Goal: Information Seeking & Learning: Check status

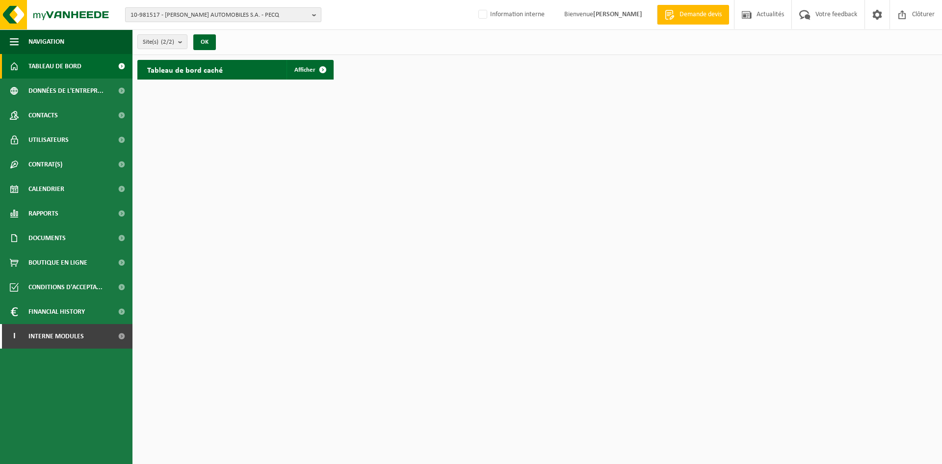
click at [216, 15] on span "10-981517 - [PERSON_NAME] AUTOMOBILES S.A. - PECQ" at bounding box center [219, 15] width 178 height 15
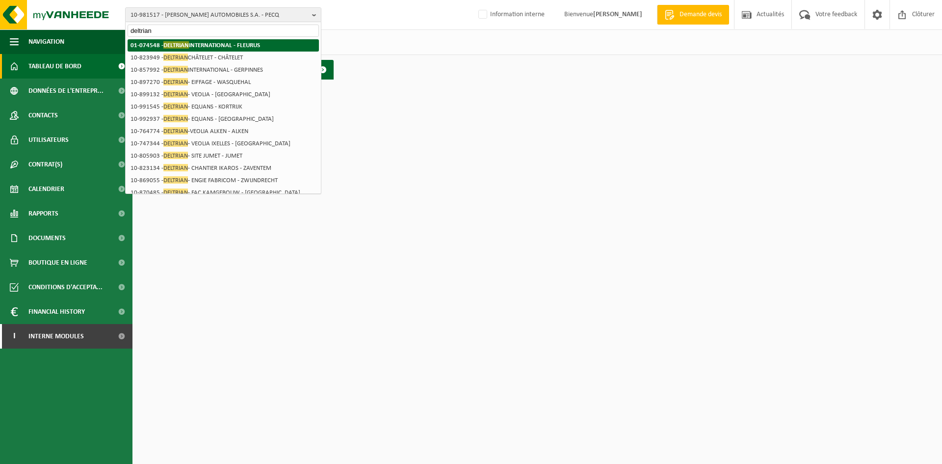
type input "deltrian"
click at [212, 46] on strong "01-074548 - DELTRIAN INTERNATIONAL - FLEURUS" at bounding box center [195, 44] width 130 height 7
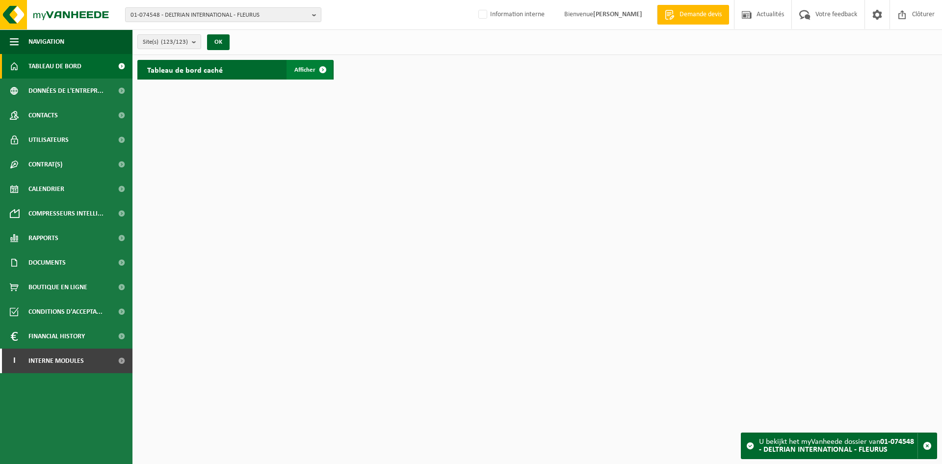
click at [305, 69] on span "Afficher" at bounding box center [304, 70] width 21 height 6
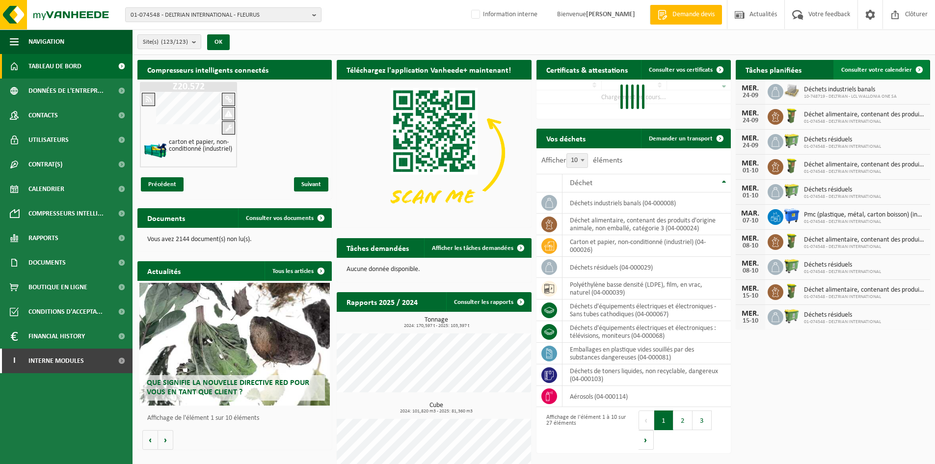
click at [856, 67] on span "Consulter votre calendrier" at bounding box center [876, 70] width 71 height 6
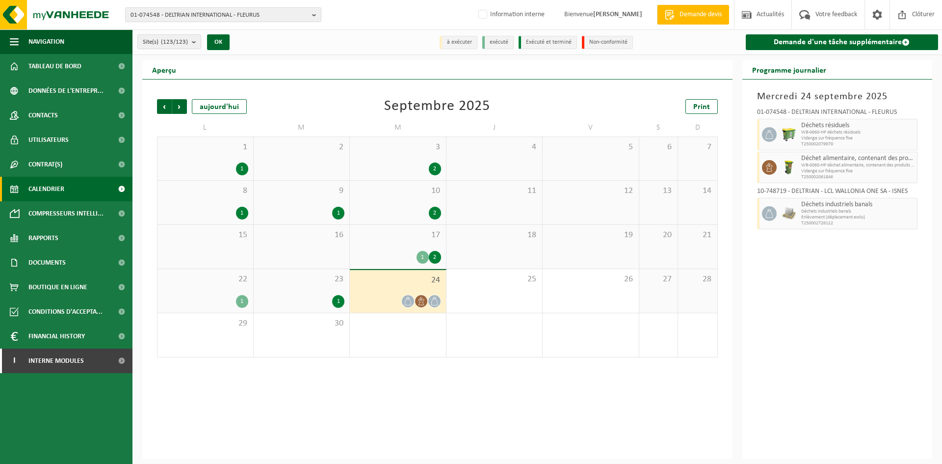
click at [322, 163] on div "2" at bounding box center [302, 158] width 96 height 43
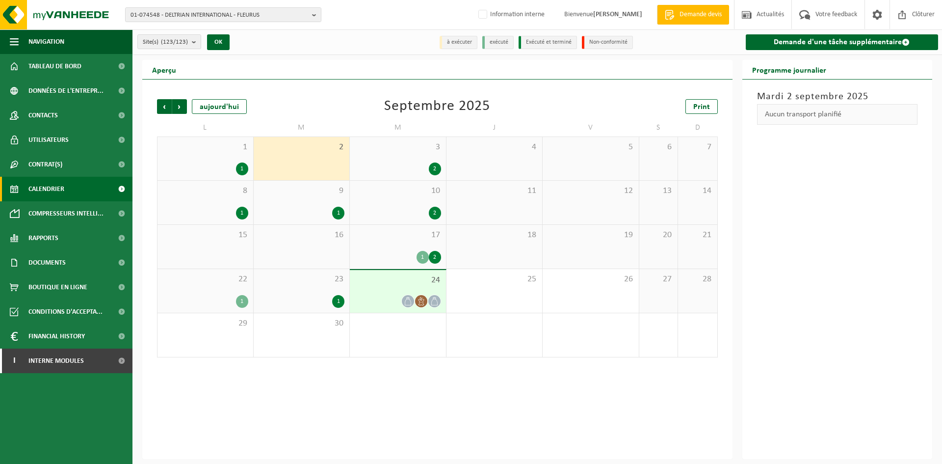
click at [301, 159] on div "2" at bounding box center [302, 158] width 96 height 43
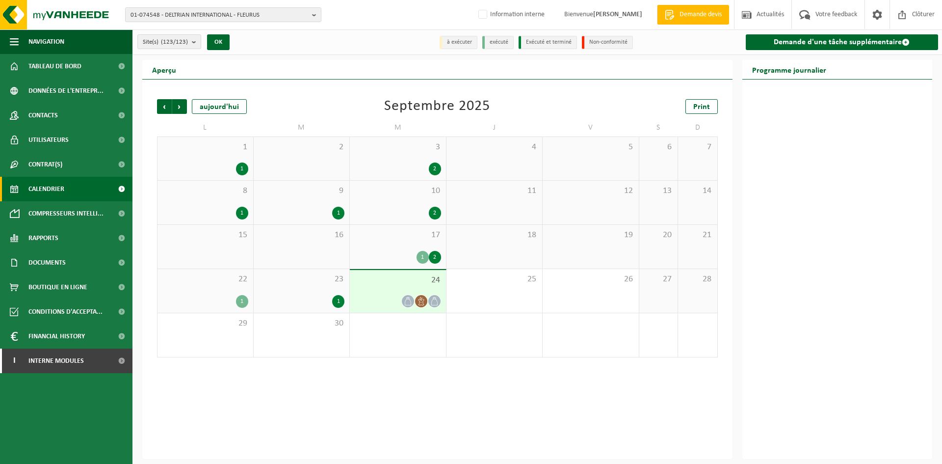
click at [313, 154] on div "2" at bounding box center [302, 158] width 96 height 43
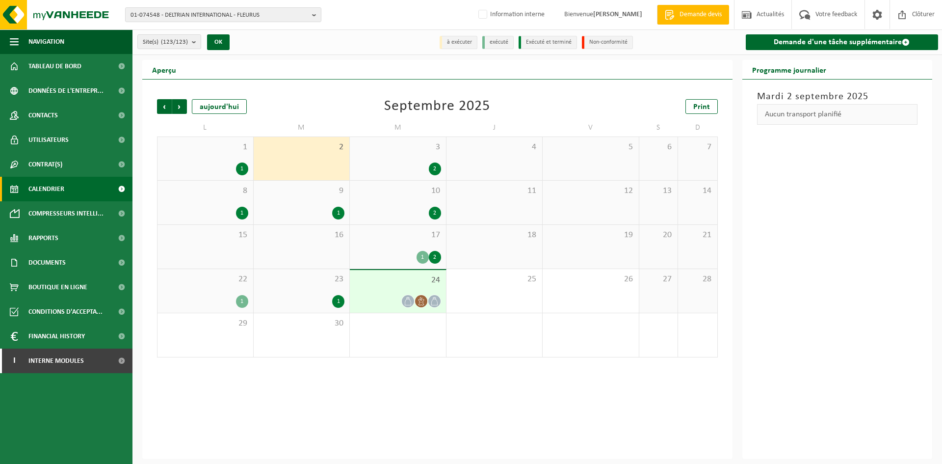
click at [373, 241] on div "17 1 2" at bounding box center [398, 247] width 96 height 44
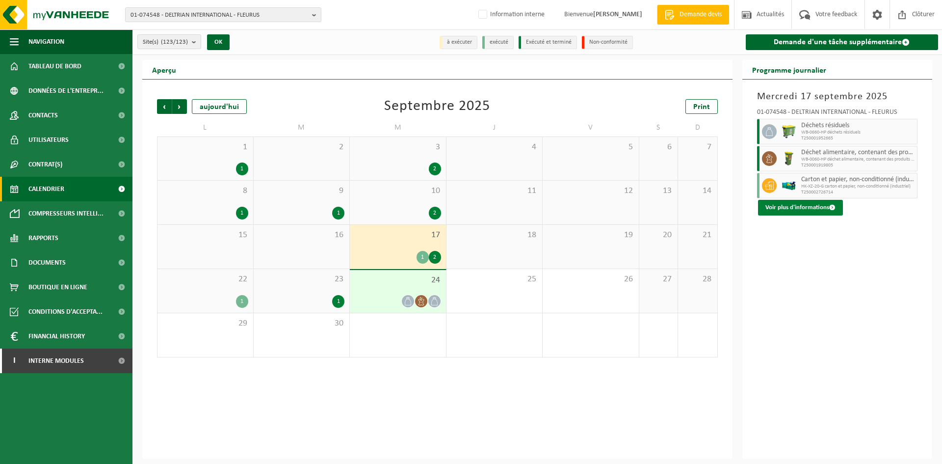
click at [806, 208] on button "Voir plus d'informations" at bounding box center [800, 208] width 85 height 16
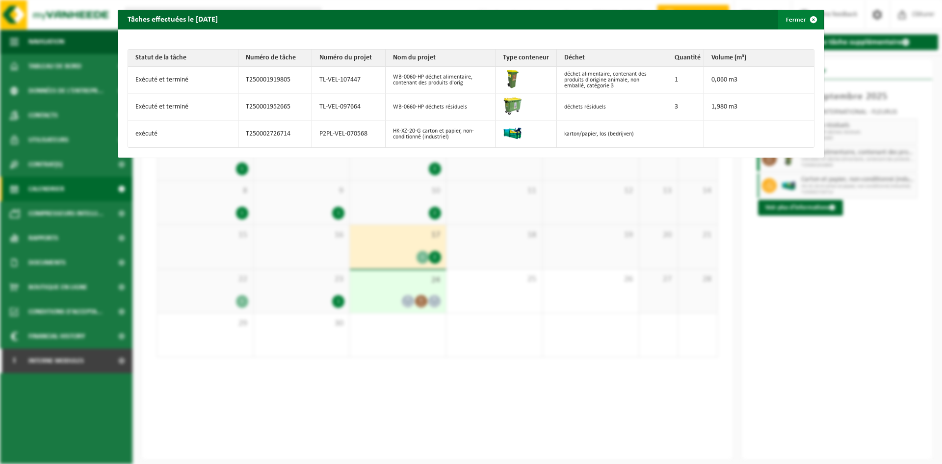
click at [791, 15] on button "Fermer" at bounding box center [800, 20] width 45 height 20
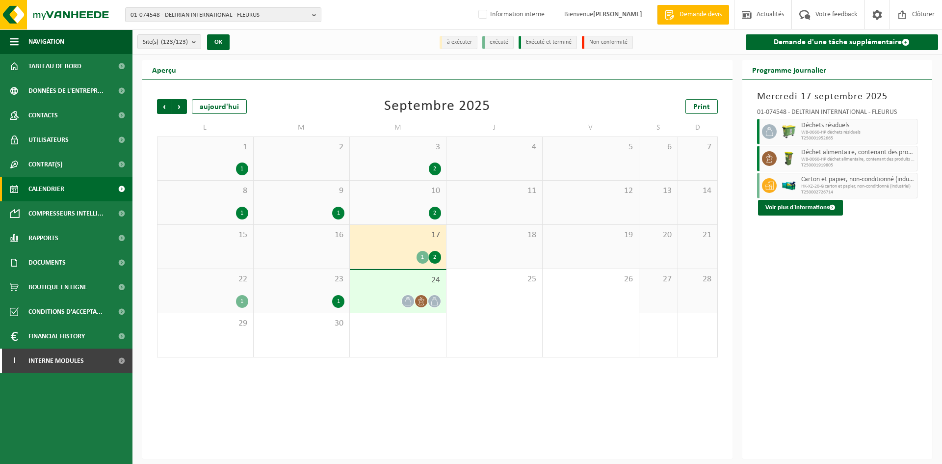
click at [334, 160] on div "2" at bounding box center [302, 158] width 96 height 43
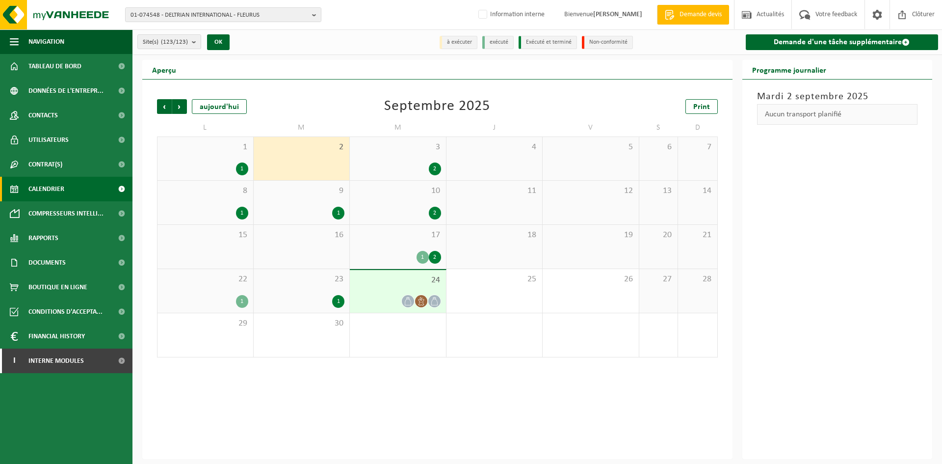
click at [392, 159] on div "3 2" at bounding box center [398, 158] width 96 height 43
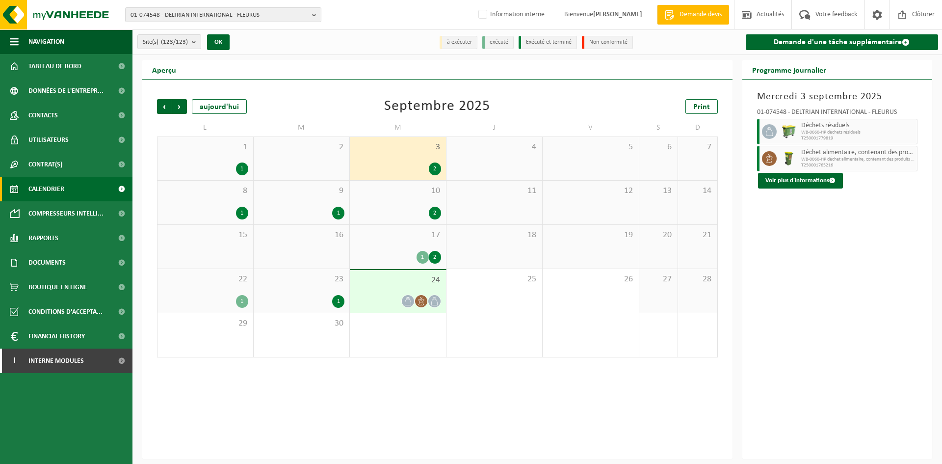
click at [287, 153] on div "2" at bounding box center [302, 158] width 96 height 43
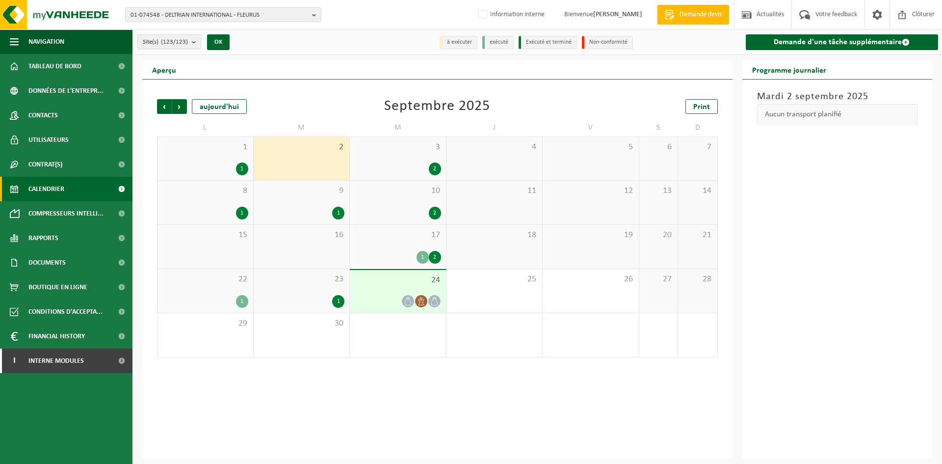
click at [236, 289] on div "22 1" at bounding box center [205, 291] width 96 height 44
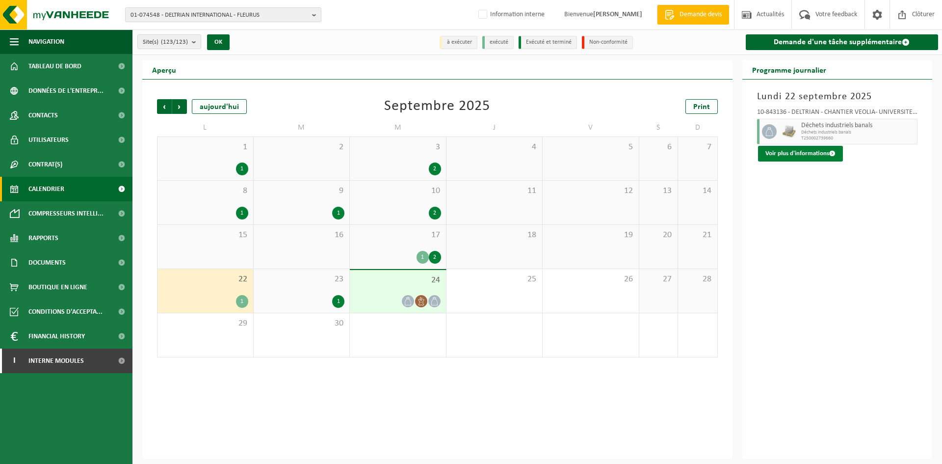
click at [807, 153] on button "Voir plus d'informations" at bounding box center [800, 154] width 85 height 16
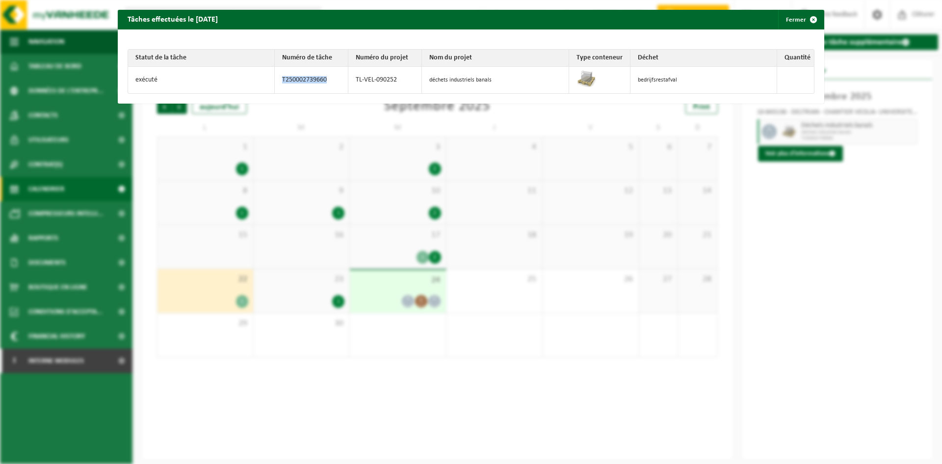
drag, startPoint x: 328, startPoint y: 77, endPoint x: 262, endPoint y: 75, distance: 65.3
click at [262, 75] on tr "exécuté T250002739660 TL-VEL-090252 déchets industriels banals bedrijfsrestafval" at bounding box center [471, 80] width 686 height 26
click at [790, 26] on button "Fermer" at bounding box center [800, 20] width 45 height 20
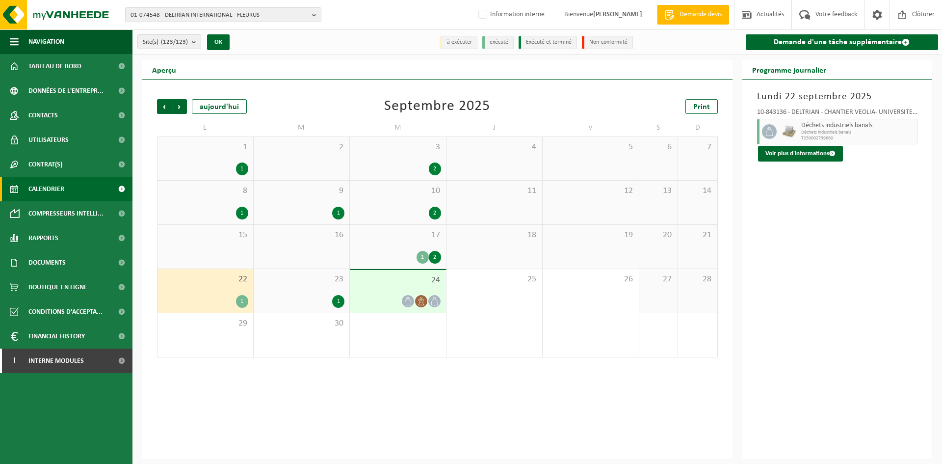
click at [308, 289] on div "23 1" at bounding box center [302, 291] width 96 height 44
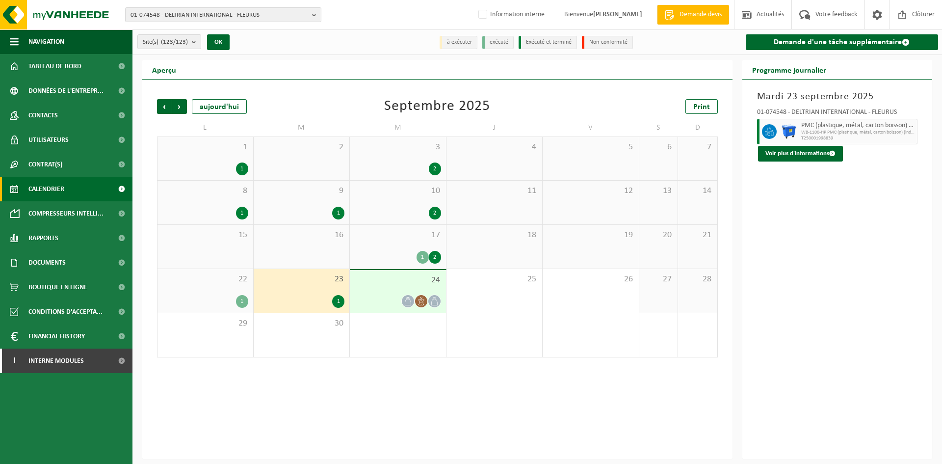
click at [227, 284] on span "22" at bounding box center [205, 279] width 86 height 11
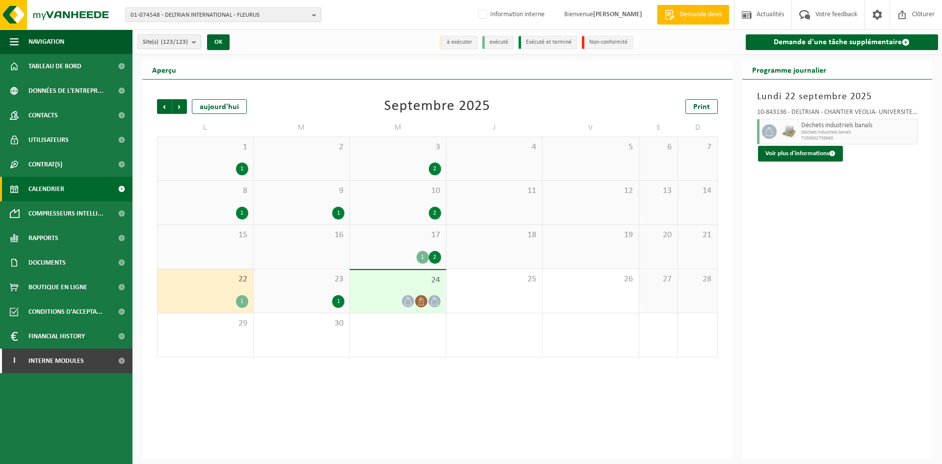
click at [413, 281] on span "24" at bounding box center [398, 280] width 86 height 11
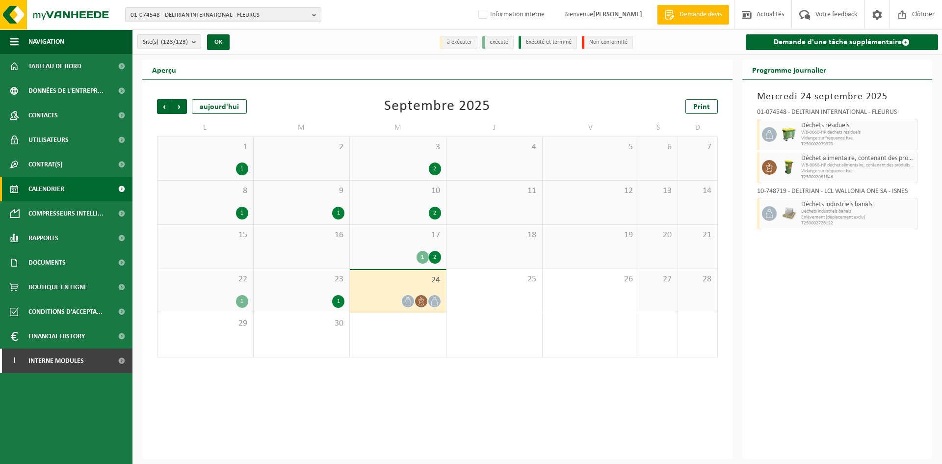
click at [227, 292] on div "22 1" at bounding box center [205, 291] width 96 height 44
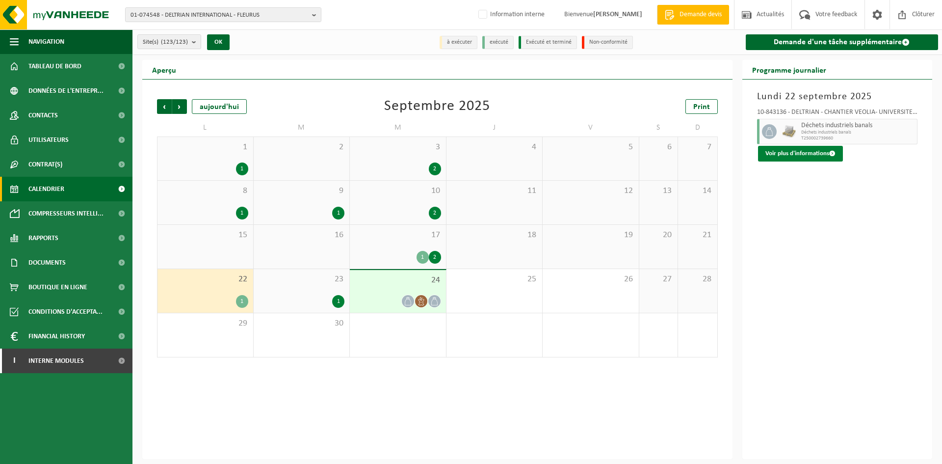
click at [793, 153] on button "Voir plus d'informations" at bounding box center [800, 154] width 85 height 16
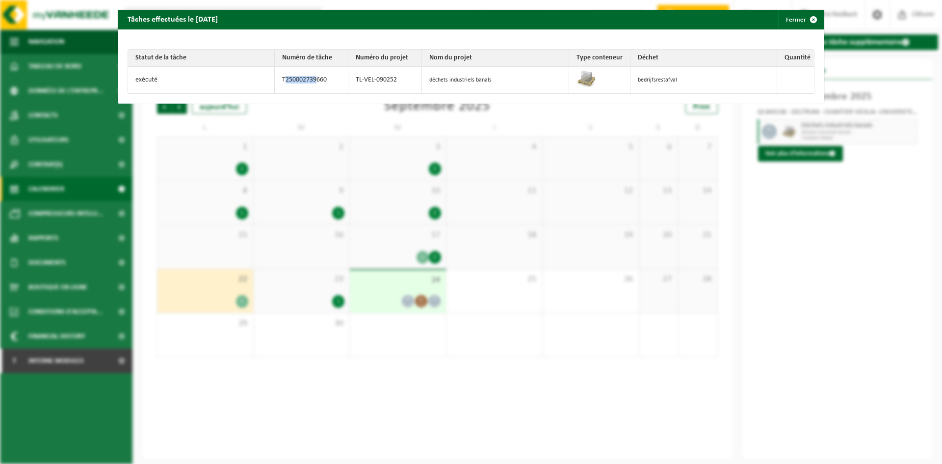
drag, startPoint x: 282, startPoint y: 80, endPoint x: 313, endPoint y: 80, distance: 30.9
click at [313, 80] on td "T250002739660" at bounding box center [312, 80] width 74 height 26
drag, startPoint x: 324, startPoint y: 78, endPoint x: 303, endPoint y: 79, distance: 21.1
click at [303, 79] on td "T250002739660" at bounding box center [312, 80] width 74 height 26
click at [384, 78] on td "TL-VEL-090252" at bounding box center [385, 80] width 74 height 26
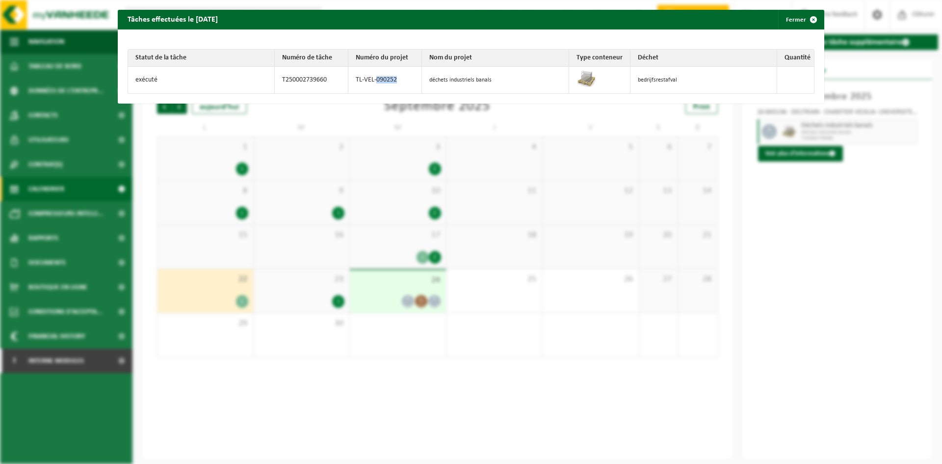
drag, startPoint x: 374, startPoint y: 78, endPoint x: 394, endPoint y: 78, distance: 20.1
click at [394, 78] on td "TL-VEL-090252" at bounding box center [385, 80] width 74 height 26
click at [804, 22] on span "button" at bounding box center [814, 20] width 20 height 20
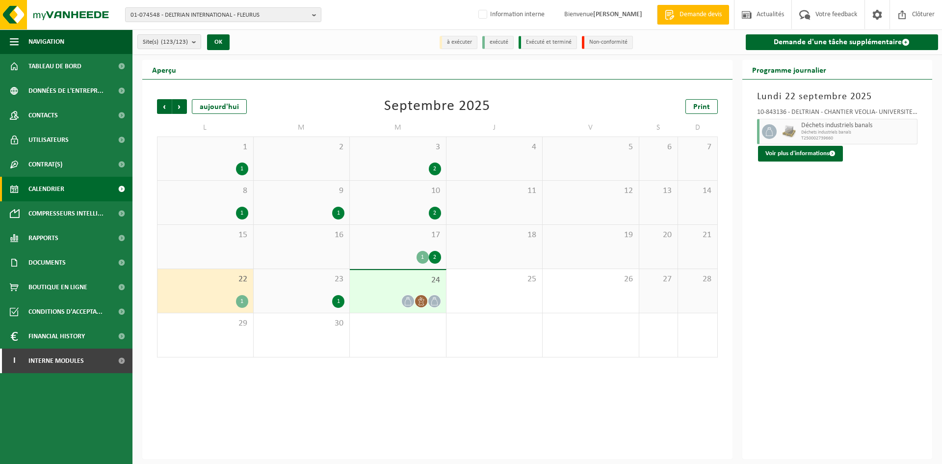
click at [199, 23] on div "01-074548 - DELTRIAN INTERNATIONAL - FLEURUS 01-074548 - DELTRIAN INTERNATIONAL…" at bounding box center [471, 15] width 942 height 30
click at [202, 14] on span "01-074548 - DELTRIAN INTERNATIONAL - FLEURUS" at bounding box center [219, 15] width 178 height 15
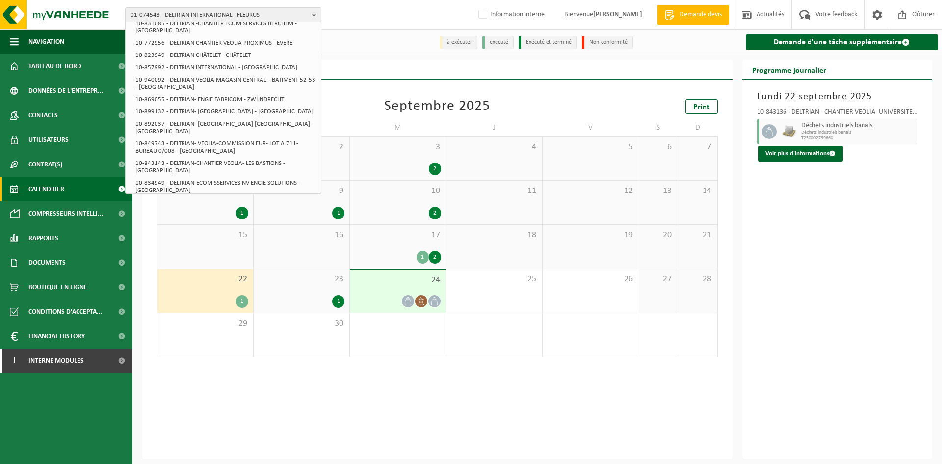
scroll to position [1560, 0]
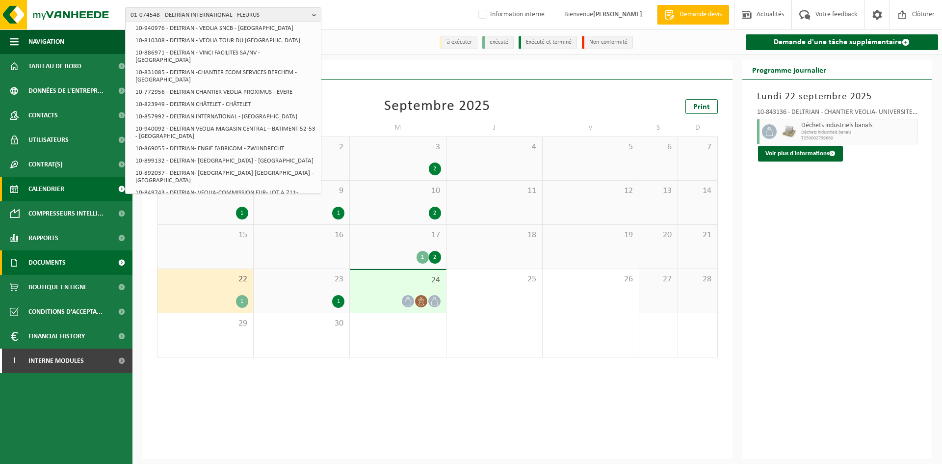
click at [69, 264] on link "Documents" at bounding box center [66, 262] width 132 height 25
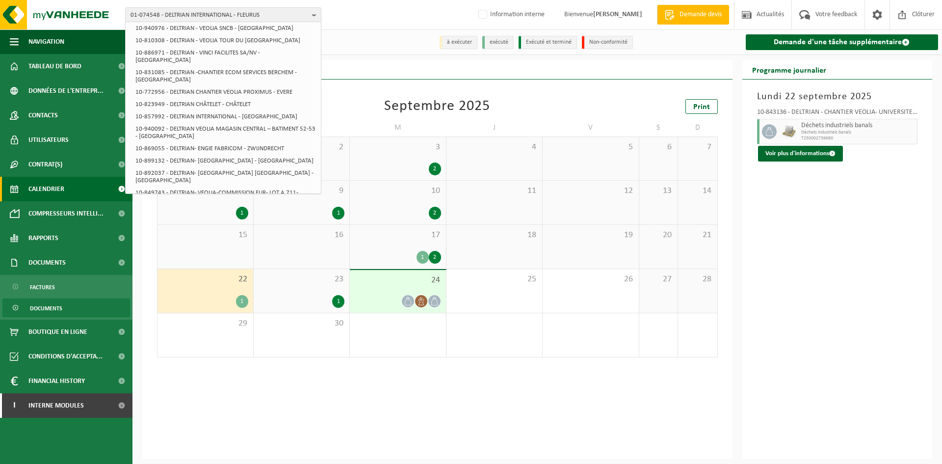
click at [65, 307] on link "Documents" at bounding box center [66, 307] width 128 height 19
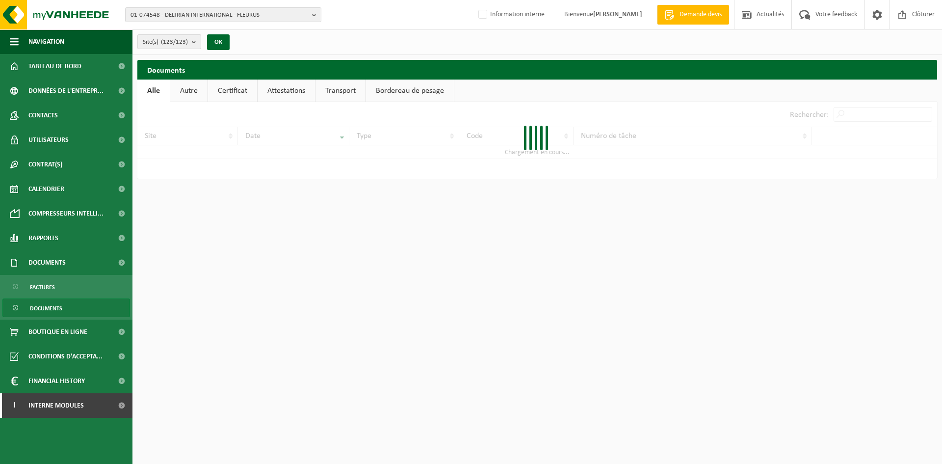
click at [161, 37] on span "Site(s) (123/123)" at bounding box center [165, 42] width 45 height 15
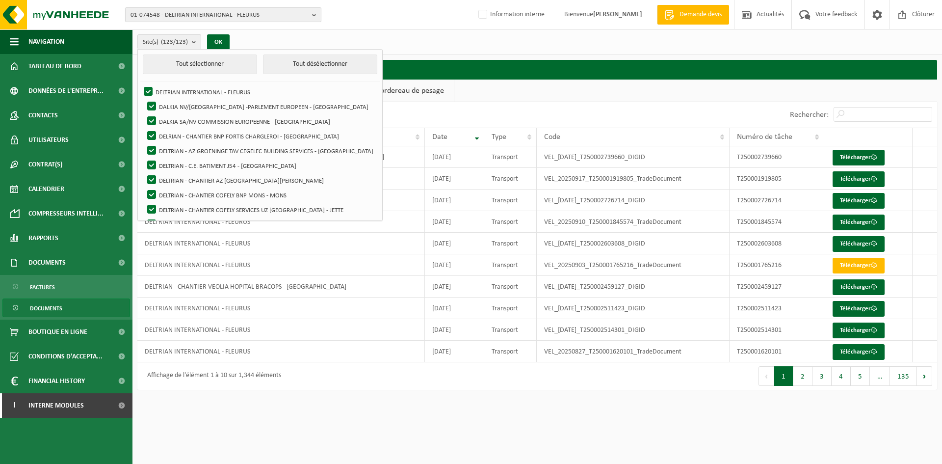
click at [195, 11] on span "01-074548 - DELTRIAN INTERNATIONAL - FLEURUS" at bounding box center [219, 15] width 178 height 15
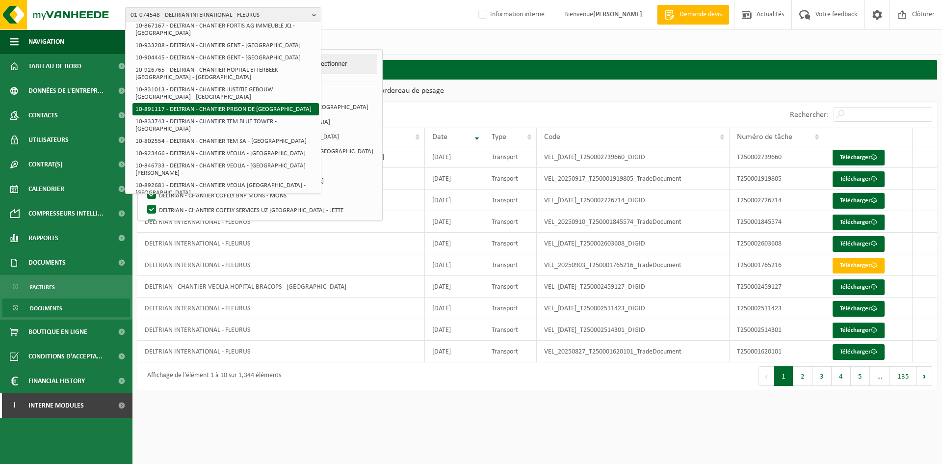
scroll to position [343, 0]
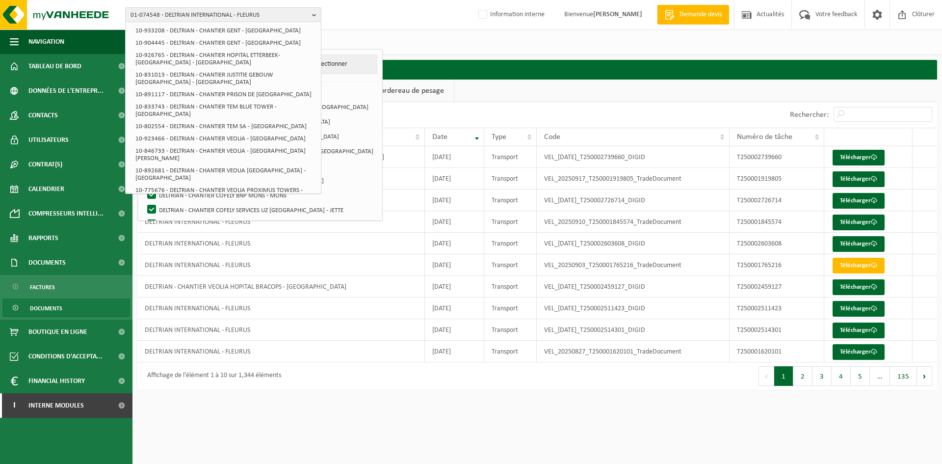
click at [141, 14] on span "01-074548 - DELTRIAN INTERNATIONAL - FLEURUS" at bounding box center [219, 15] width 178 height 15
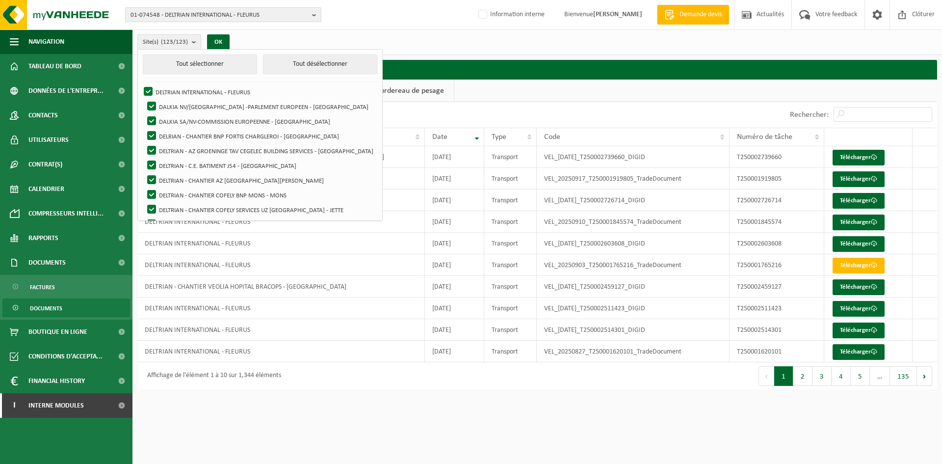
click at [141, 14] on span "01-074548 - DELTRIAN INTERNATIONAL - FLEURUS" at bounding box center [219, 15] width 178 height 15
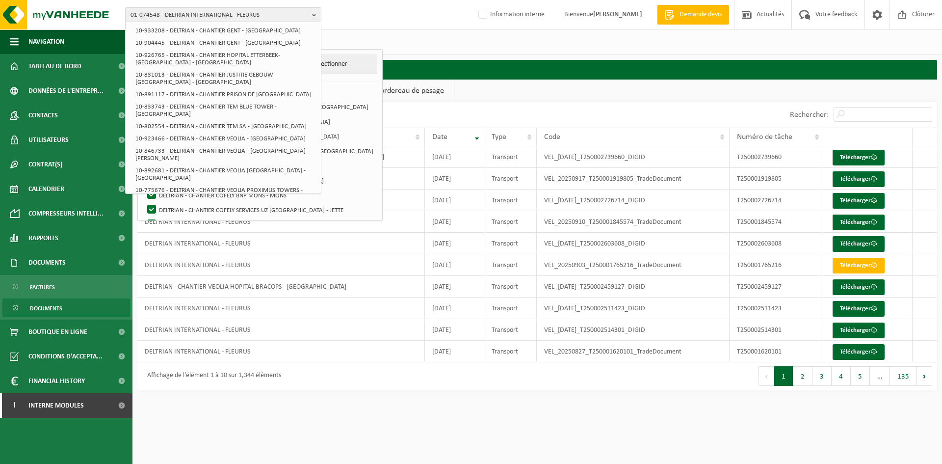
scroll to position [0, 0]
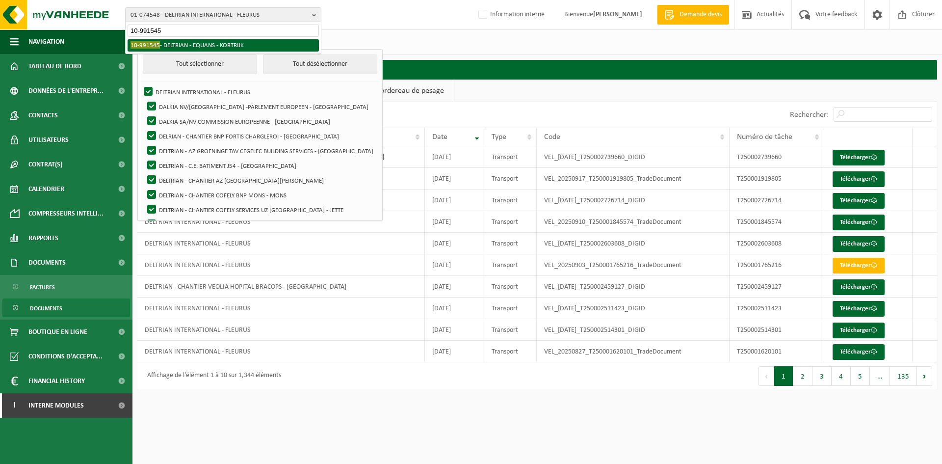
type input "10-991545"
click at [188, 47] on li "10-991545 - DELTRIAN - EQUANS - KORTRIJK" at bounding box center [223, 45] width 191 height 12
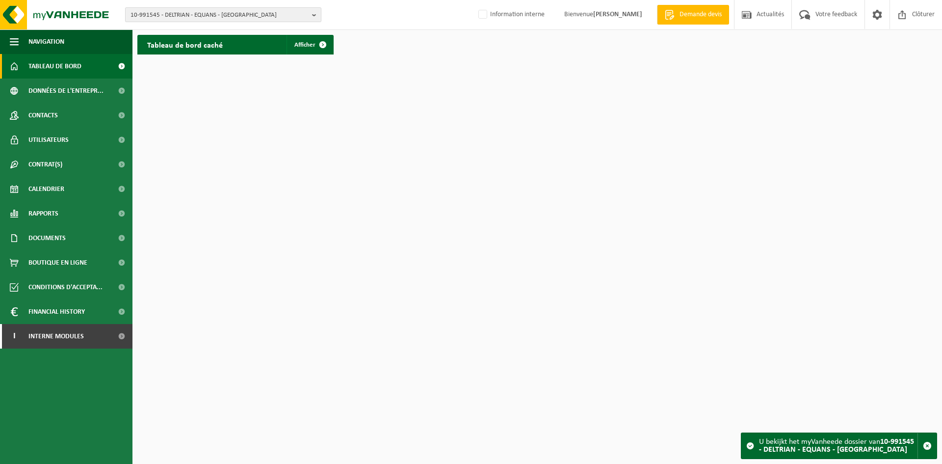
click at [244, 12] on span "10-991545 - DELTRIAN - EQUANS - KORTRIJK" at bounding box center [219, 15] width 178 height 15
click at [306, 43] on span "Afficher" at bounding box center [304, 45] width 21 height 6
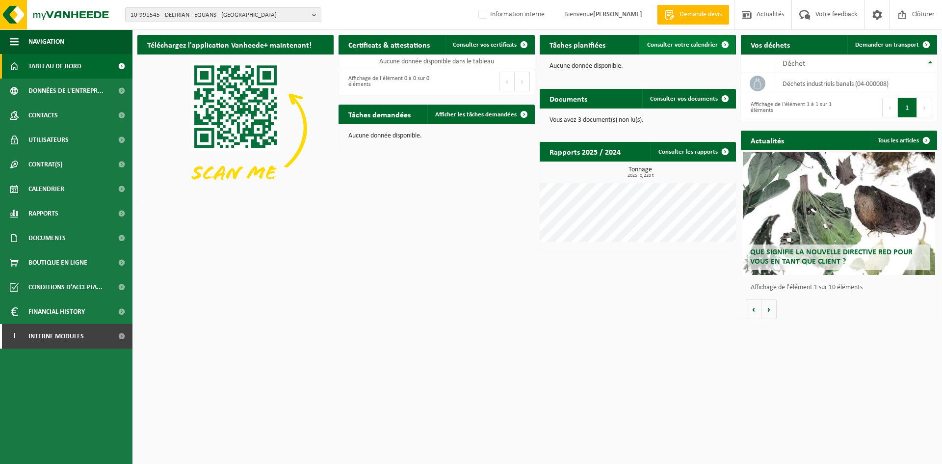
click at [652, 46] on span "Consulter votre calendrier" at bounding box center [682, 45] width 71 height 6
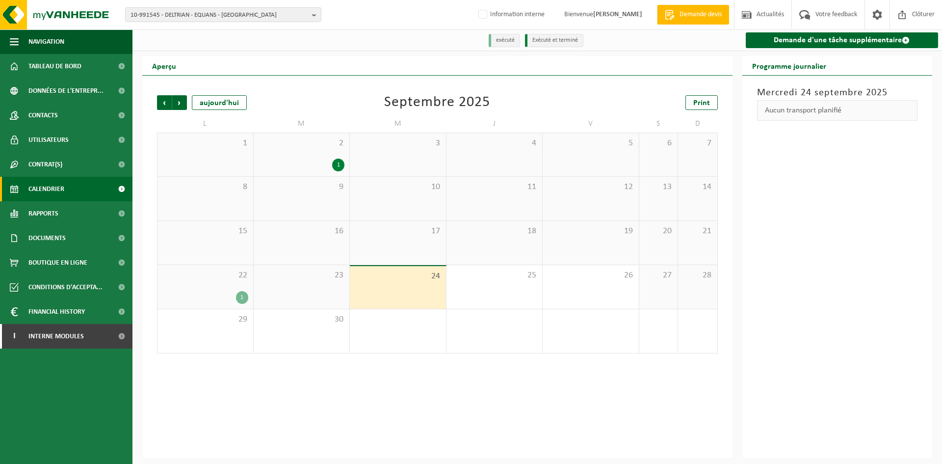
click at [318, 155] on div "2 1" at bounding box center [302, 154] width 96 height 43
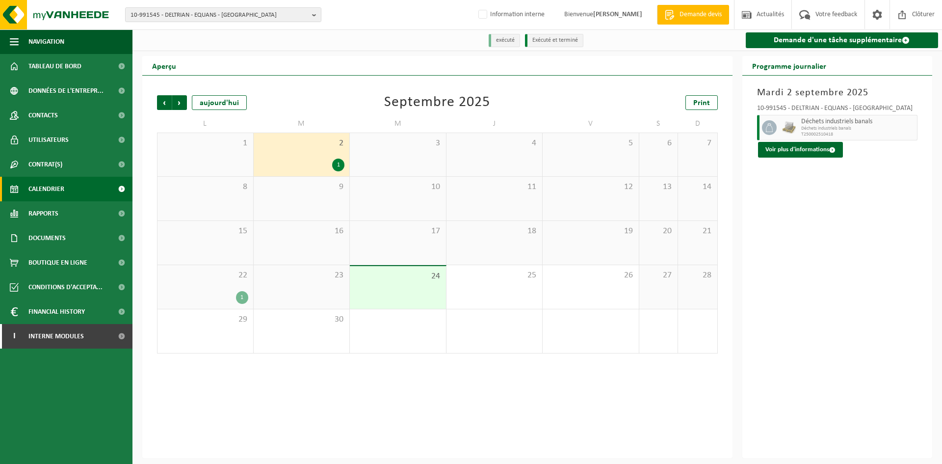
click at [310, 162] on div "1" at bounding box center [302, 164] width 86 height 13
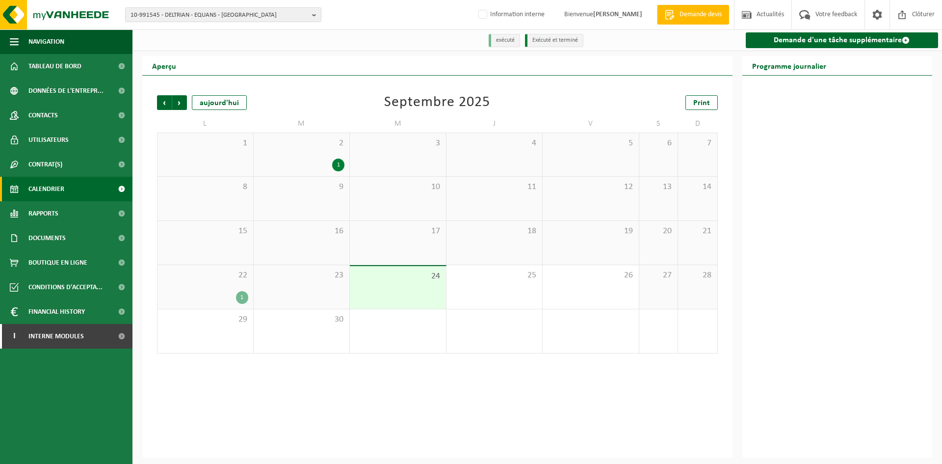
click at [310, 162] on div "1" at bounding box center [302, 164] width 86 height 13
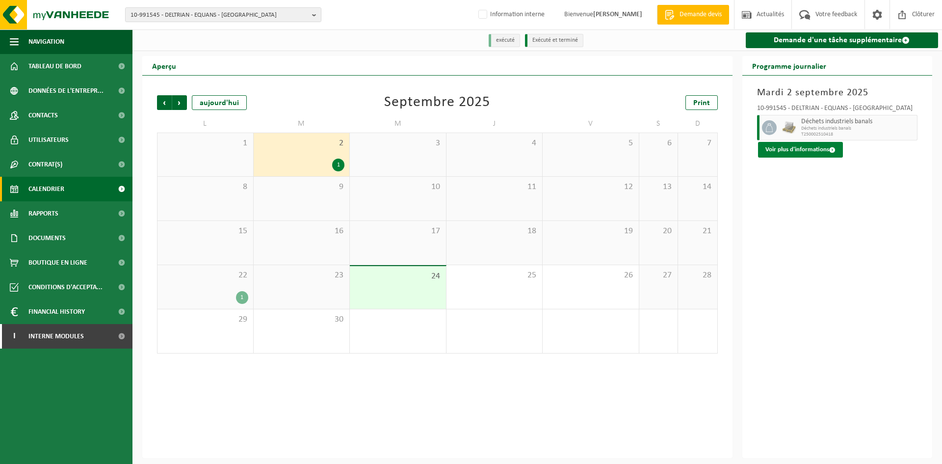
click at [803, 151] on button "Voir plus d'informations" at bounding box center [800, 150] width 85 height 16
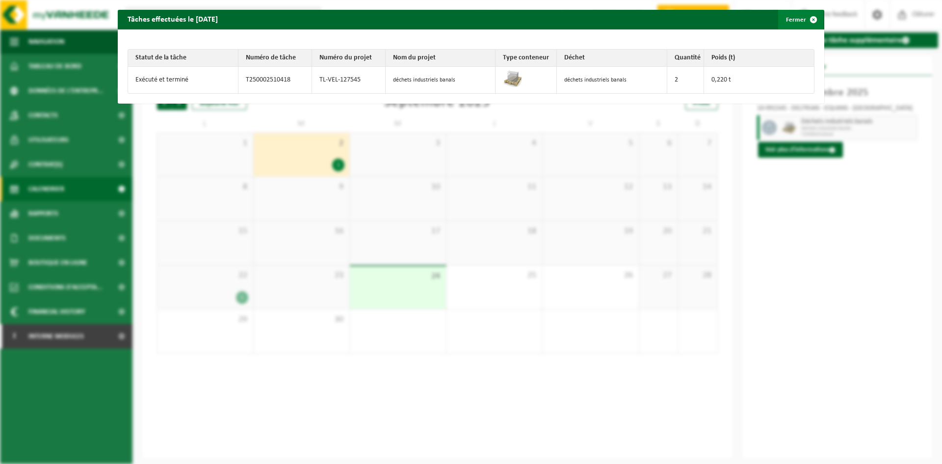
click at [812, 18] on span "button" at bounding box center [814, 20] width 20 height 20
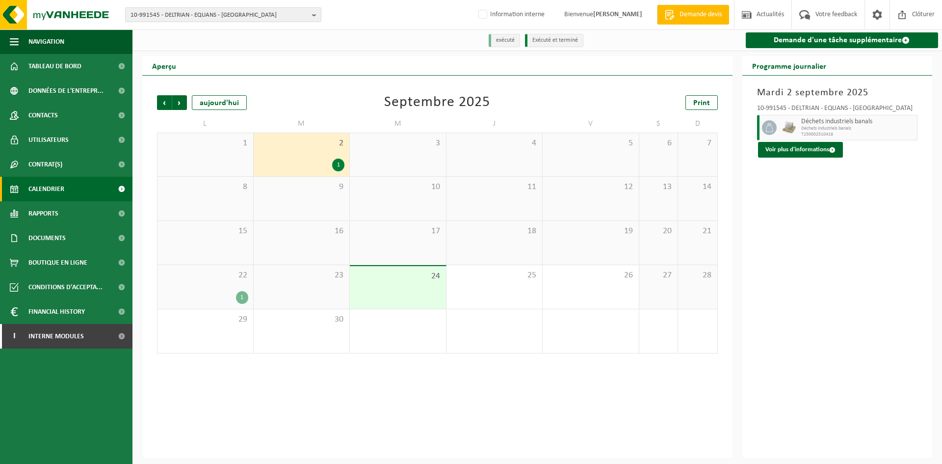
click at [234, 281] on span "22" at bounding box center [205, 275] width 86 height 11
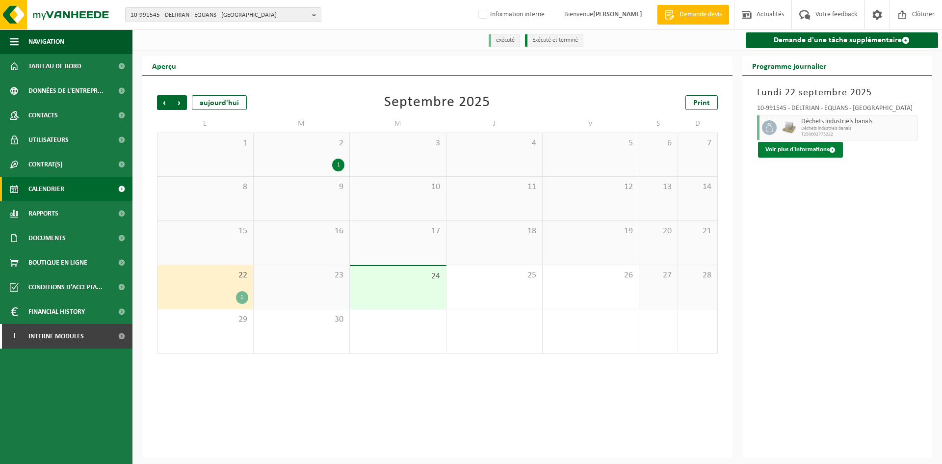
click at [808, 150] on button "Voir plus d'informations" at bounding box center [800, 150] width 85 height 16
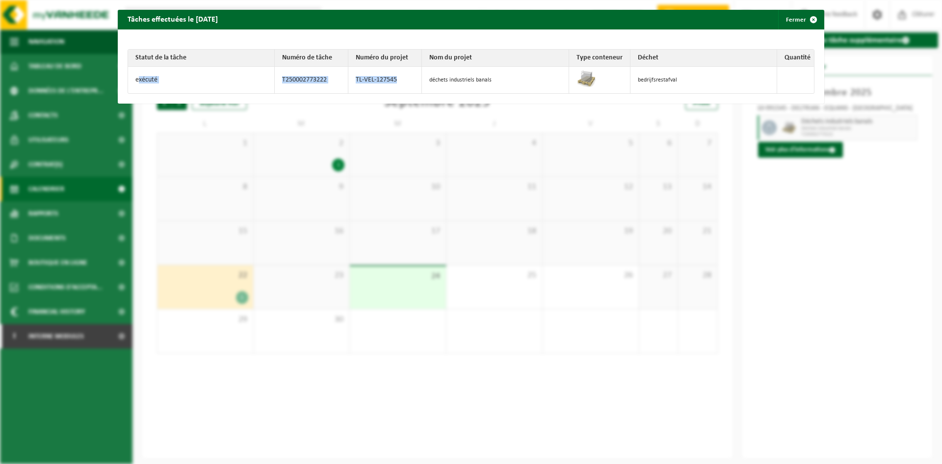
drag, startPoint x: 394, startPoint y: 78, endPoint x: 137, endPoint y: 79, distance: 257.1
click at [137, 79] on tr "exécuté T250002773222 TL-VEL-127545 déchets industriels banals bedrijfsrestafval" at bounding box center [471, 80] width 686 height 26
click at [808, 22] on span "button" at bounding box center [814, 20] width 20 height 20
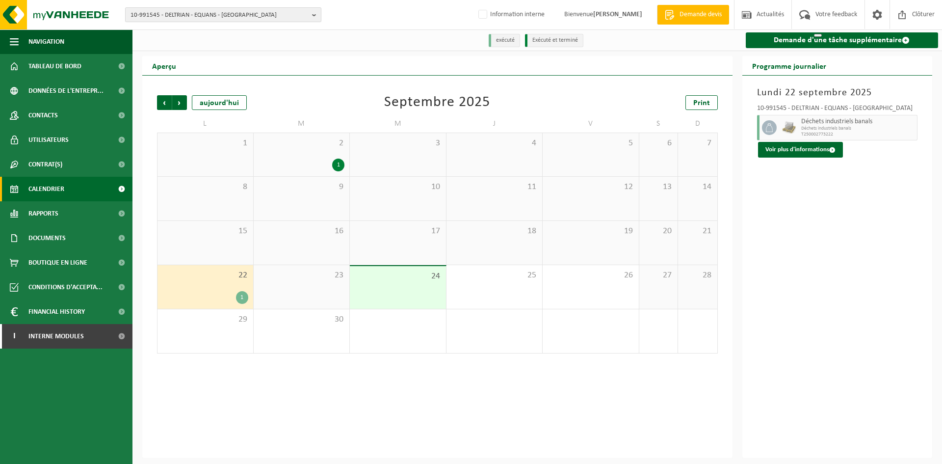
click at [258, 17] on span "10-991545 - DELTRIAN - EQUANS - [GEOGRAPHIC_DATA]" at bounding box center [219, 15] width 178 height 15
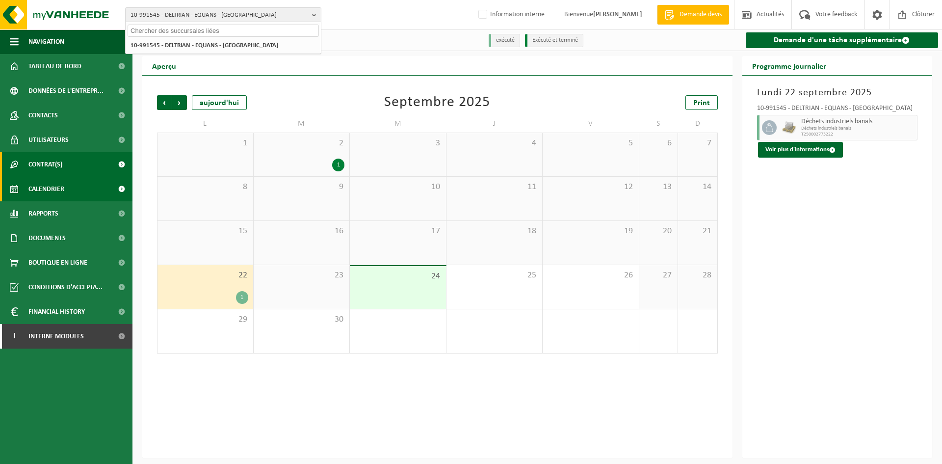
click at [41, 161] on span "Contrat(s)" at bounding box center [45, 164] width 34 height 25
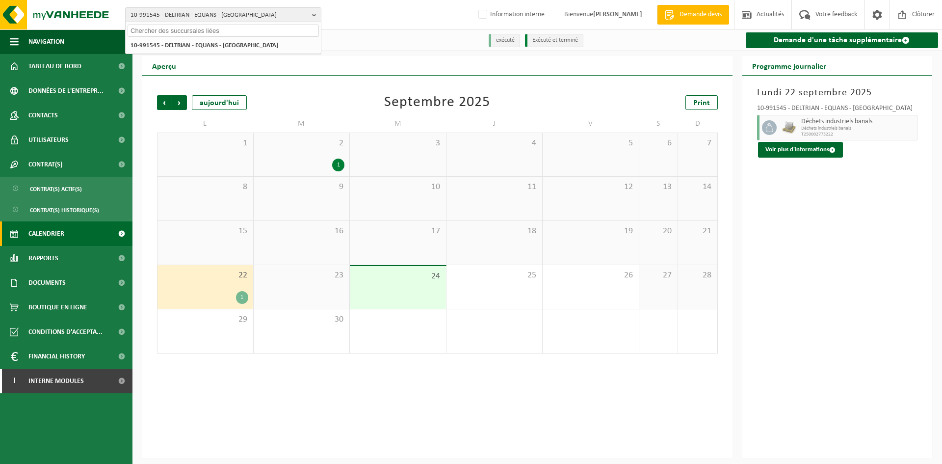
click at [201, 22] on div at bounding box center [223, 29] width 195 height 15
click at [208, 17] on span "10-991545 - DELTRIAN - EQUANS - [GEOGRAPHIC_DATA]" at bounding box center [219, 15] width 178 height 15
click at [211, 20] on span "10-991545 - DELTRIAN - EQUANS - [GEOGRAPHIC_DATA]" at bounding box center [219, 15] width 178 height 15
click at [212, 44] on li "10-991545 - DELTRIAN - EQUANS - [GEOGRAPHIC_DATA]" at bounding box center [223, 45] width 191 height 12
click at [376, 18] on div "10-991545 - DELTRIAN - EQUANS - KORTRIJK 10-991545 - DELTRIAN - EQUANS - KORTRI…" at bounding box center [471, 15] width 942 height 30
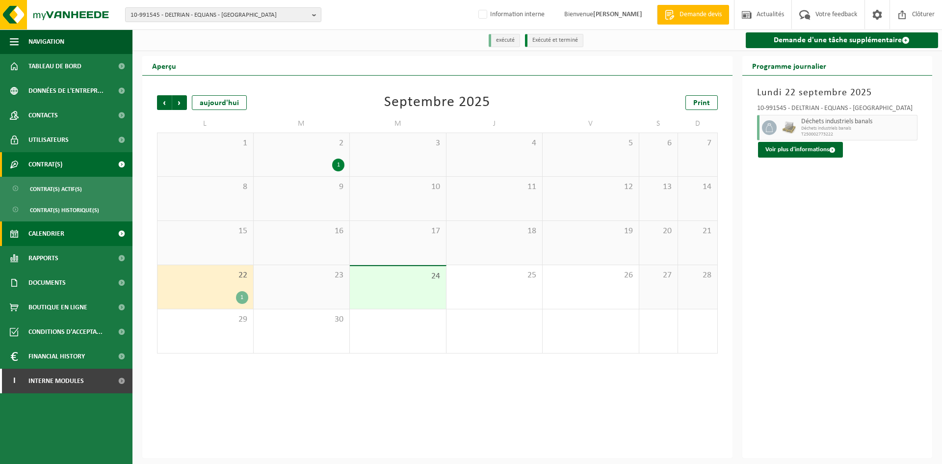
click at [62, 167] on span "Contrat(s)" at bounding box center [45, 164] width 34 height 25
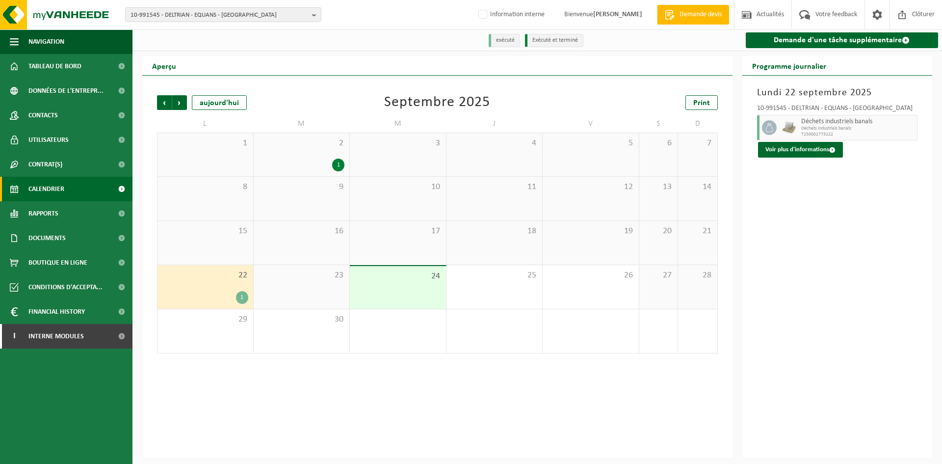
click at [69, 185] on link "Calendrier" at bounding box center [66, 189] width 132 height 25
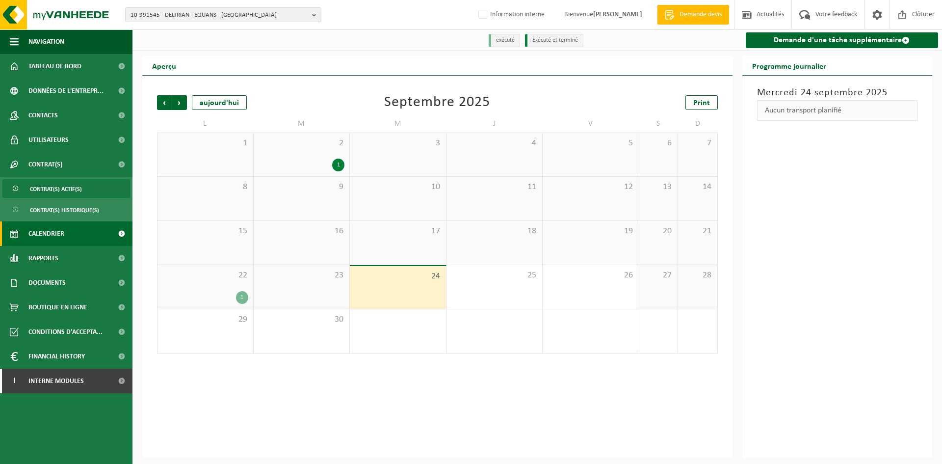
click at [65, 191] on span "Contrat(s) actif(s)" at bounding box center [56, 189] width 52 height 19
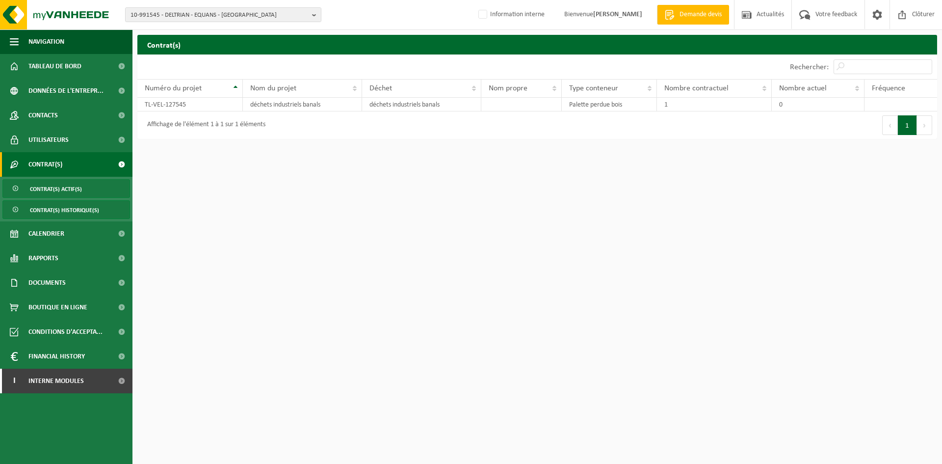
click at [65, 209] on span "Contrat(s) historique(s)" at bounding box center [64, 210] width 69 height 19
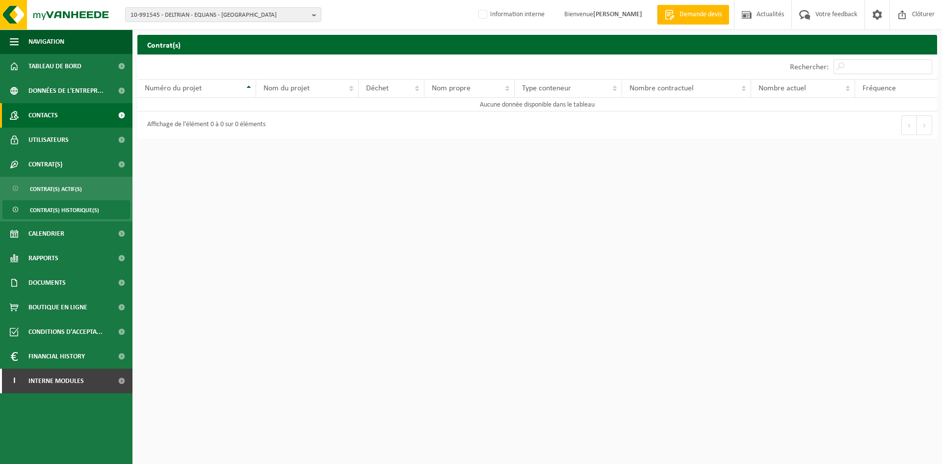
click at [58, 115] on span "Contacts" at bounding box center [42, 115] width 29 height 25
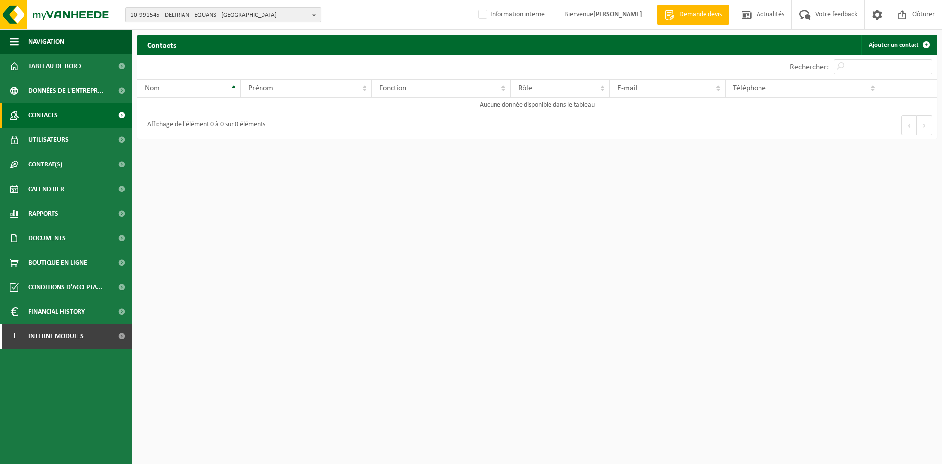
click at [203, 13] on span "10-991545 - DELTRIAN - EQUANS - [GEOGRAPHIC_DATA]" at bounding box center [219, 15] width 178 height 15
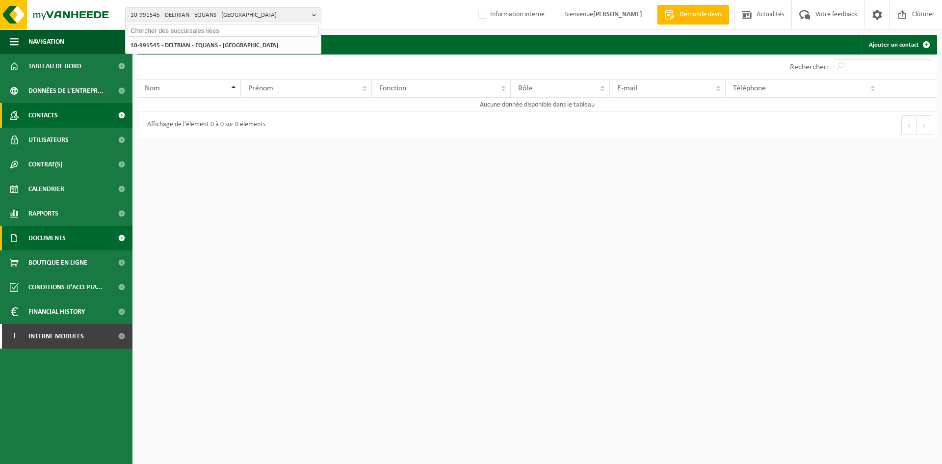
click at [78, 242] on link "Documents" at bounding box center [66, 238] width 132 height 25
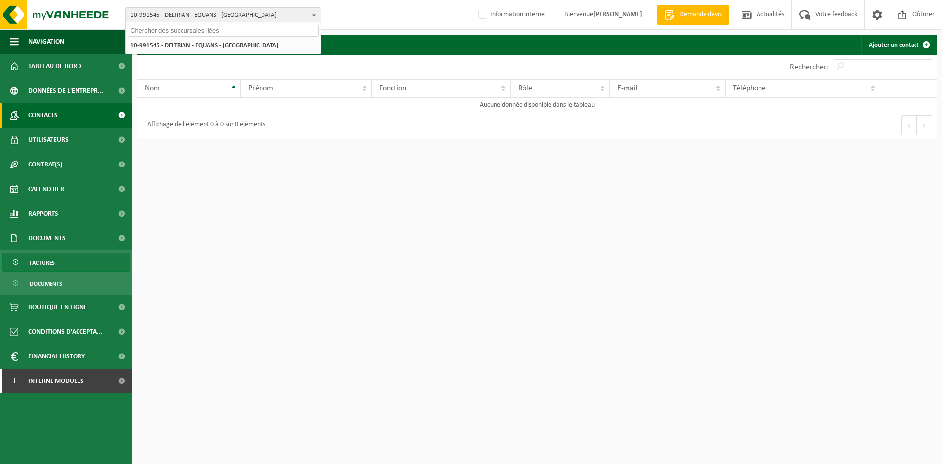
click at [69, 259] on link "Factures" at bounding box center [66, 262] width 128 height 19
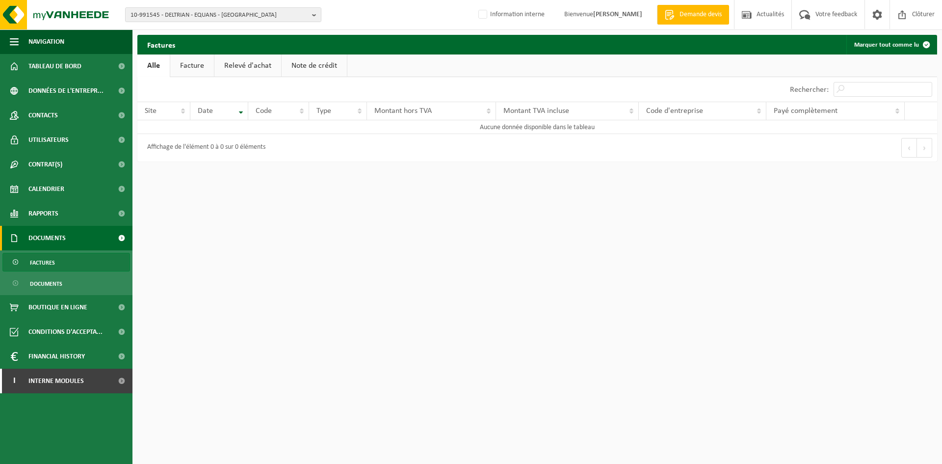
click at [191, 63] on link "Facture" at bounding box center [192, 65] width 44 height 23
click at [210, 15] on span "10-991545 - DELTRIAN - EQUANS - [GEOGRAPHIC_DATA]" at bounding box center [219, 15] width 178 height 15
click at [149, 17] on span "10-991545 - DELTRIAN - EQUANS - [GEOGRAPHIC_DATA]" at bounding box center [219, 15] width 178 height 15
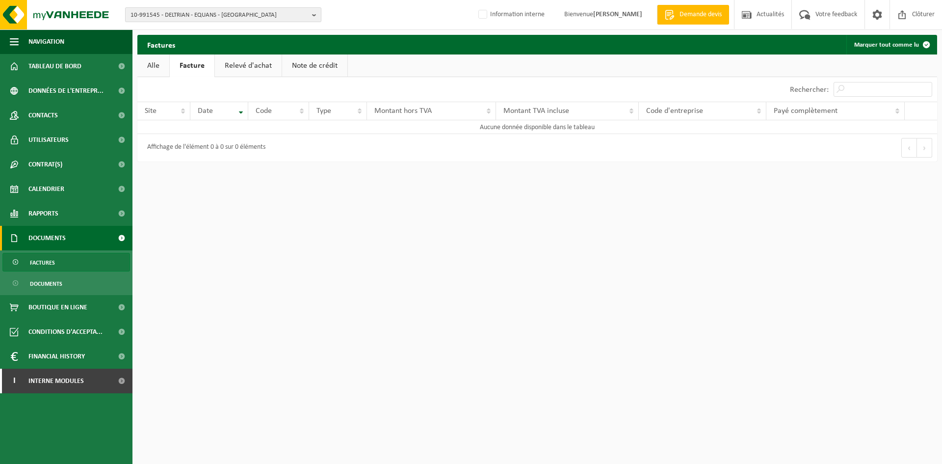
click at [149, 17] on span "10-991545 - DELTRIAN - EQUANS - [GEOGRAPHIC_DATA]" at bounding box center [219, 15] width 178 height 15
click at [163, 44] on li "10-991545 - DELTRIAN - EQUANS - [GEOGRAPHIC_DATA]" at bounding box center [223, 45] width 191 height 12
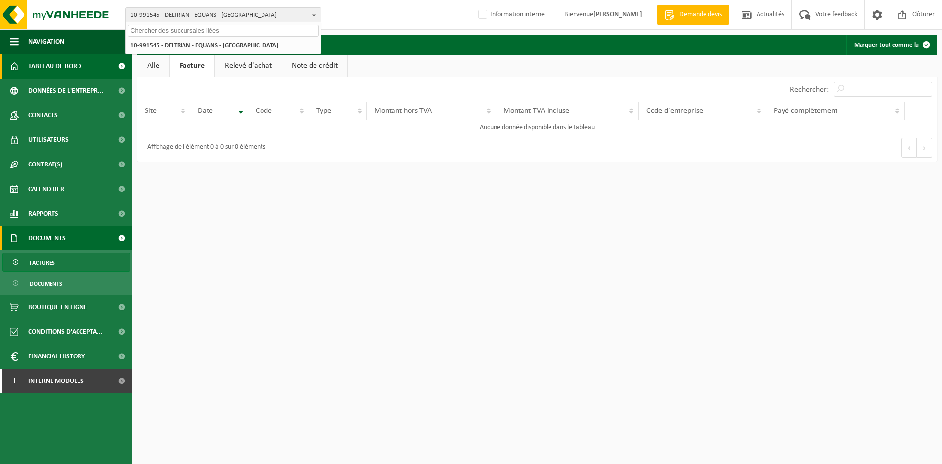
click at [58, 69] on span "Tableau de bord" at bounding box center [54, 66] width 53 height 25
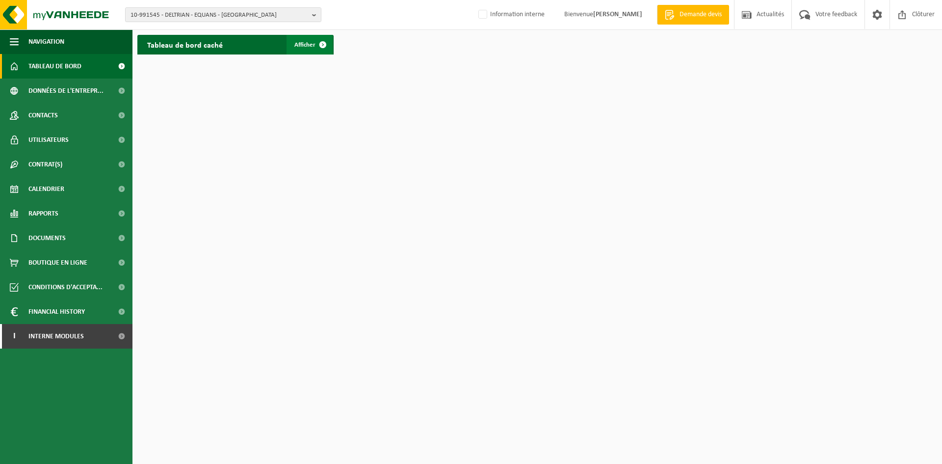
click at [300, 43] on span "Afficher" at bounding box center [304, 45] width 21 height 6
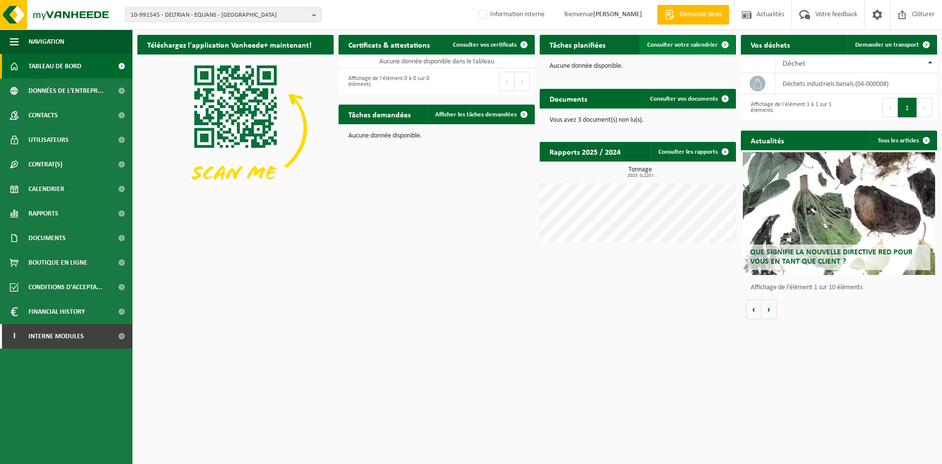
click at [670, 45] on span "Consulter votre calendrier" at bounding box center [682, 45] width 71 height 6
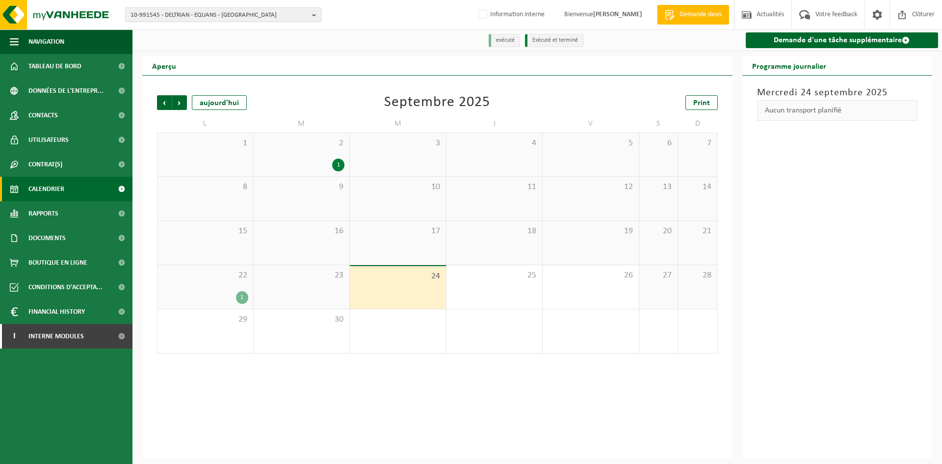
click at [301, 159] on div "1" at bounding box center [302, 164] width 86 height 13
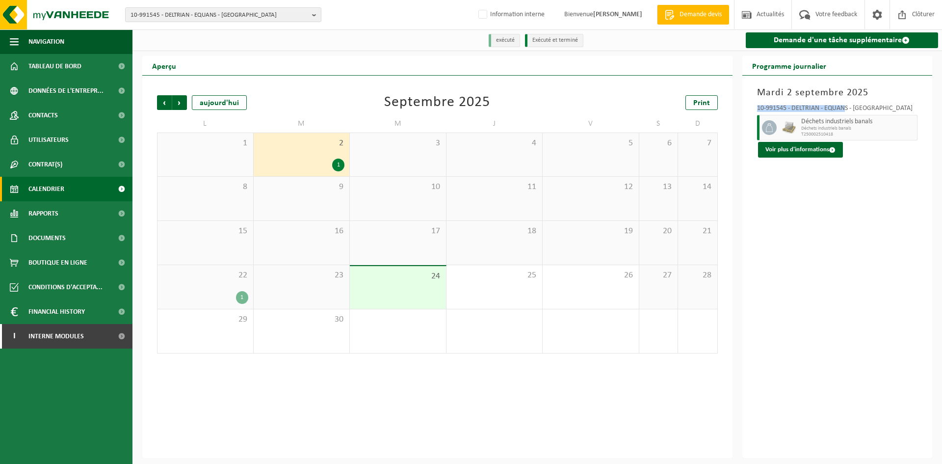
drag, startPoint x: 756, startPoint y: 105, endPoint x: 846, endPoint y: 111, distance: 89.9
click at [846, 111] on div "10-991545 - DELTRIAN - EQUANS - KORTRIJK Déchets industriels banals Déchets ind…" at bounding box center [837, 128] width 171 height 57
click at [841, 129] on span "Déchets industriels banals" at bounding box center [858, 129] width 114 height 6
click at [235, 282] on div "22 1" at bounding box center [205, 287] width 96 height 44
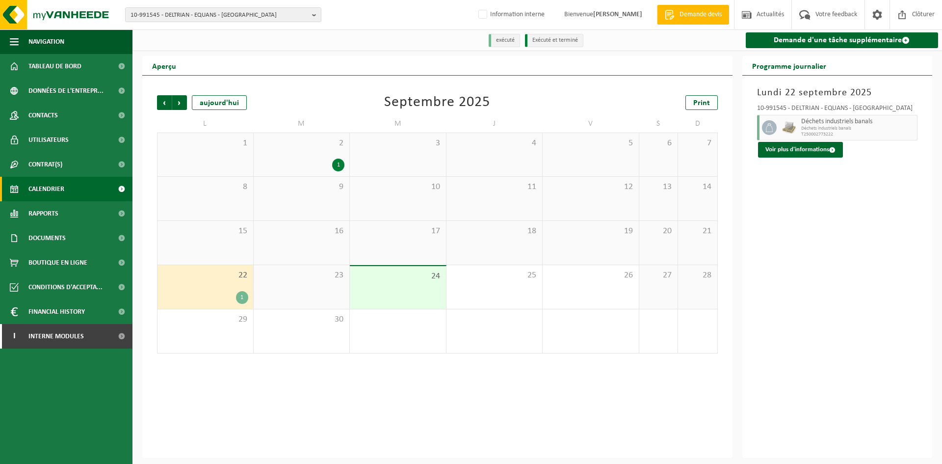
click at [235, 282] on div "22 1" at bounding box center [205, 287] width 96 height 44
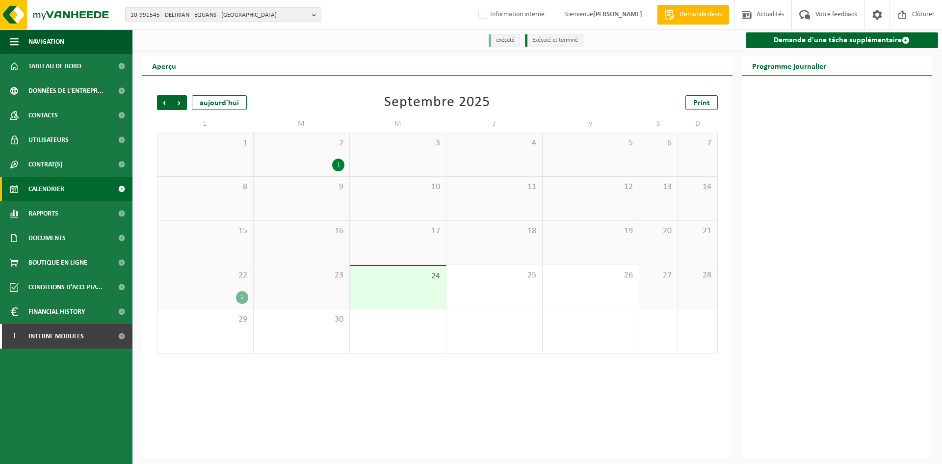
click at [235, 282] on div "22 1" at bounding box center [205, 287] width 96 height 44
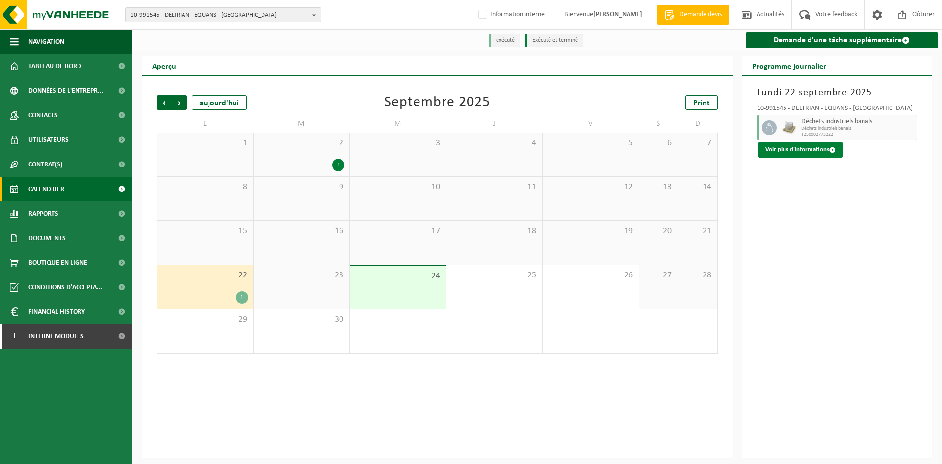
click at [804, 148] on button "Voir plus d'informations" at bounding box center [800, 150] width 85 height 16
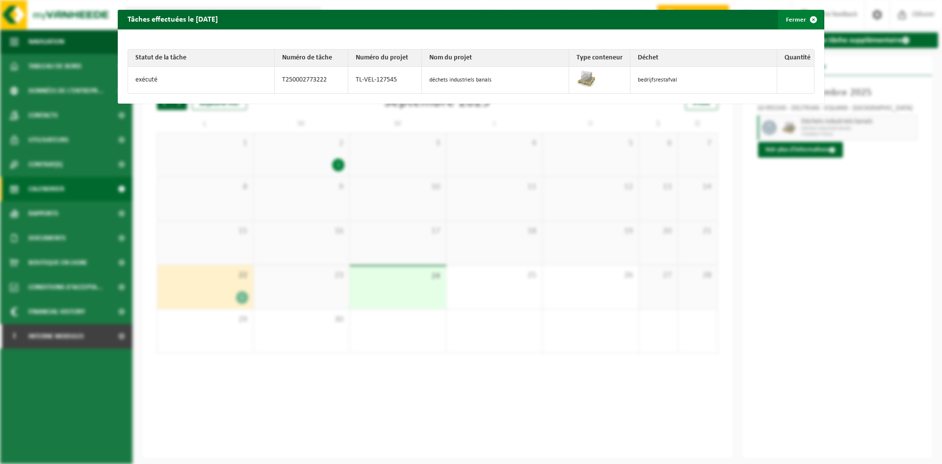
click at [815, 14] on span "button" at bounding box center [814, 20] width 20 height 20
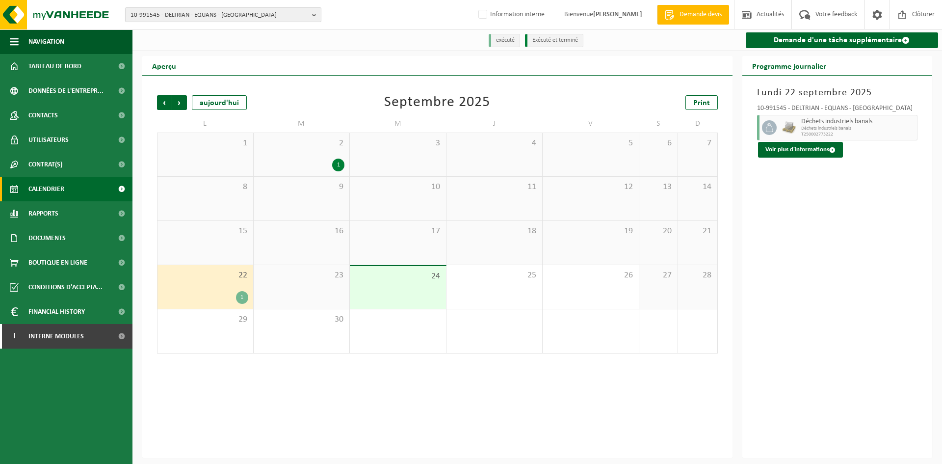
click at [222, 14] on span "10-991545 - DELTRIAN - EQUANS - KORTRIJK" at bounding box center [219, 15] width 178 height 15
click at [189, 30] on input "text" at bounding box center [223, 31] width 191 height 12
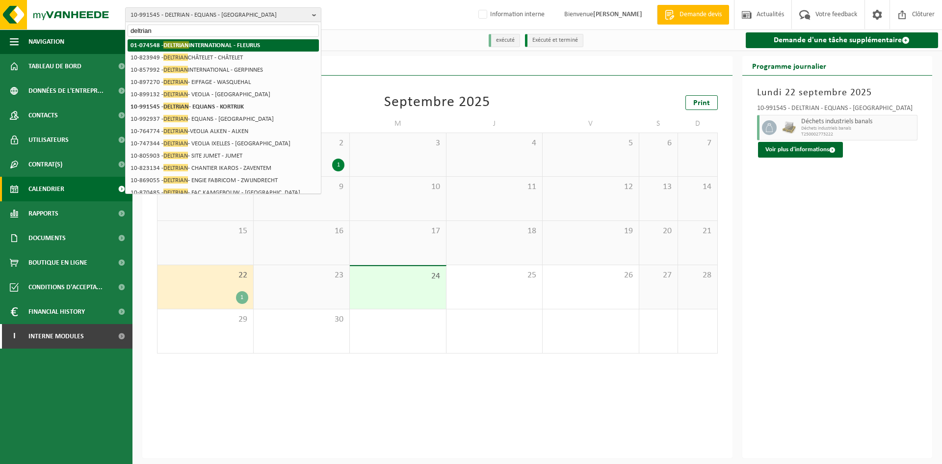
type input "deltrian"
click at [187, 43] on span "DELTRIAN" at bounding box center [176, 44] width 26 height 7
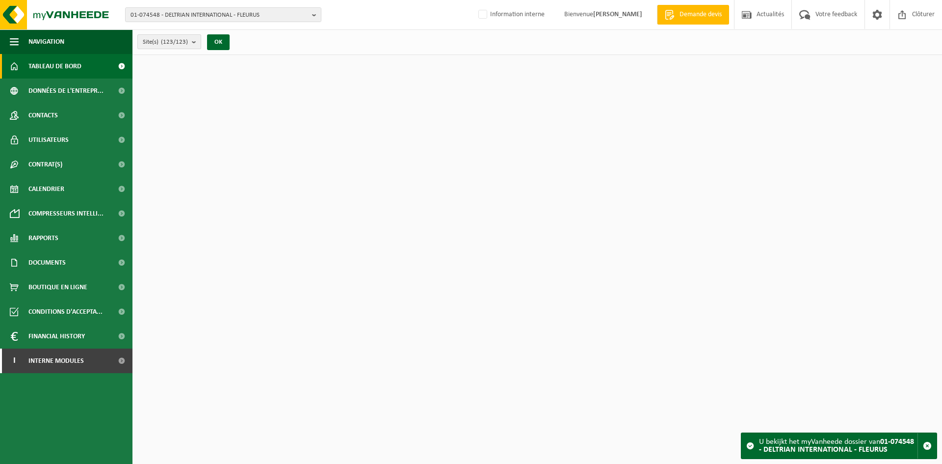
click at [183, 43] on count "(123/123)" at bounding box center [174, 42] width 27 height 6
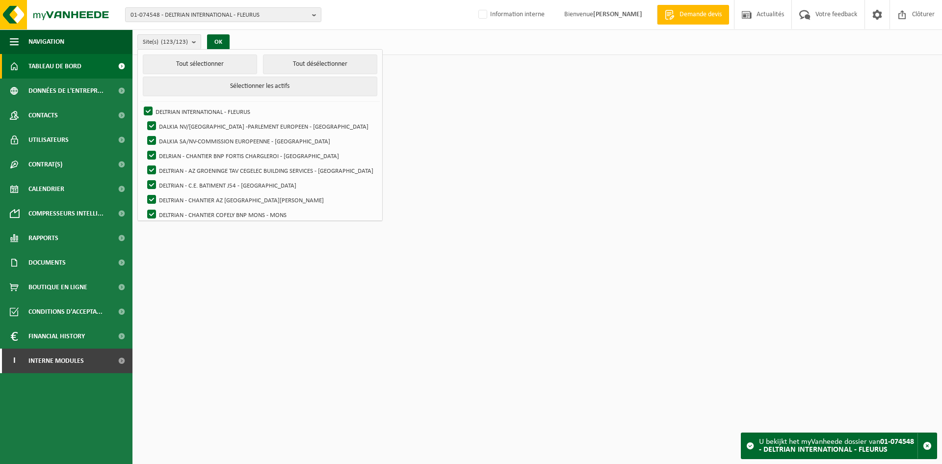
click at [268, 38] on div "Site(s) (123/123) Tout sélectionner Tout désélectionner Sélectionner les actifs…" at bounding box center [536, 42] width 809 height 26
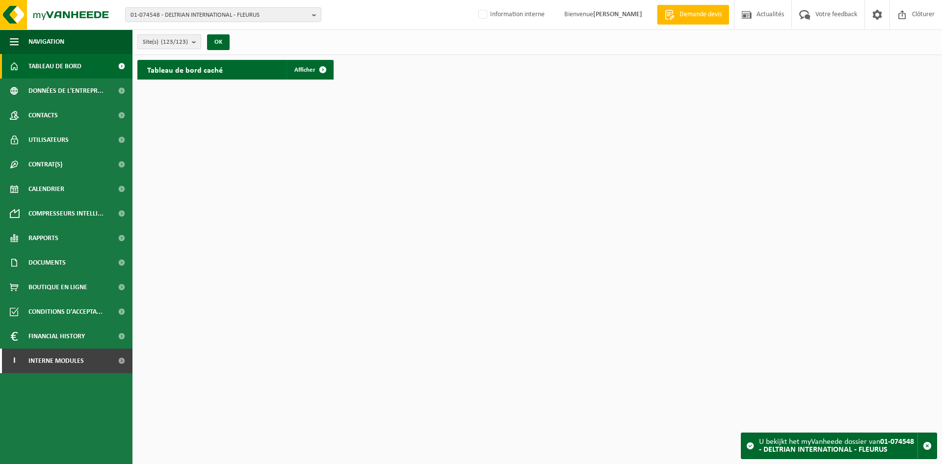
click at [188, 45] on button "Site(s) (123/123)" at bounding box center [169, 41] width 64 height 15
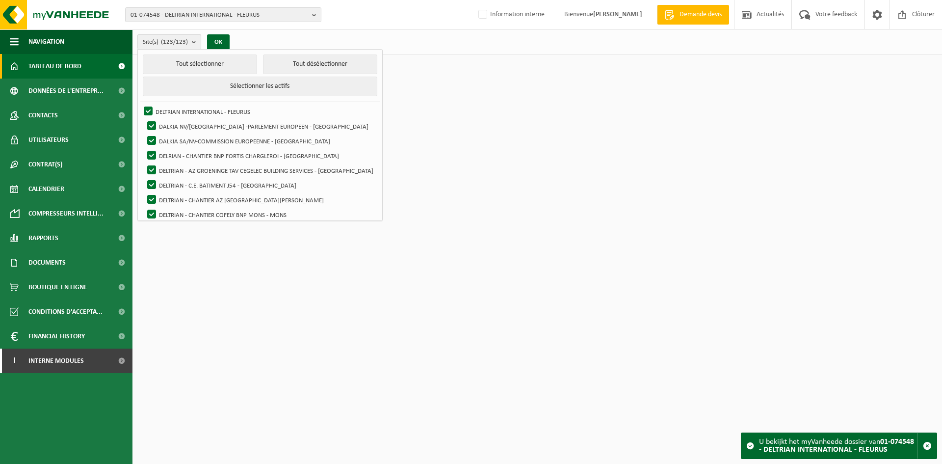
click at [188, 45] on button "Site(s) (123/123)" at bounding box center [169, 41] width 64 height 15
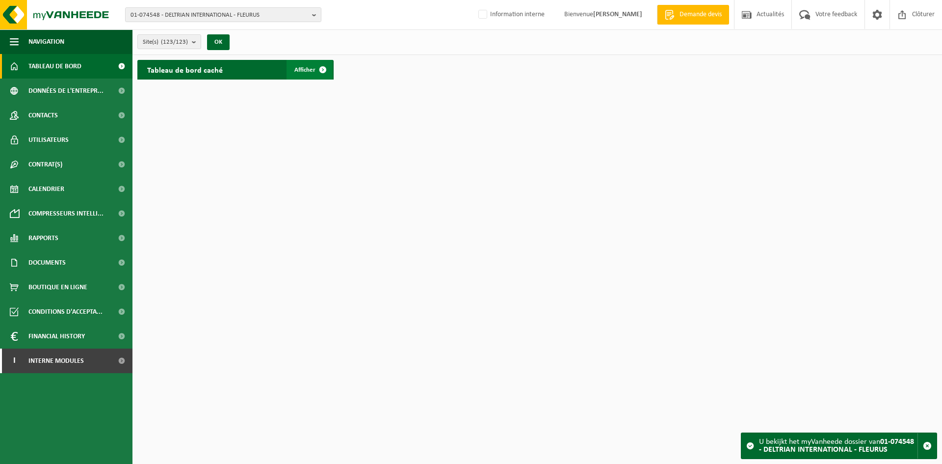
click at [323, 71] on span at bounding box center [323, 70] width 20 height 20
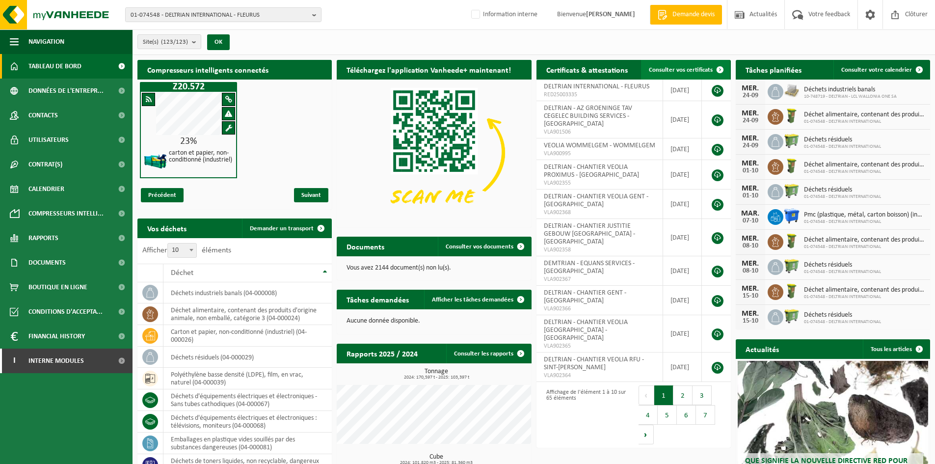
click at [666, 65] on link "Consulter vos certificats" at bounding box center [685, 70] width 89 height 20
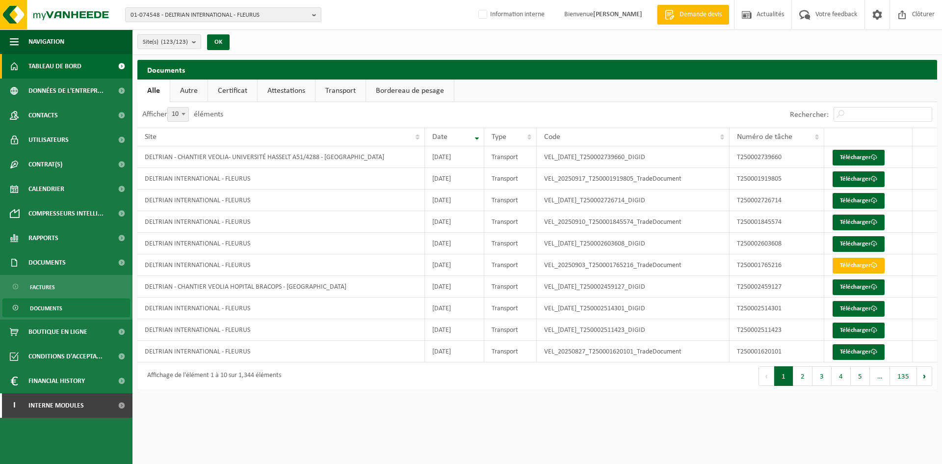
click at [69, 64] on span "Tableau de bord" at bounding box center [54, 66] width 53 height 25
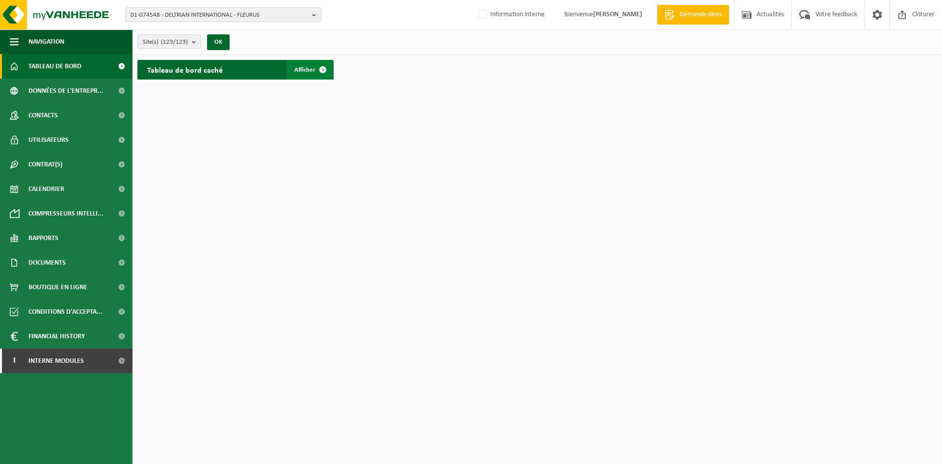
click at [313, 66] on span at bounding box center [323, 70] width 20 height 20
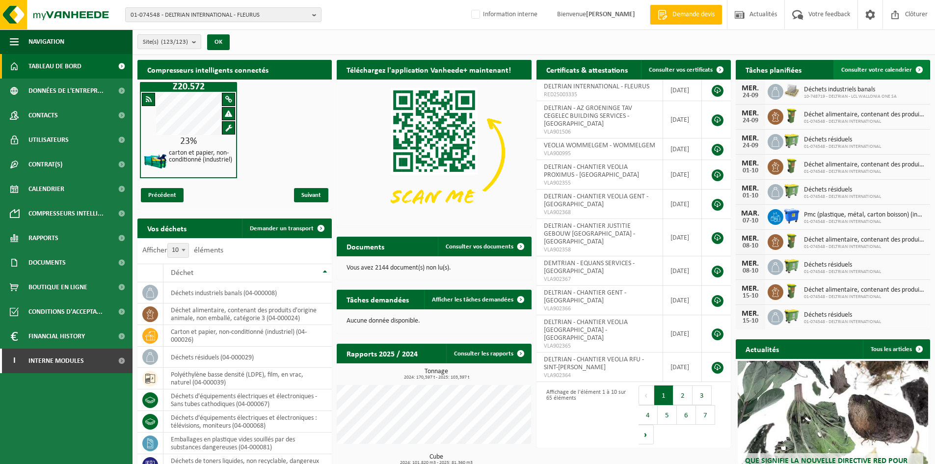
click at [849, 69] on span "Consulter votre calendrier" at bounding box center [876, 70] width 71 height 6
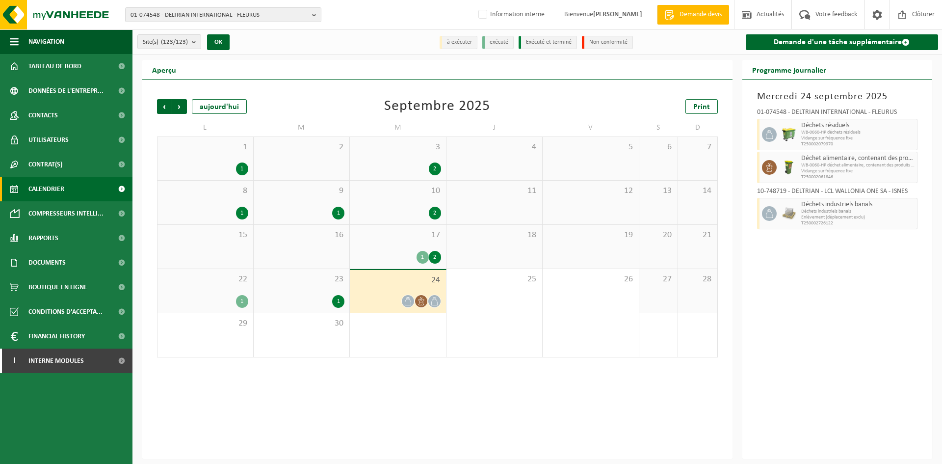
click at [297, 159] on div "2" at bounding box center [302, 158] width 96 height 43
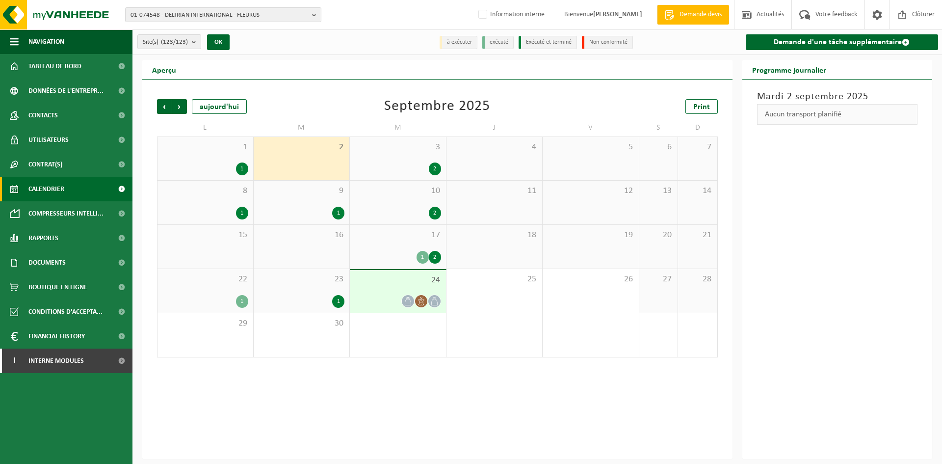
click at [221, 281] on span "22" at bounding box center [205, 279] width 86 height 11
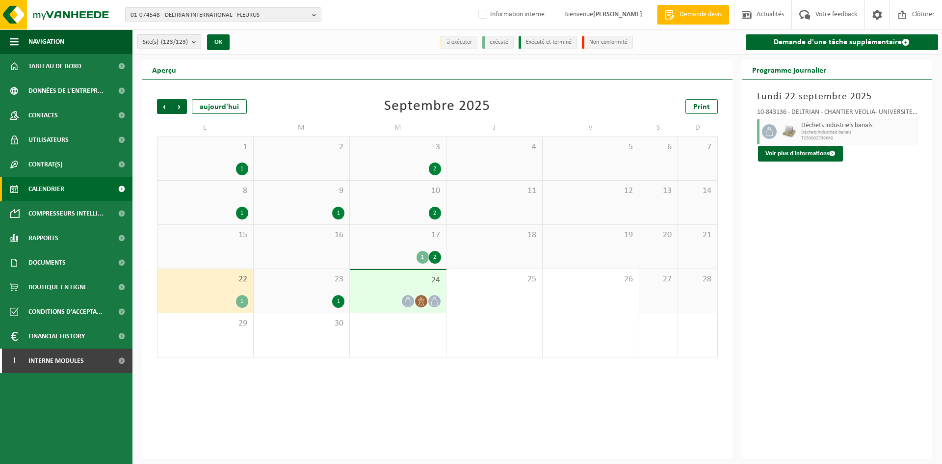
click at [190, 43] on button "Site(s) (123/123)" at bounding box center [169, 41] width 64 height 15
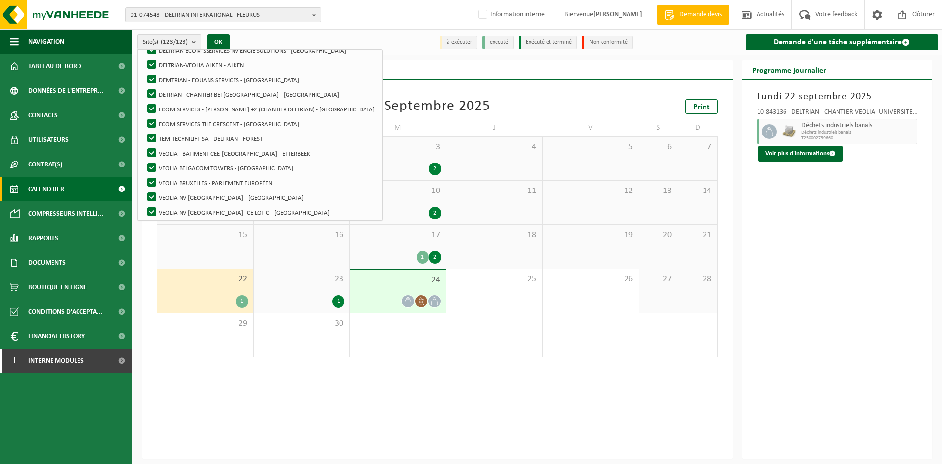
scroll to position [1698, 0]
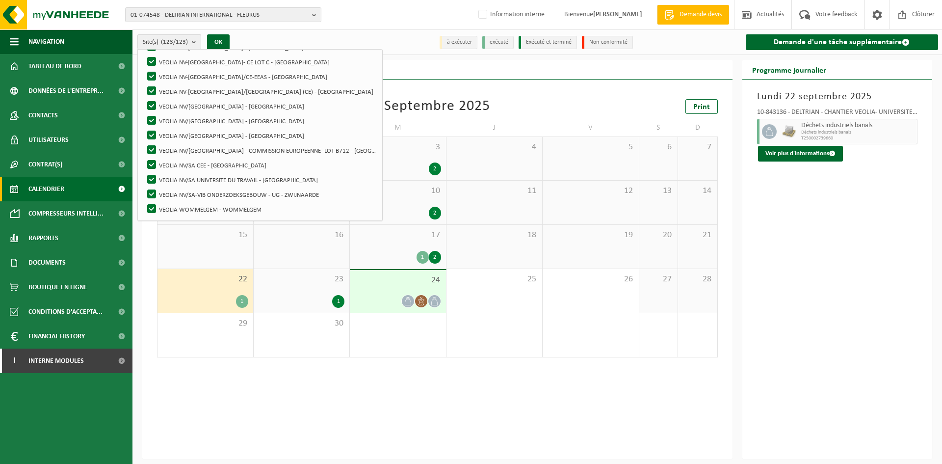
click at [188, 45] on count "(123/123)" at bounding box center [174, 42] width 27 height 6
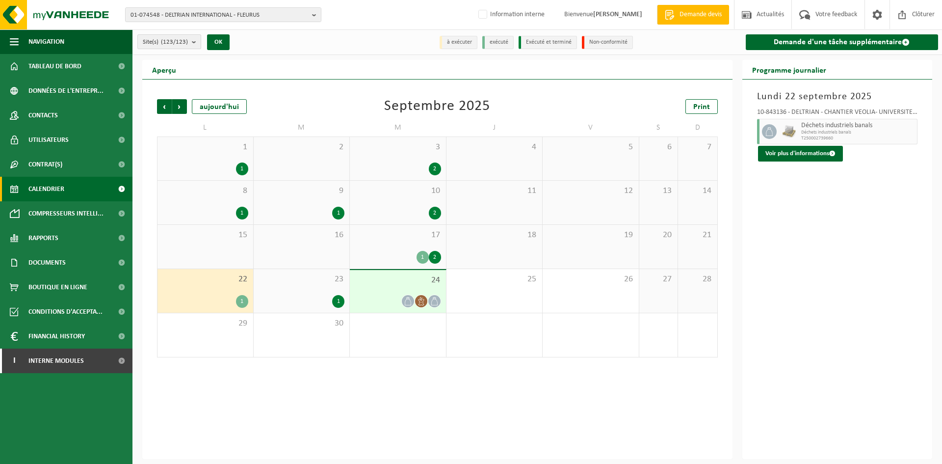
click at [190, 43] on button "Site(s) (123/123)" at bounding box center [169, 41] width 64 height 15
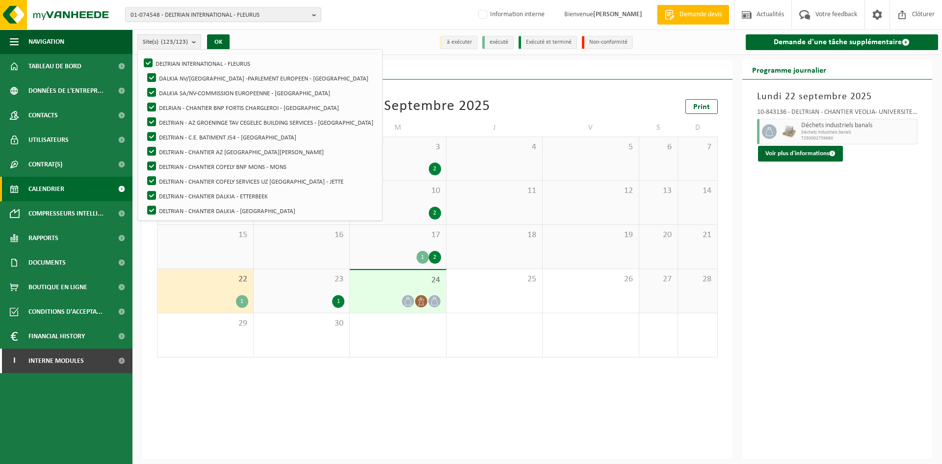
scroll to position [0, 0]
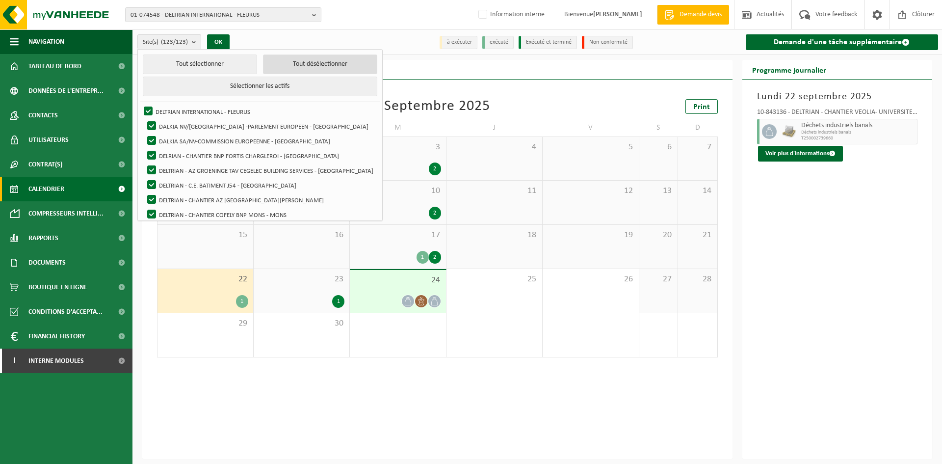
click at [350, 62] on button "Tout désélectionner" at bounding box center [320, 64] width 114 height 20
checkbox input "false"
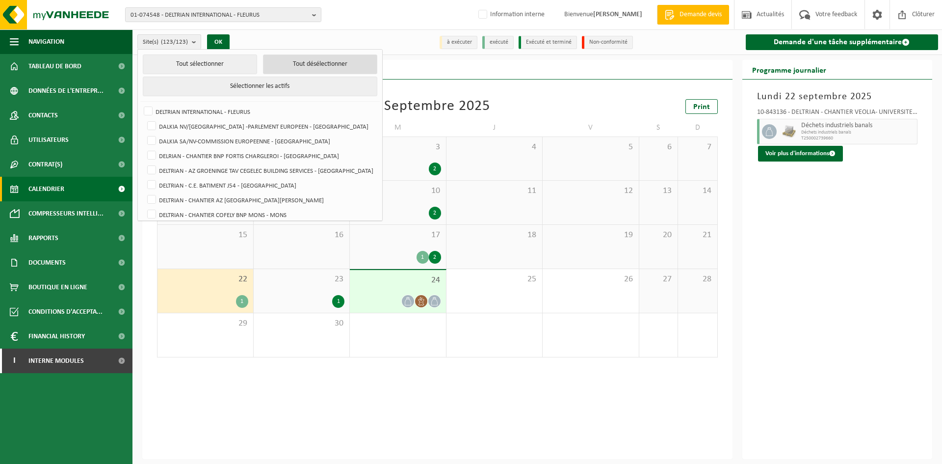
checkbox input "false"
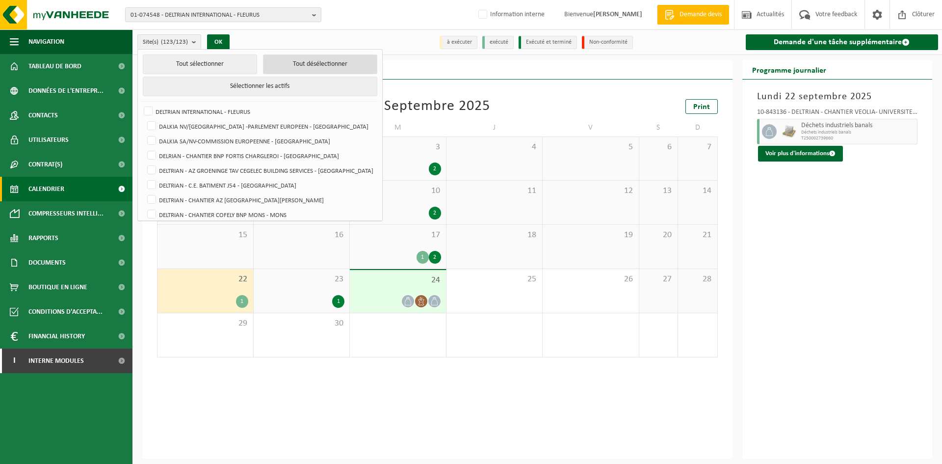
checkbox input "false"
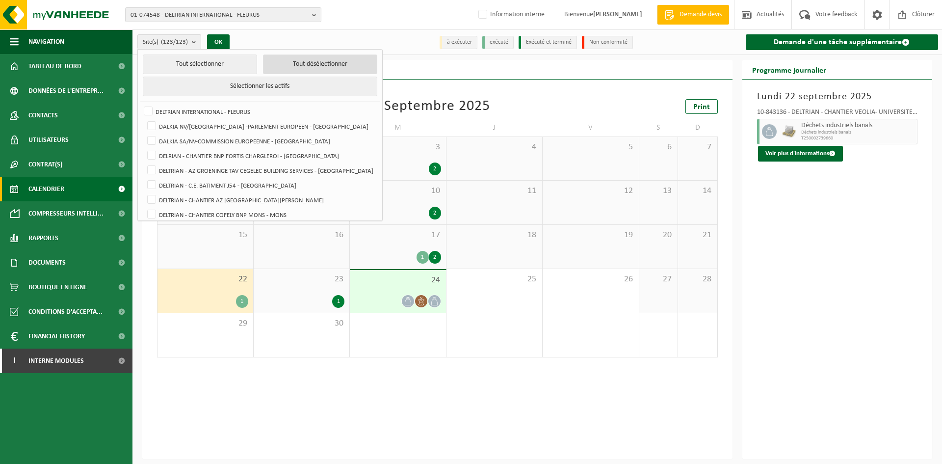
checkbox input "false"
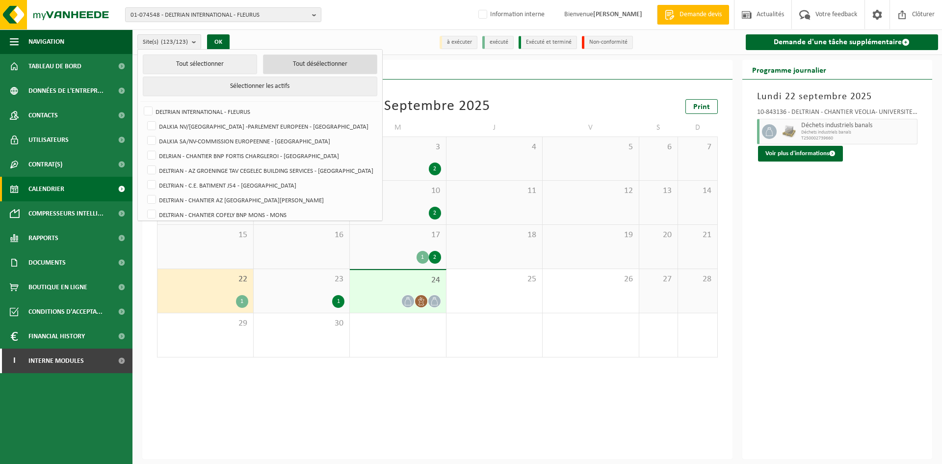
checkbox input "false"
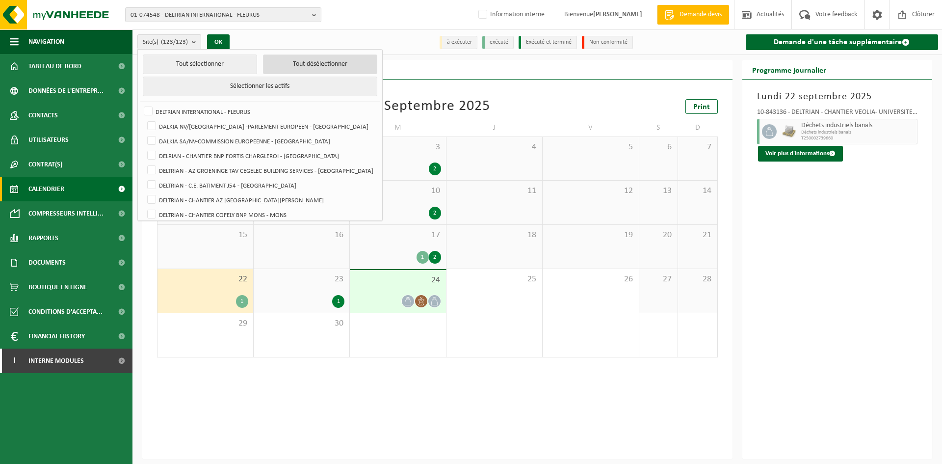
checkbox input "false"
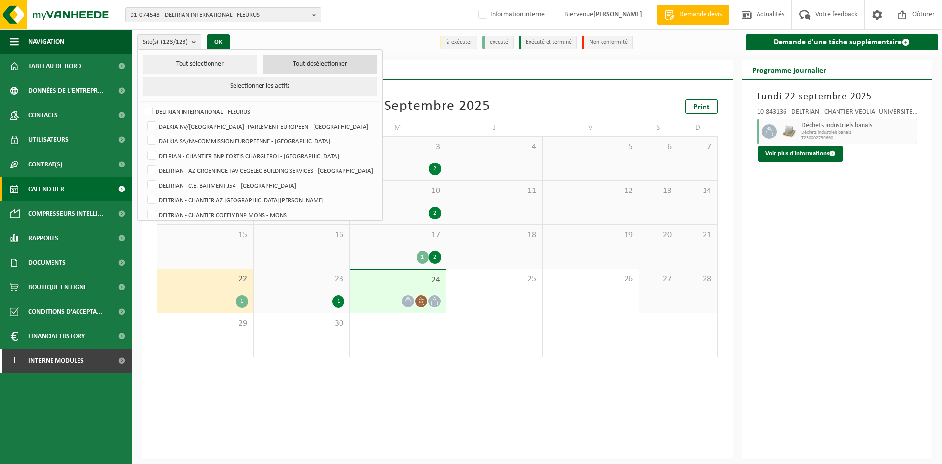
checkbox input "false"
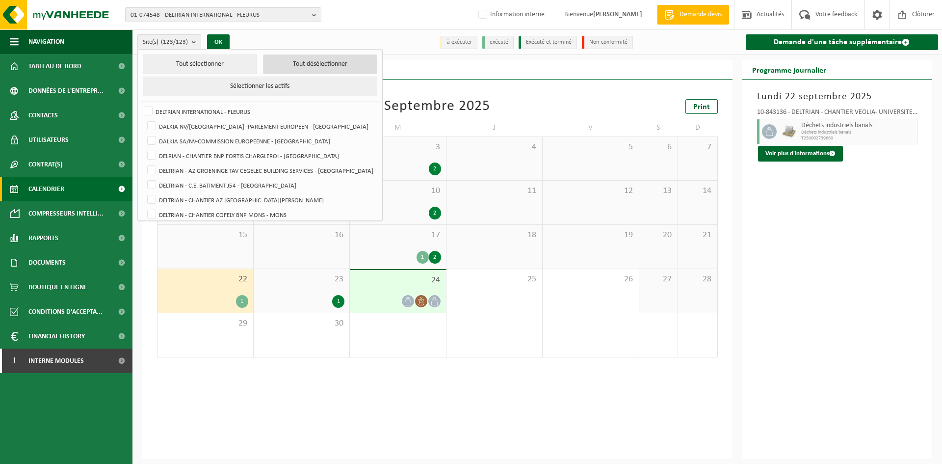
checkbox input "false"
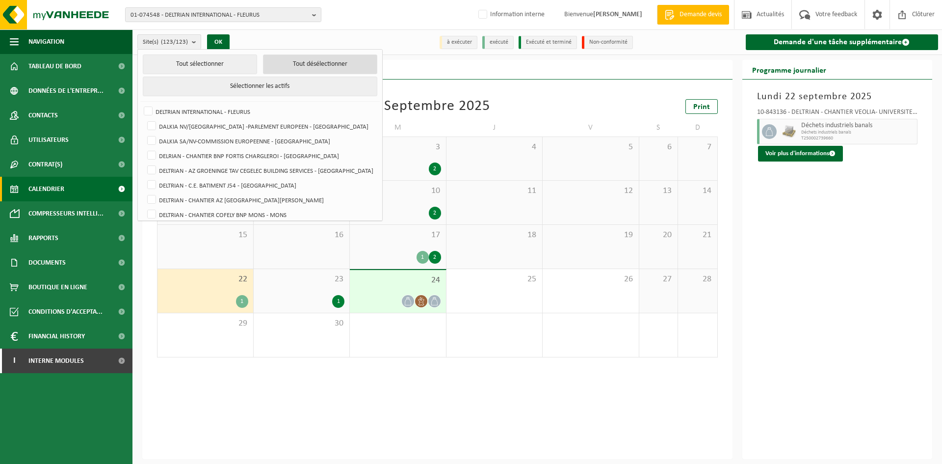
checkbox input "false"
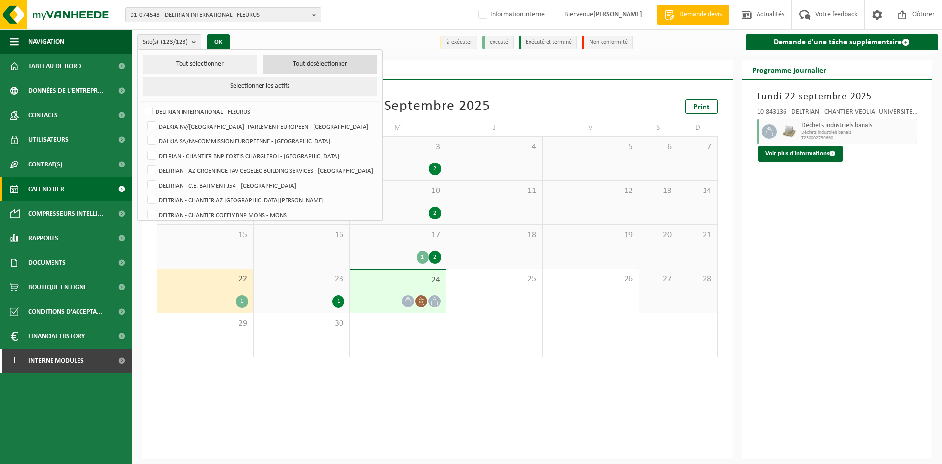
checkbox input "false"
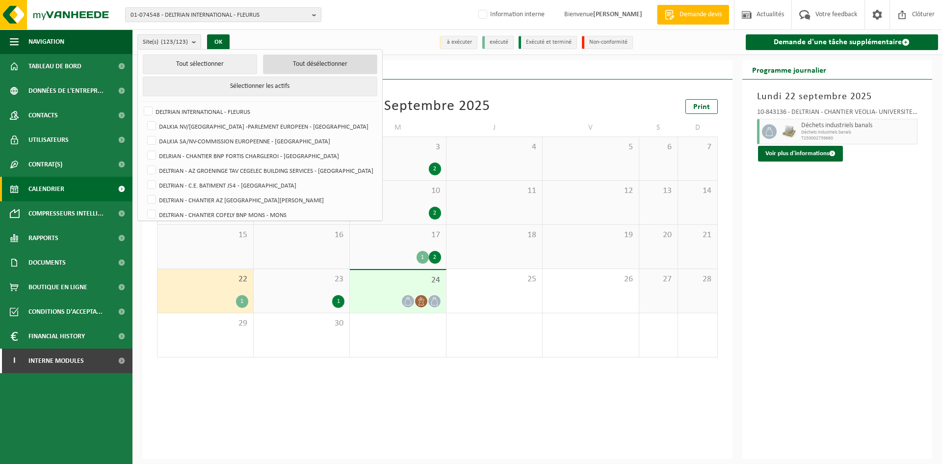
checkbox input "false"
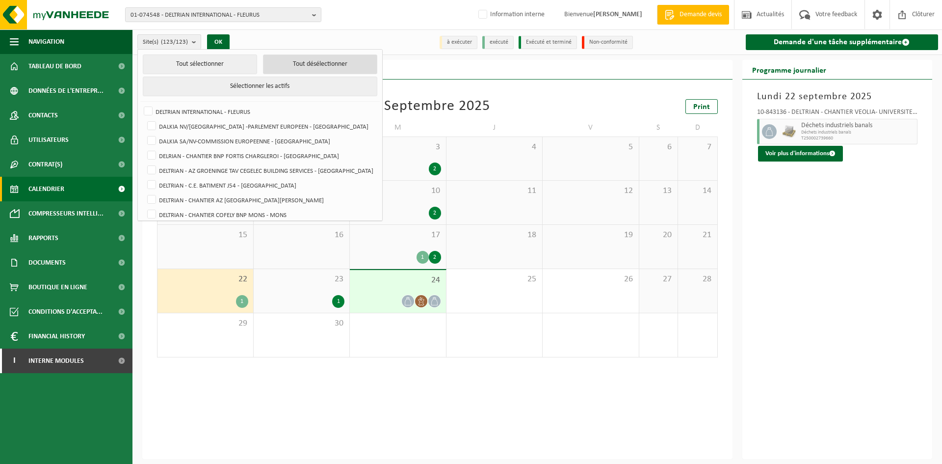
checkbox input "false"
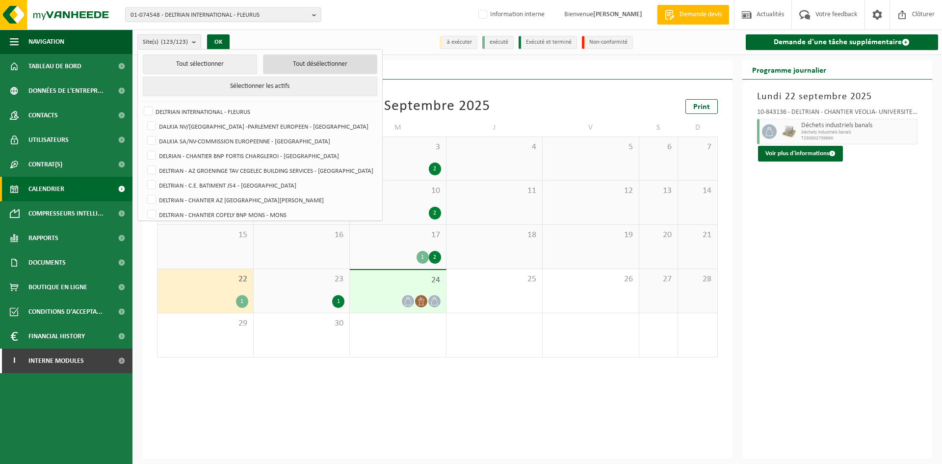
checkbox input "false"
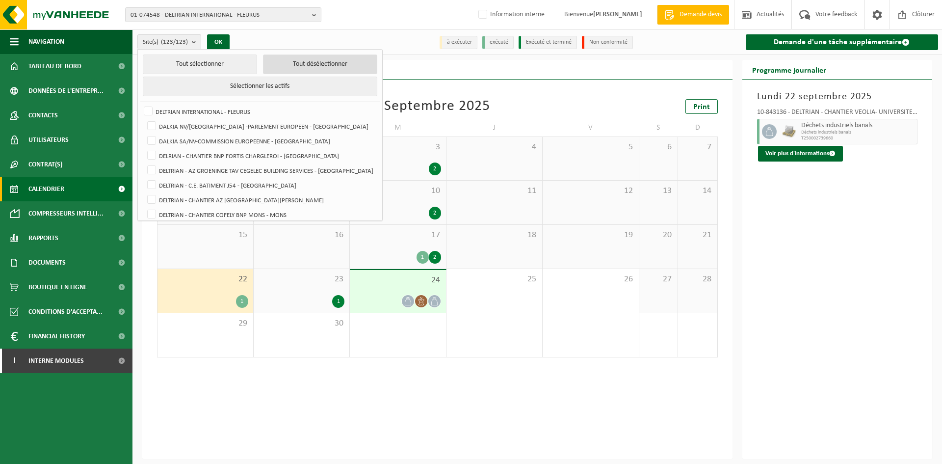
checkbox input "false"
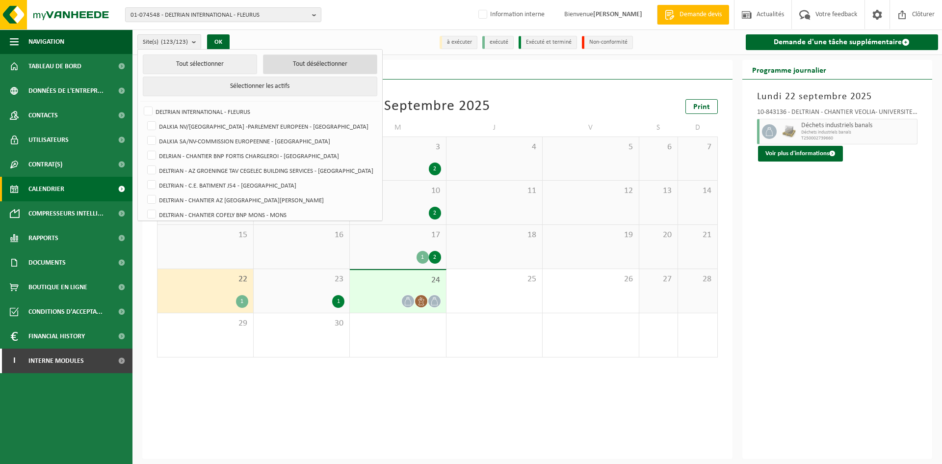
checkbox input "false"
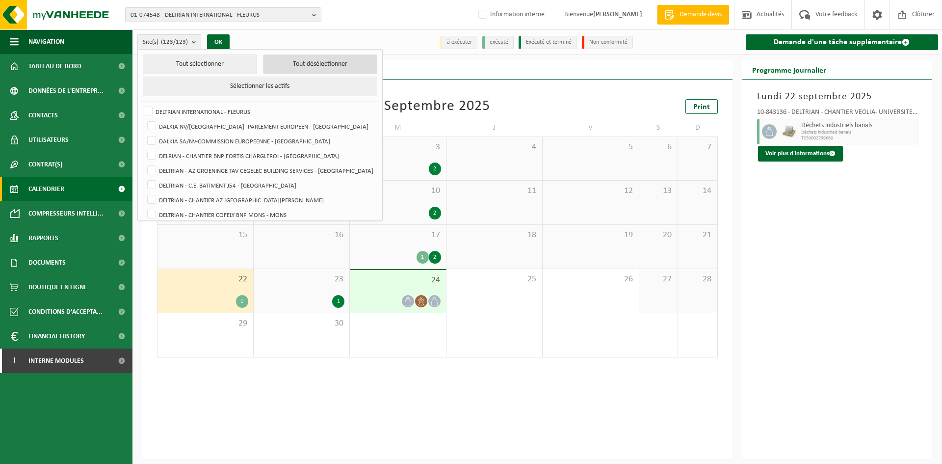
checkbox input "false"
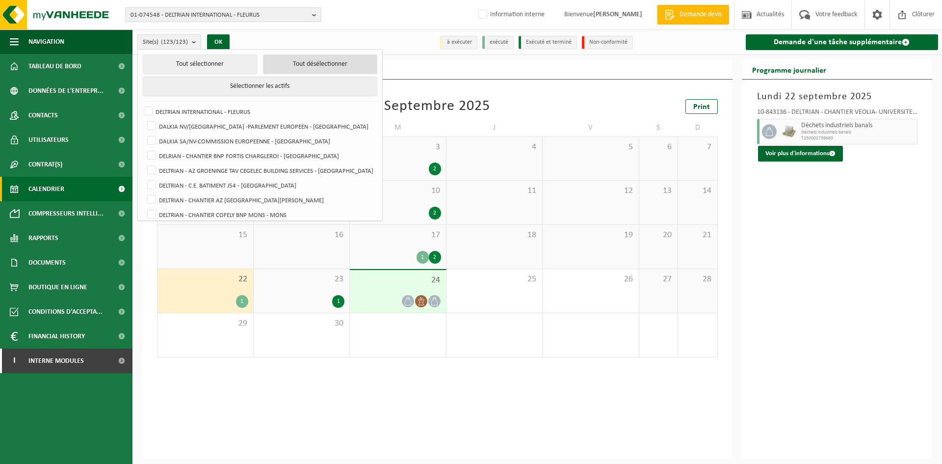
checkbox input "false"
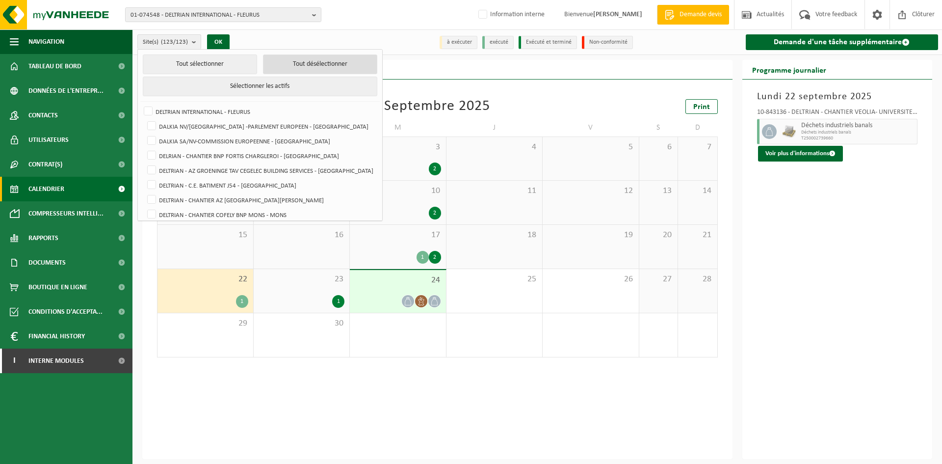
checkbox input "false"
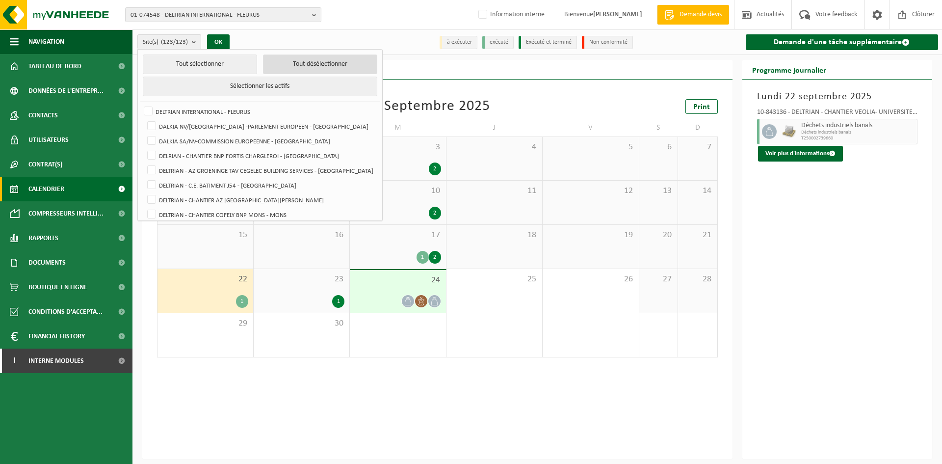
checkbox input "false"
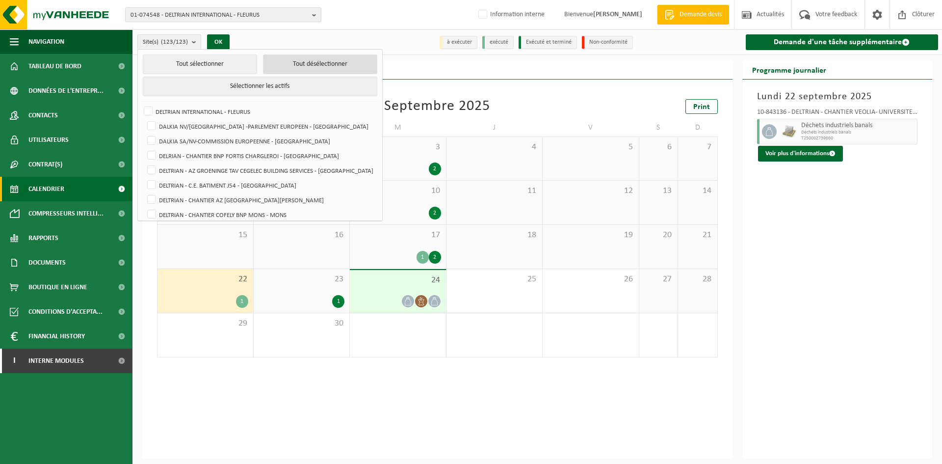
checkbox input "false"
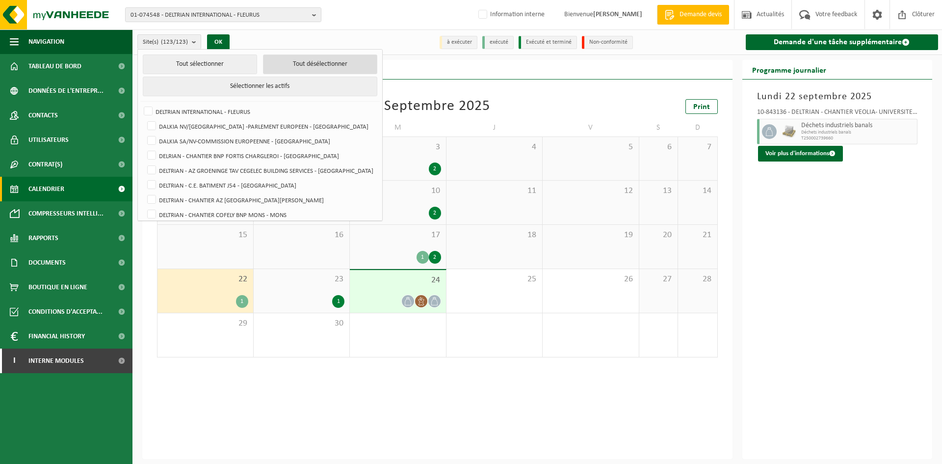
checkbox input "false"
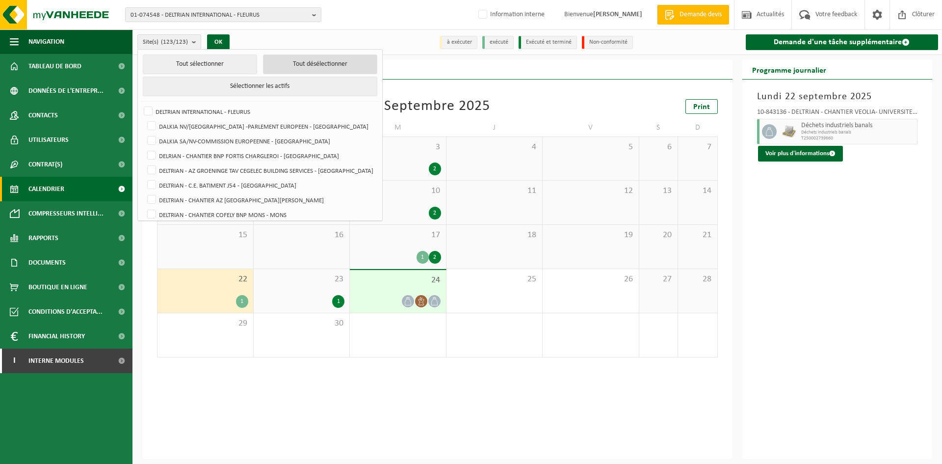
checkbox input "false"
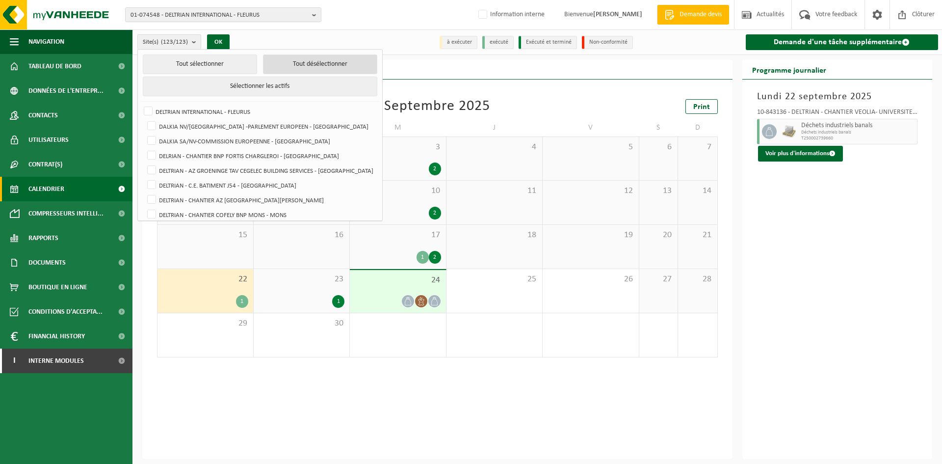
checkbox input "false"
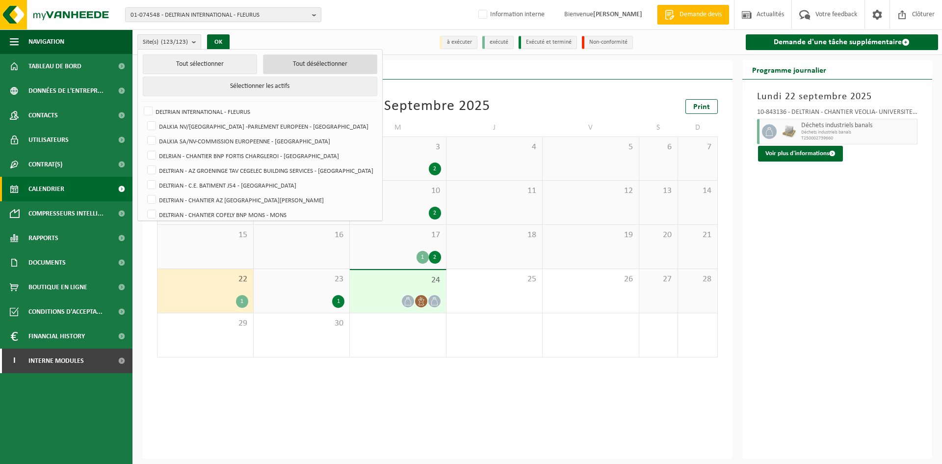
checkbox input "false"
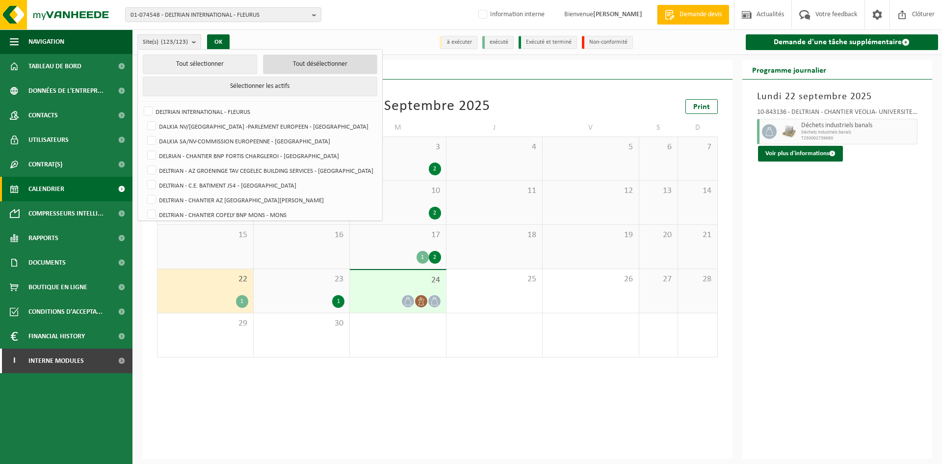
checkbox input "false"
click at [154, 125] on label "DALKIA NV/[GEOGRAPHIC_DATA] -PARLEMENT EUROPEEN - [GEOGRAPHIC_DATA]" at bounding box center [260, 126] width 231 height 15
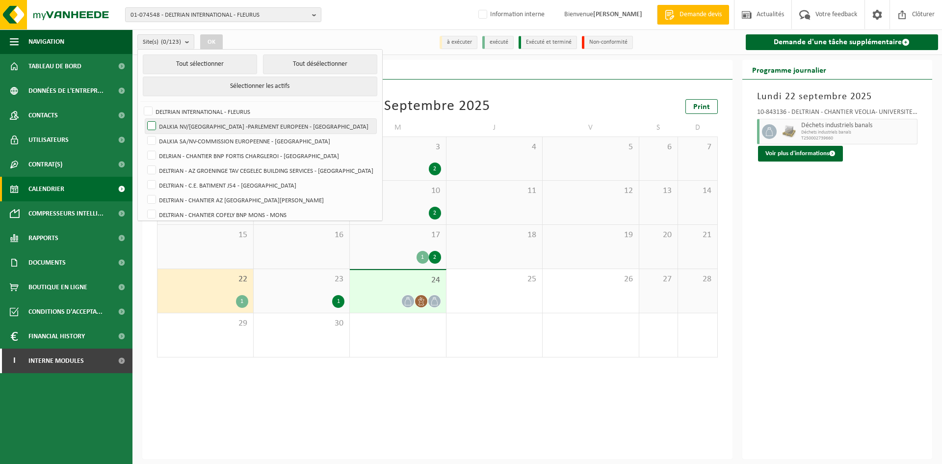
click at [144, 119] on input "DALKIA NV/[GEOGRAPHIC_DATA] -PARLEMENT EUROPEEN - [GEOGRAPHIC_DATA]" at bounding box center [143, 118] width 0 height 0
checkbox input "true"
click at [207, 42] on button "OK" at bounding box center [211, 42] width 23 height 16
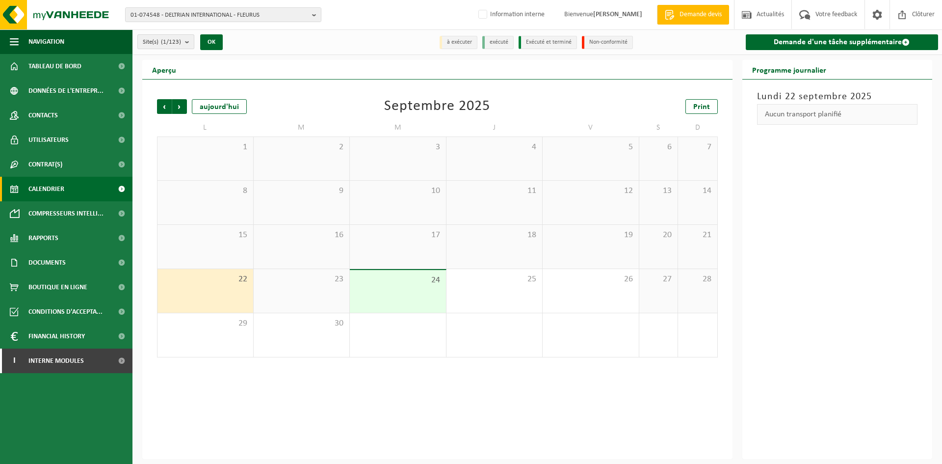
click at [180, 43] on count "(1/123)" at bounding box center [171, 42] width 20 height 6
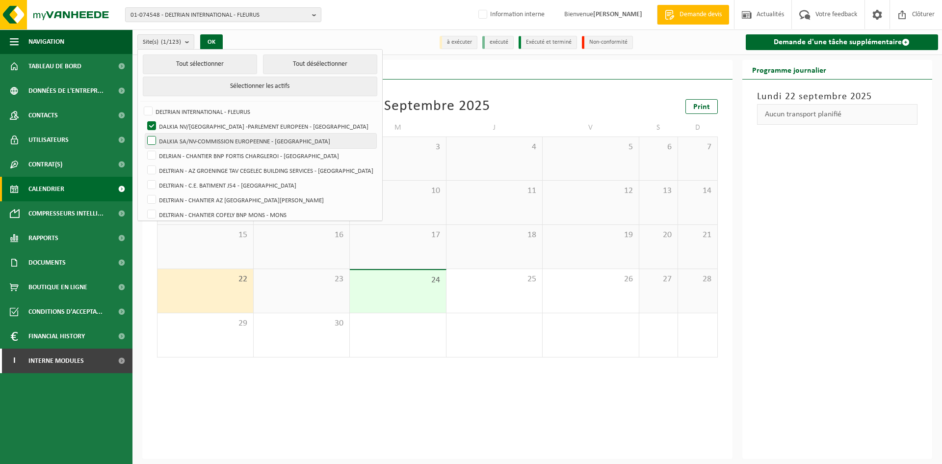
click at [153, 138] on label "DALKIA SA/NV-COMMISSION EUROPEENNE - [GEOGRAPHIC_DATA]" at bounding box center [260, 140] width 231 height 15
click at [144, 133] on input "DALKIA SA/NV-COMMISSION EUROPEENNE - [GEOGRAPHIC_DATA]" at bounding box center [143, 133] width 0 height 0
checkbox input "true"
click at [152, 155] on label "DELRIAN - CHANTIER BNP FORTIS CHARGLEROI - [GEOGRAPHIC_DATA]" at bounding box center [260, 155] width 231 height 15
click at [144, 148] on input "DELRIAN - CHANTIER BNP FORTIS CHARGLEROI - [GEOGRAPHIC_DATA]" at bounding box center [143, 148] width 0 height 0
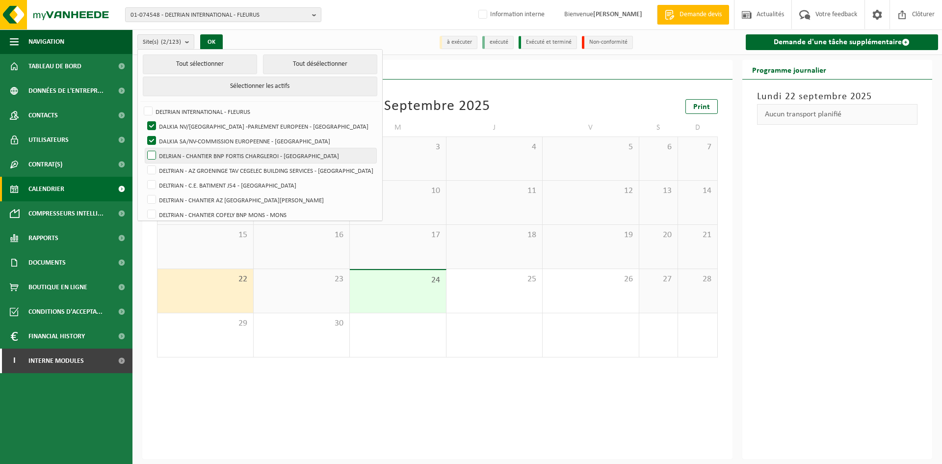
checkbox input "true"
click at [150, 169] on label "DELTRIAN - AZ GROENINGE TAV CEGELEC BUILDING SERVICES - [GEOGRAPHIC_DATA]" at bounding box center [260, 170] width 231 height 15
click at [144, 163] on input "DELTRIAN - AZ GROENINGE TAV CEGELEC BUILDING SERVICES - [GEOGRAPHIC_DATA]" at bounding box center [143, 162] width 0 height 0
checkbox input "true"
click at [148, 185] on label "DELTRIAN - C.E. BATIMENT J54 - [GEOGRAPHIC_DATA]" at bounding box center [260, 185] width 231 height 15
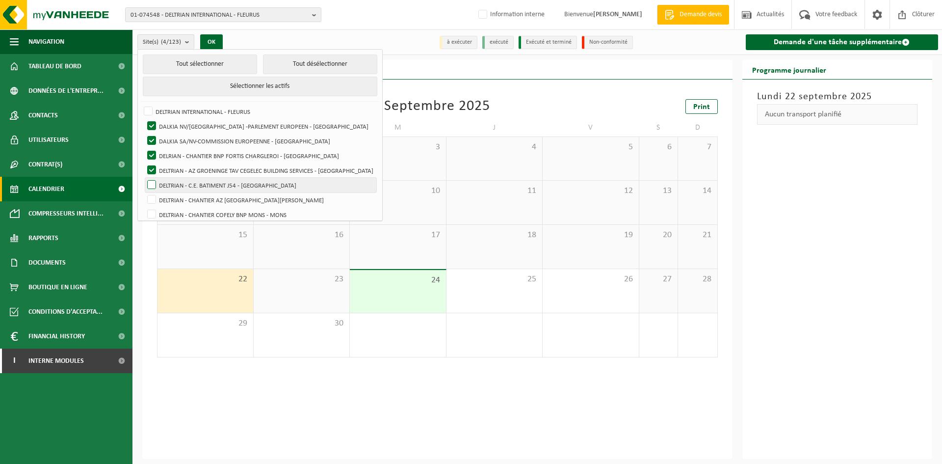
click at [144, 178] on input "DELTRIAN - C.E. BATIMENT J54 - [GEOGRAPHIC_DATA]" at bounding box center [143, 177] width 0 height 0
checkbox input "true"
click at [149, 201] on label "DELTRIAN - CHANTIER AZ [GEOGRAPHIC_DATA][PERSON_NAME]" at bounding box center [260, 199] width 231 height 15
click at [144, 192] on input "DELTRIAN - CHANTIER AZ [GEOGRAPHIC_DATA][PERSON_NAME]" at bounding box center [143, 192] width 0 height 0
checkbox input "true"
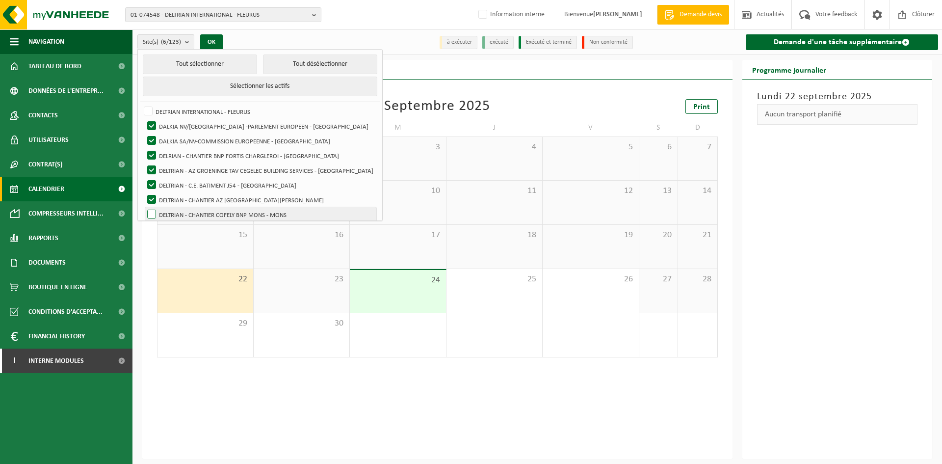
click at [151, 213] on label "DELTRIAN - CHANTIER COFELY BNP MONS - MONS" at bounding box center [260, 214] width 231 height 15
click at [144, 207] on input "DELTRIAN - CHANTIER COFELY BNP MONS - MONS" at bounding box center [143, 207] width 0 height 0
checkbox input "true"
click at [216, 40] on button "OK" at bounding box center [211, 42] width 23 height 16
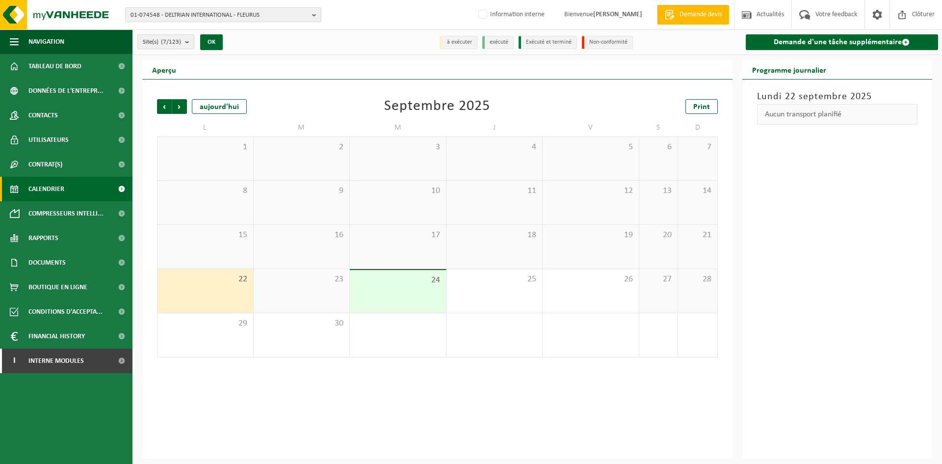
drag, startPoint x: 186, startPoint y: 37, endPoint x: 190, endPoint y: 43, distance: 7.4
click at [186, 38] on b "submit" at bounding box center [189, 42] width 9 height 14
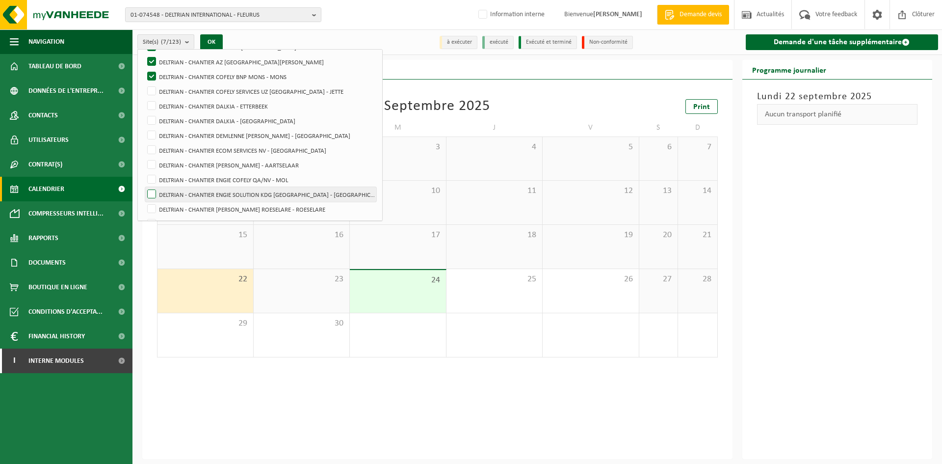
scroll to position [147, 0]
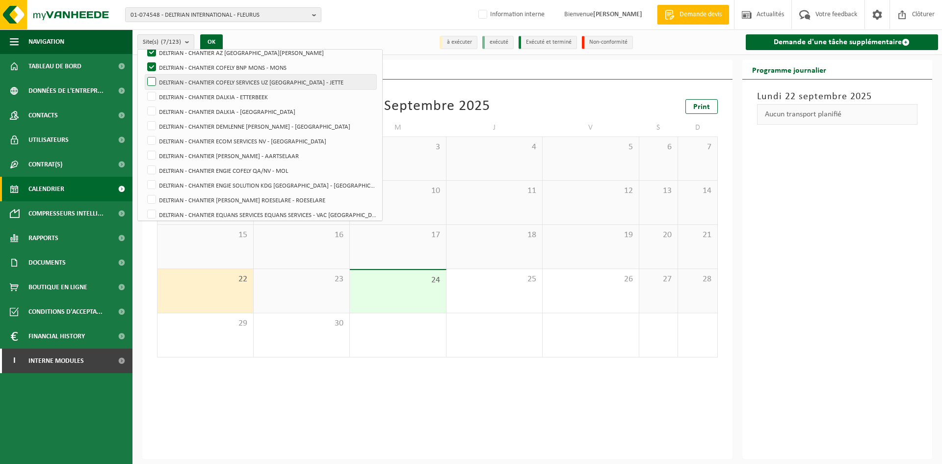
click at [150, 81] on label "DELTRIAN - CHANTIER COFELY SERVICES UZ [GEOGRAPHIC_DATA] - JETTE" at bounding box center [260, 82] width 231 height 15
click at [144, 75] on input "DELTRIAN - CHANTIER COFELY SERVICES UZ [GEOGRAPHIC_DATA] - JETTE" at bounding box center [143, 74] width 0 height 0
checkbox input "true"
drag, startPoint x: 150, startPoint y: 112, endPoint x: 151, endPoint y: 138, distance: 26.5
click at [150, 113] on label "DELTRIAN - CHANTIER DALKIA - [GEOGRAPHIC_DATA]" at bounding box center [260, 111] width 231 height 15
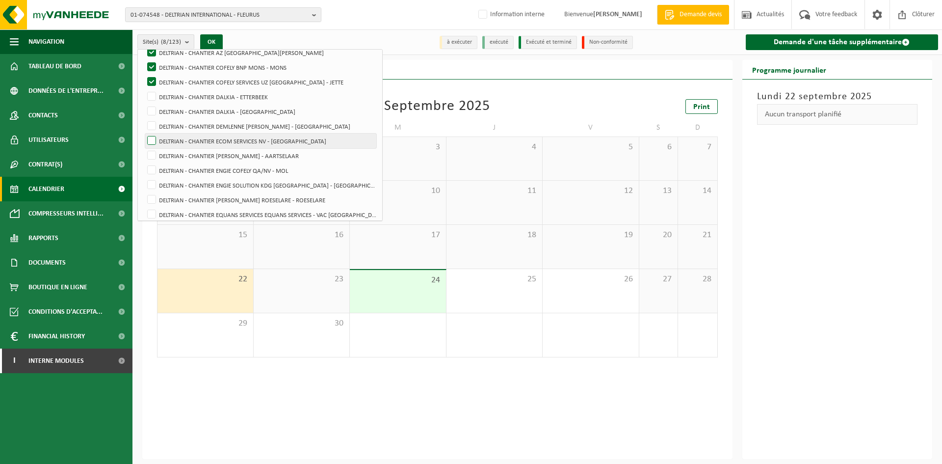
click at [144, 104] on input "DELTRIAN - CHANTIER DALKIA - [GEOGRAPHIC_DATA]" at bounding box center [143, 104] width 0 height 0
checkbox input "true"
drag, startPoint x: 151, startPoint y: 147, endPoint x: 152, endPoint y: 167, distance: 19.6
click at [151, 150] on label "DELTRIAN - CHANTIER [PERSON_NAME] - AARTSELAAR" at bounding box center [260, 155] width 231 height 15
click at [144, 148] on input "DELTRIAN - CHANTIER [PERSON_NAME] - AARTSELAAR" at bounding box center [143, 148] width 0 height 0
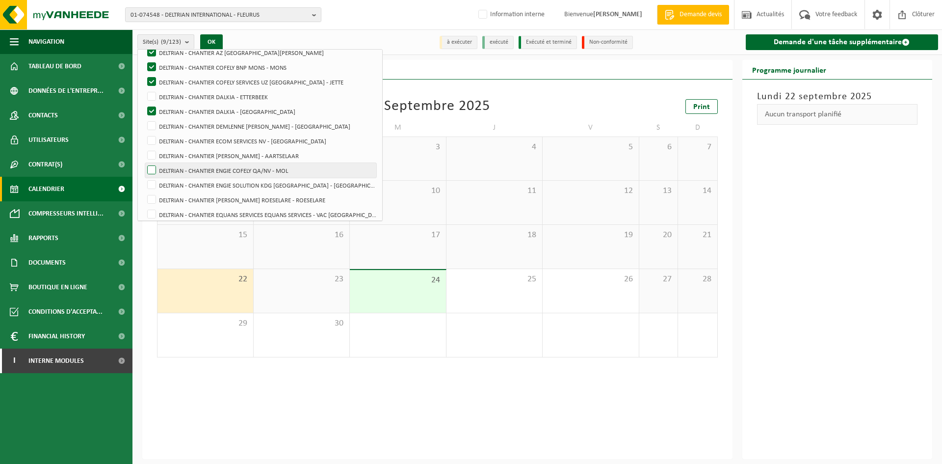
checkbox input "true"
click at [154, 180] on label "DELTRIAN - CHANTIER ENGIE SOLUTION KDG [GEOGRAPHIC_DATA] - [GEOGRAPHIC_DATA]" at bounding box center [260, 185] width 231 height 15
click at [144, 178] on input "DELTRIAN - CHANTIER ENGIE SOLUTION KDG [GEOGRAPHIC_DATA] - [GEOGRAPHIC_DATA]" at bounding box center [143, 177] width 0 height 0
checkbox input "true"
click at [154, 204] on label "DELTRIAN - CHANTIER [PERSON_NAME] ROESELARE - ROESELARE" at bounding box center [260, 199] width 231 height 15
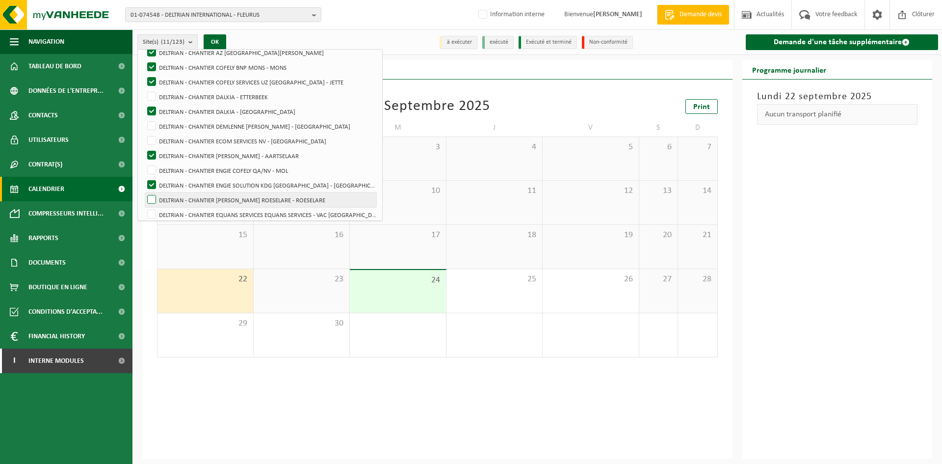
click at [144, 192] on input "DELTRIAN - CHANTIER [PERSON_NAME] ROESELARE - ROESELARE" at bounding box center [143, 192] width 0 height 0
checkbox input "true"
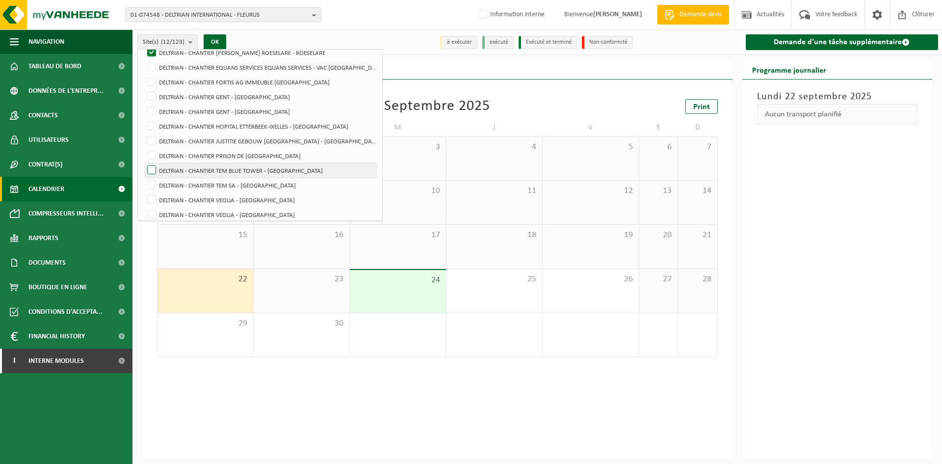
click at [159, 170] on label "DELTRIAN - CHANTIER TEM BLUE TOWER - [GEOGRAPHIC_DATA]" at bounding box center [260, 170] width 231 height 15
click at [144, 163] on input "DELTRIAN - CHANTIER TEM BLUE TOWER - [GEOGRAPHIC_DATA]" at bounding box center [143, 162] width 0 height 0
checkbox input "true"
click at [157, 190] on label "DELTRIAN - CHANTIER TEM SA - [GEOGRAPHIC_DATA]" at bounding box center [260, 185] width 231 height 15
click at [144, 178] on input "DELTRIAN - CHANTIER TEM SA - [GEOGRAPHIC_DATA]" at bounding box center [143, 177] width 0 height 0
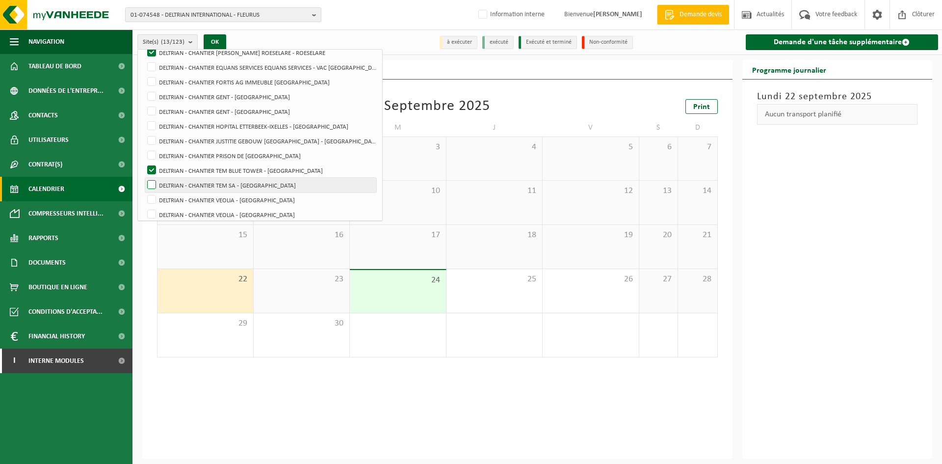
checkbox input "true"
click at [157, 202] on label "DELTRIAN - CHANTIER VEOLIA - [GEOGRAPHIC_DATA]" at bounding box center [260, 199] width 231 height 15
click at [144, 192] on input "DELTRIAN - CHANTIER VEOLIA - [GEOGRAPHIC_DATA]" at bounding box center [143, 192] width 0 height 0
checkbox input "true"
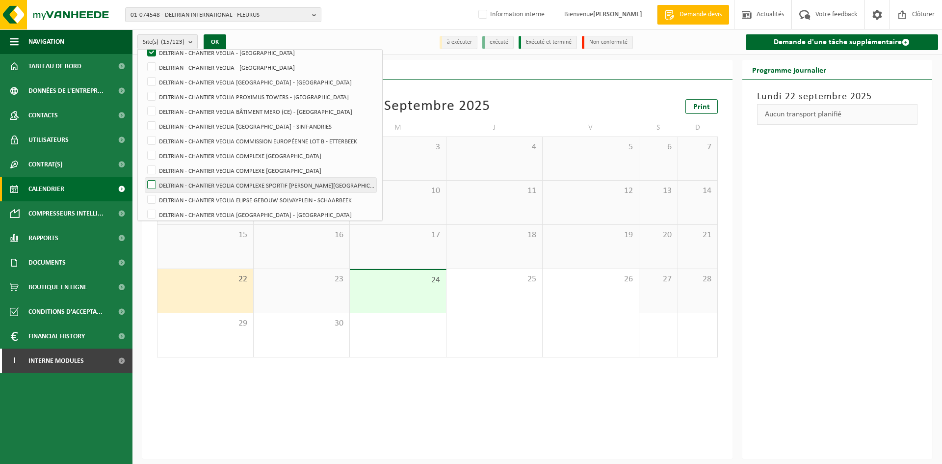
click at [155, 178] on label "DELTRIAN - CHANTIER VEOLIA COMPLEXE SPORTIF [PERSON_NAME][GEOGRAPHIC_DATA]" at bounding box center [260, 185] width 231 height 15
click at [144, 178] on input "DELTRIAN - CHANTIER VEOLIA COMPLEXE SPORTIF [PERSON_NAME][GEOGRAPHIC_DATA]" at bounding box center [143, 177] width 0 height 0
checkbox input "true"
drag, startPoint x: 152, startPoint y: 200, endPoint x: 155, endPoint y: 179, distance: 20.9
click at [152, 200] on label "DELTRIAN - CHANTIER VEOLIA ELIPSE GEBOUW SOLVAYPLEIN - SCHAARBEEK" at bounding box center [260, 199] width 231 height 15
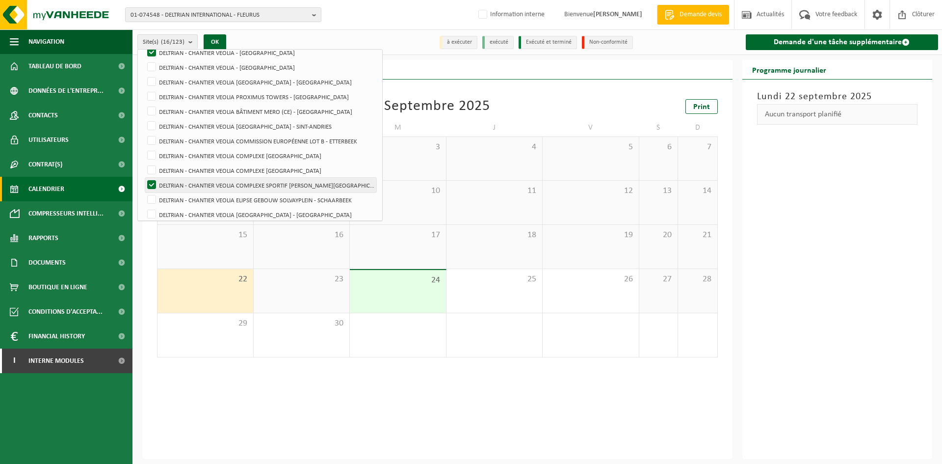
click at [144, 192] on input "DELTRIAN - CHANTIER VEOLIA ELIPSE GEBOUW SOLVAYPLEIN - SCHAARBEEK" at bounding box center [143, 192] width 0 height 0
checkbox input "true"
click at [157, 173] on label "DELTRIAN - CHANTIER VEOLIA COMPLEXE [GEOGRAPHIC_DATA]" at bounding box center [260, 170] width 231 height 15
click at [144, 163] on input "DELTRIAN - CHANTIER VEOLIA COMPLEXE [GEOGRAPHIC_DATA]" at bounding box center [143, 162] width 0 height 0
checkbox input "true"
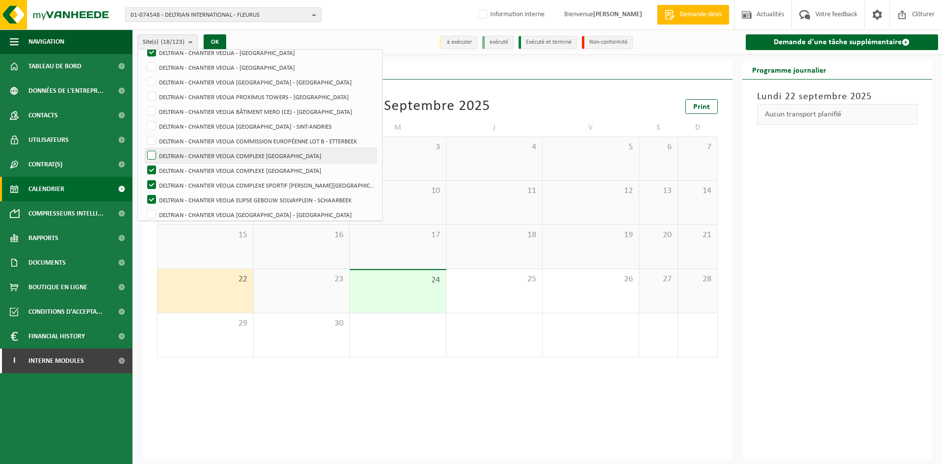
click at [157, 157] on label "DELTRIAN - CHANTIER VEOLIA COMPLEXE [GEOGRAPHIC_DATA]" at bounding box center [260, 155] width 231 height 15
click at [144, 148] on input "DELTRIAN - CHANTIER VEOLIA COMPLEXE [GEOGRAPHIC_DATA]" at bounding box center [143, 148] width 0 height 0
checkbox input "true"
click at [154, 144] on label "DELTRIAN - CHANTIER VEOLIA COMMISSION EUROPÉENNE LOT B - ETTERBEEK" at bounding box center [260, 140] width 231 height 15
click at [144, 133] on input "DELTRIAN - CHANTIER VEOLIA COMMISSION EUROPÉENNE LOT B - ETTERBEEK" at bounding box center [143, 133] width 0 height 0
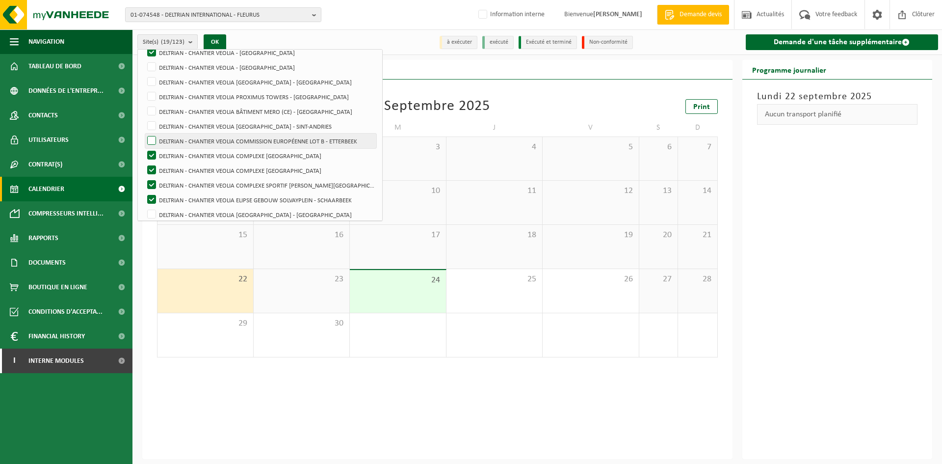
checkbox input "true"
click at [157, 123] on label "DELTRIAN - CHANTIER VEOLIA [GEOGRAPHIC_DATA] - SINT-ANDRIES" at bounding box center [260, 126] width 231 height 15
click at [144, 119] on input "DELTRIAN - CHANTIER VEOLIA [GEOGRAPHIC_DATA] - SINT-ANDRIES" at bounding box center [143, 118] width 0 height 0
checkbox input "true"
click at [157, 117] on label "DELTRIAN - CHANTIER VEOLIA BÂTIMENT MERO (CE) - [GEOGRAPHIC_DATA]" at bounding box center [260, 111] width 231 height 15
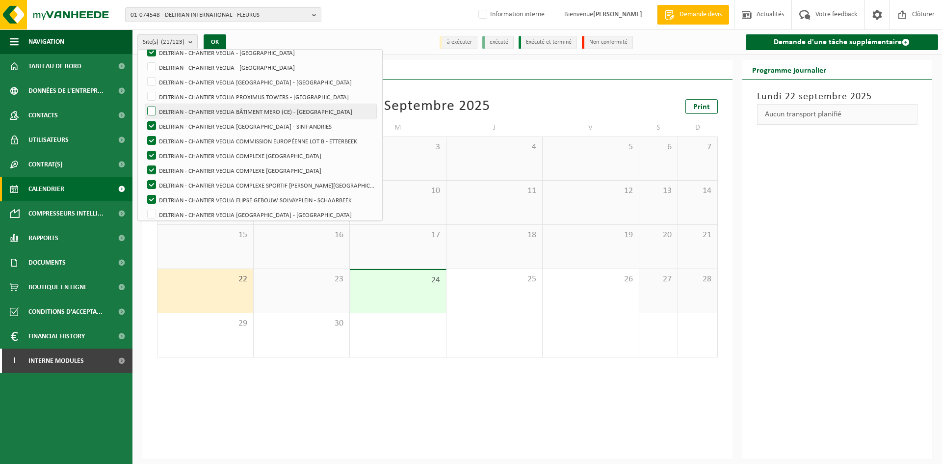
click at [144, 104] on input "DELTRIAN - CHANTIER VEOLIA BÂTIMENT MERO (CE) - [GEOGRAPHIC_DATA]" at bounding box center [143, 104] width 0 height 0
checkbox input "true"
click at [155, 93] on label "DELTRIAN - CHANTIER VEOLIA PROXIMUS TOWERS - [GEOGRAPHIC_DATA]" at bounding box center [260, 96] width 231 height 15
click at [144, 89] on input "DELTRIAN - CHANTIER VEOLIA PROXIMUS TOWERS - [GEOGRAPHIC_DATA]" at bounding box center [143, 89] width 0 height 0
checkbox input "true"
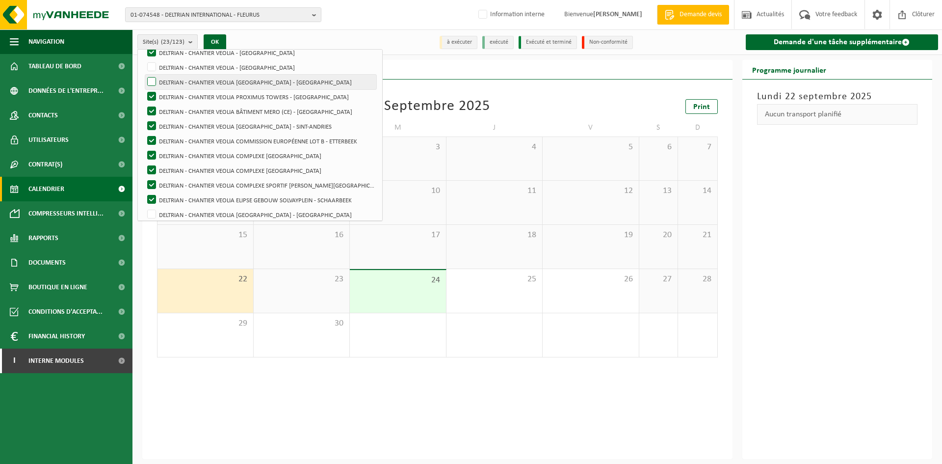
click at [154, 82] on label "DELTRIAN - CHANTIER VEOLIA [GEOGRAPHIC_DATA] - [GEOGRAPHIC_DATA]" at bounding box center [260, 82] width 231 height 15
click at [144, 75] on input "DELTRIAN - CHANTIER VEOLIA [GEOGRAPHIC_DATA] - [GEOGRAPHIC_DATA]" at bounding box center [143, 74] width 0 height 0
checkbox input "true"
click at [154, 71] on label "DELTRIAN - CHANTIER VEOLIA - [GEOGRAPHIC_DATA]" at bounding box center [260, 67] width 231 height 15
click at [144, 60] on input "DELTRIAN - CHANTIER VEOLIA - [GEOGRAPHIC_DATA]" at bounding box center [143, 59] width 0 height 0
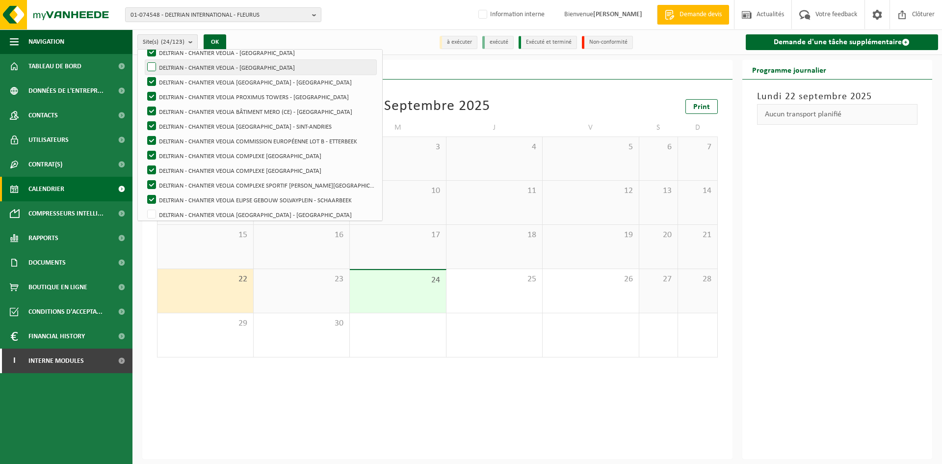
checkbox input "true"
click at [215, 40] on button "OK" at bounding box center [215, 42] width 23 height 16
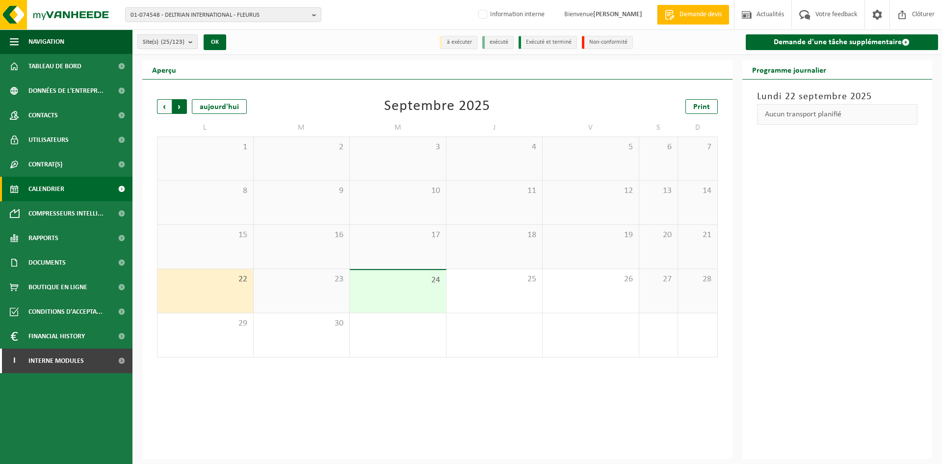
click at [168, 107] on span "Précédent" at bounding box center [164, 106] width 15 height 15
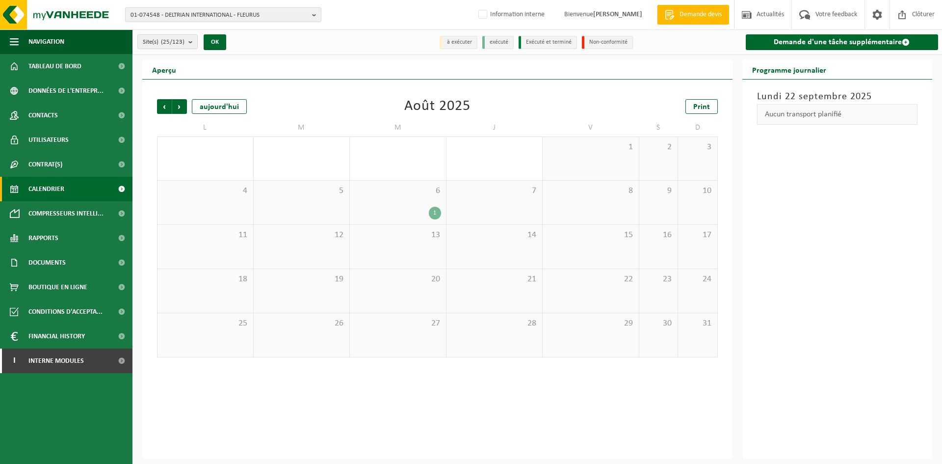
click at [168, 107] on span "Précédent" at bounding box center [164, 106] width 15 height 15
click at [180, 107] on span "Suivant" at bounding box center [179, 106] width 15 height 15
click at [186, 42] on button "Site(s) (25/123)" at bounding box center [167, 41] width 60 height 15
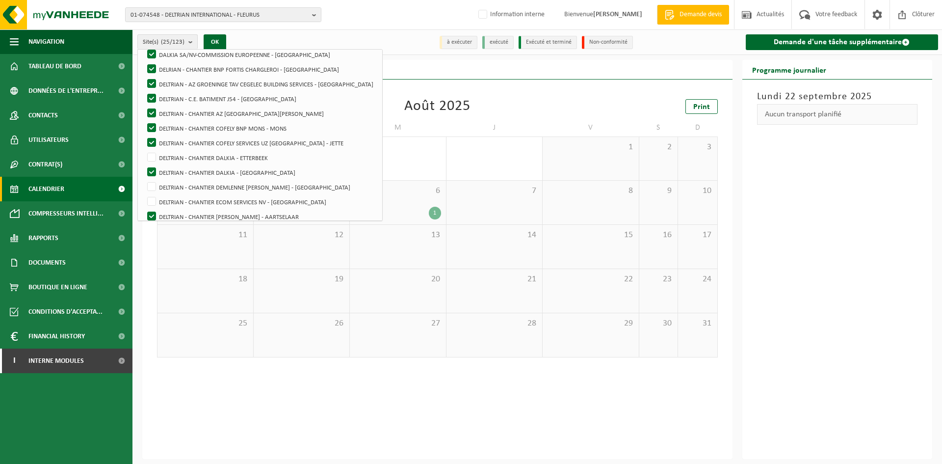
scroll to position [0, 0]
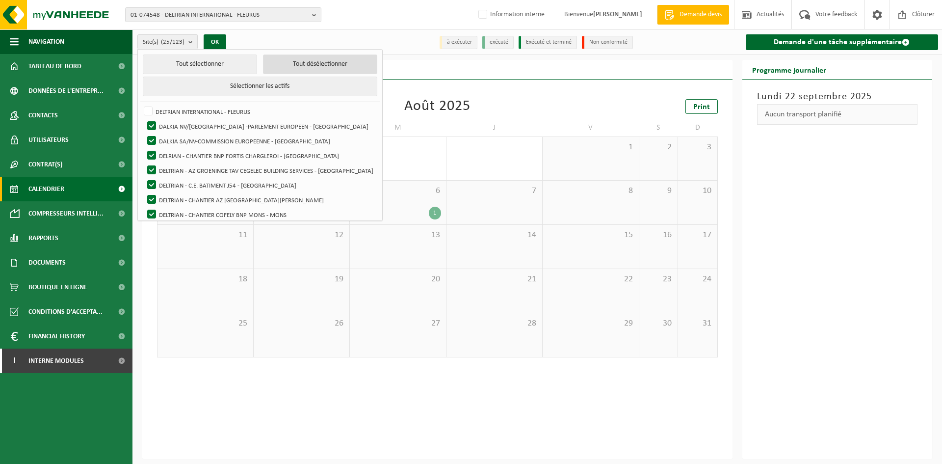
click at [297, 67] on button "Tout désélectionner" at bounding box center [320, 64] width 114 height 20
checkbox input "false"
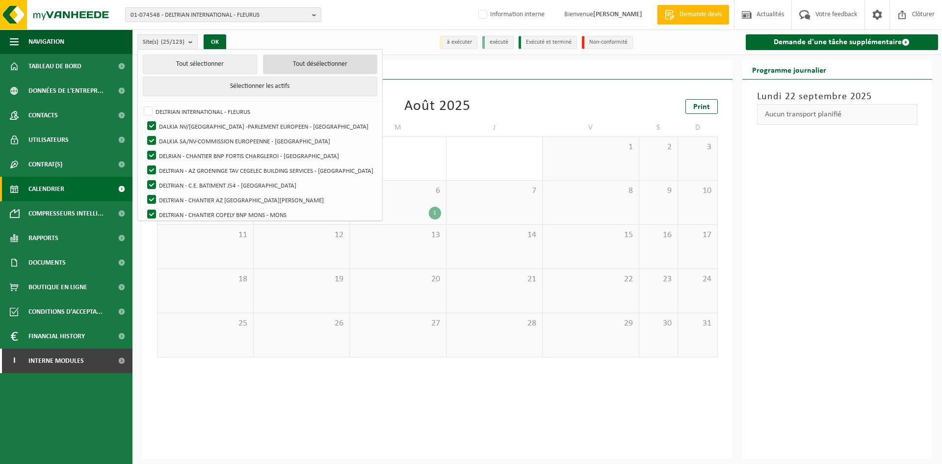
checkbox input "false"
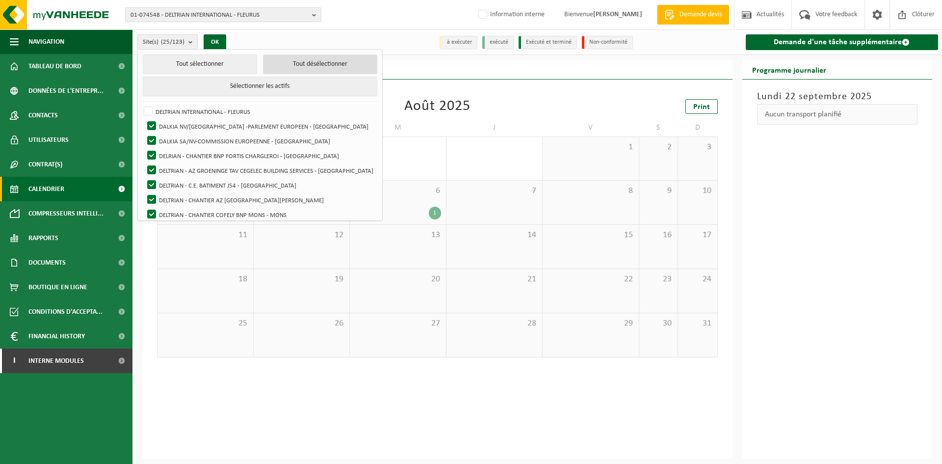
checkbox input "false"
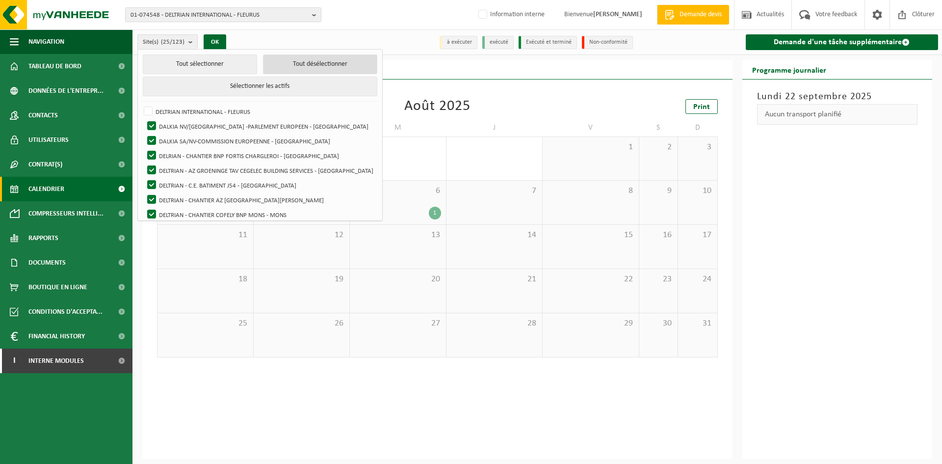
checkbox input "false"
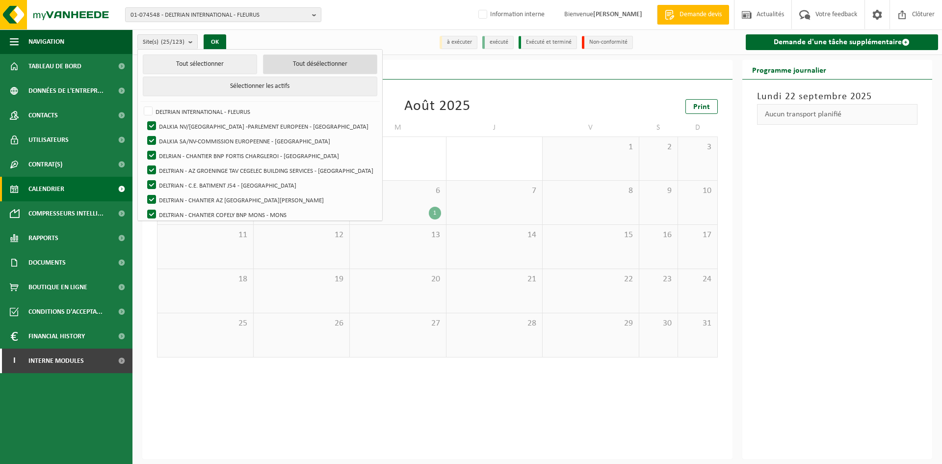
checkbox input "false"
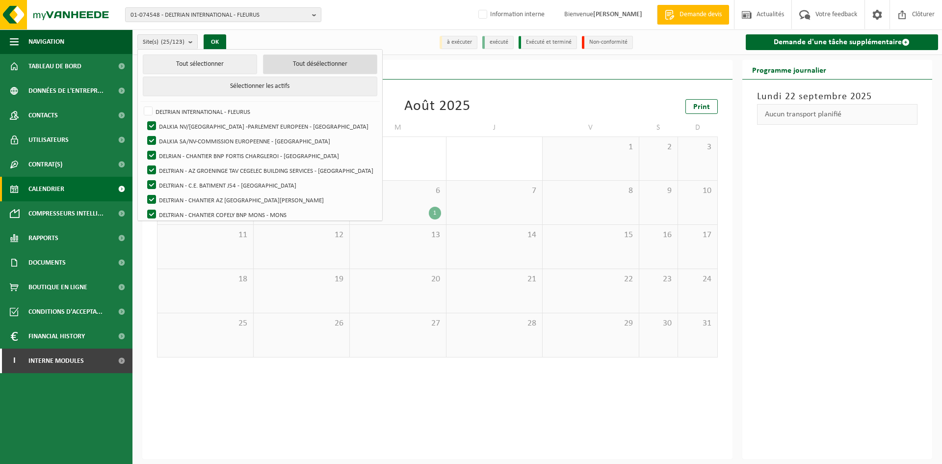
checkbox input "false"
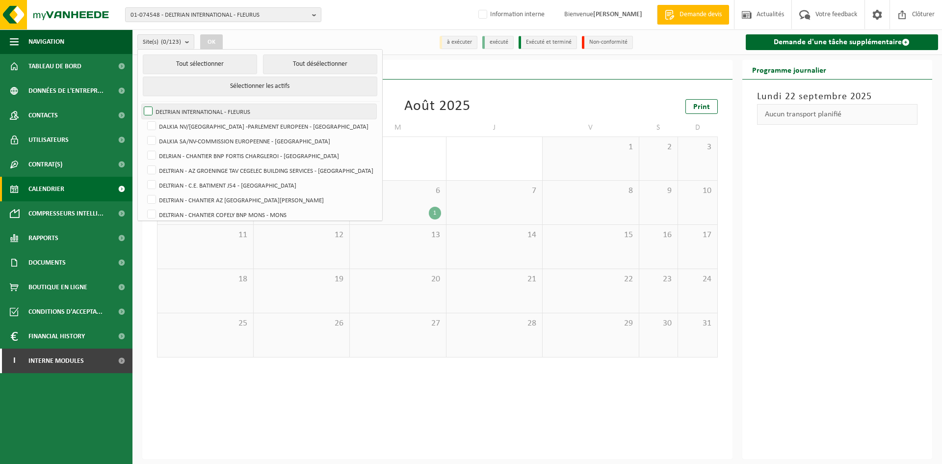
click at [148, 109] on label "DELTRIAN INTERNATIONAL - FLEURUS" at bounding box center [259, 111] width 235 height 15
click at [140, 104] on input "DELTRIAN INTERNATIONAL - FLEURUS" at bounding box center [140, 104] width 0 height 0
checkbox input "true"
click at [201, 65] on button "Tout sélectionner" at bounding box center [200, 64] width 114 height 20
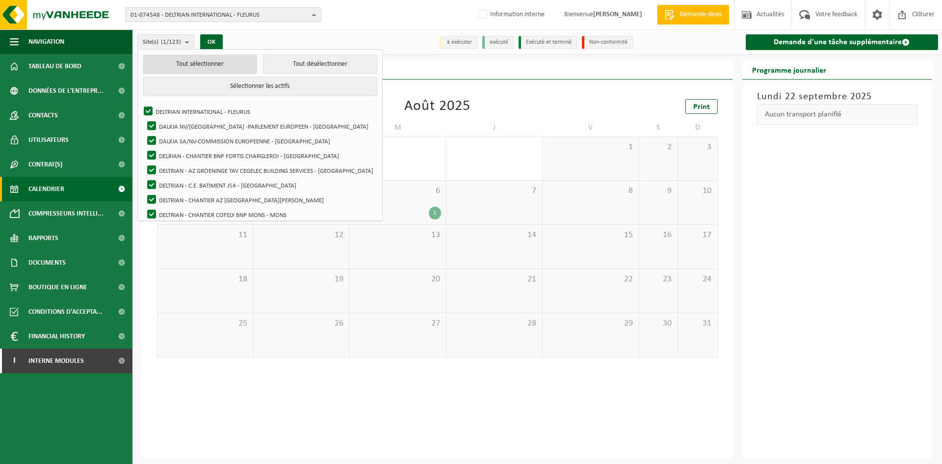
checkbox input "true"
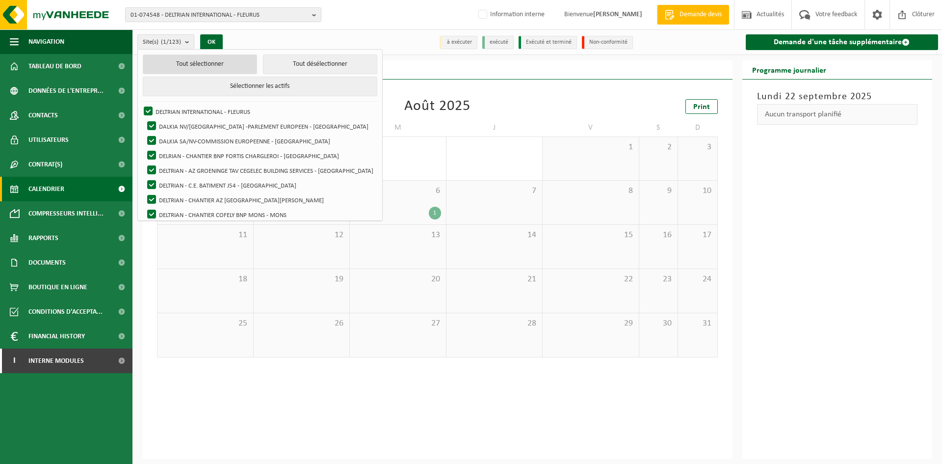
checkbox input "true"
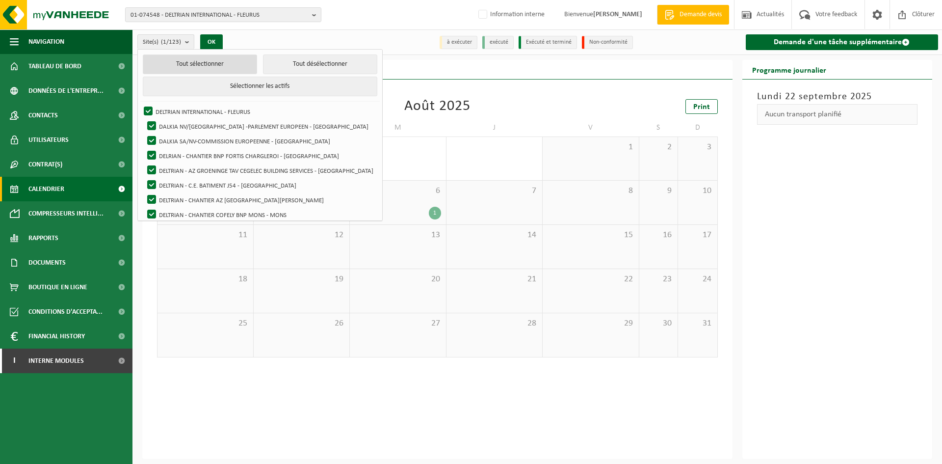
checkbox input "true"
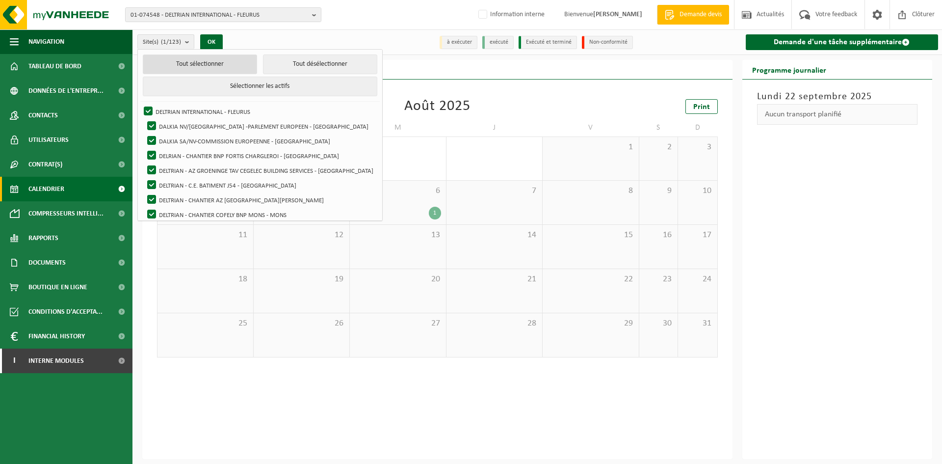
checkbox input "true"
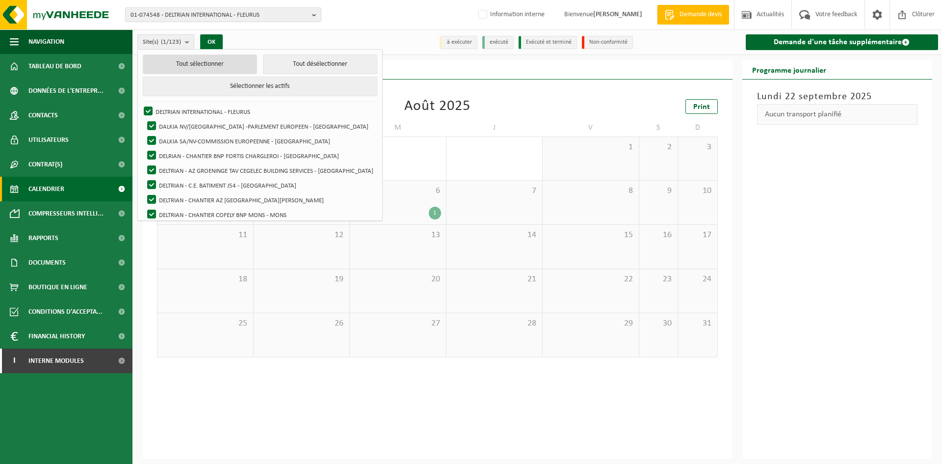
checkbox input "true"
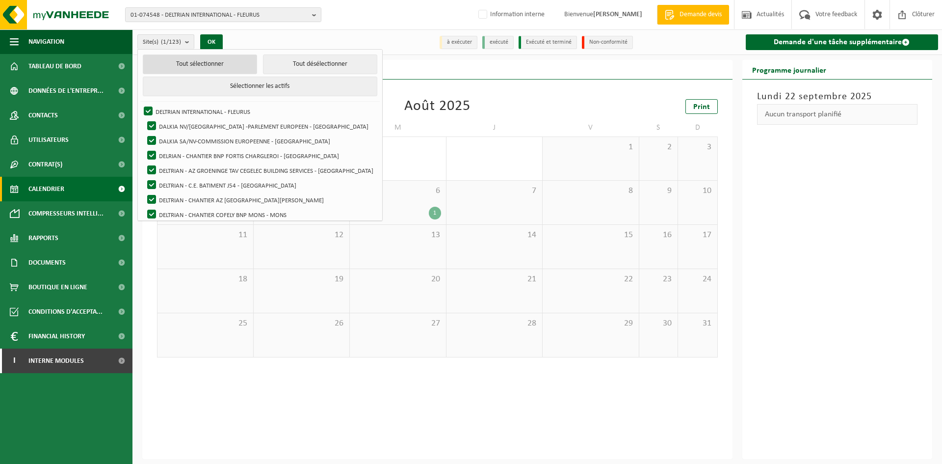
checkbox input "true"
click at [218, 41] on button "OK" at bounding box center [218, 42] width 23 height 16
